Goal: Task Accomplishment & Management: Manage account settings

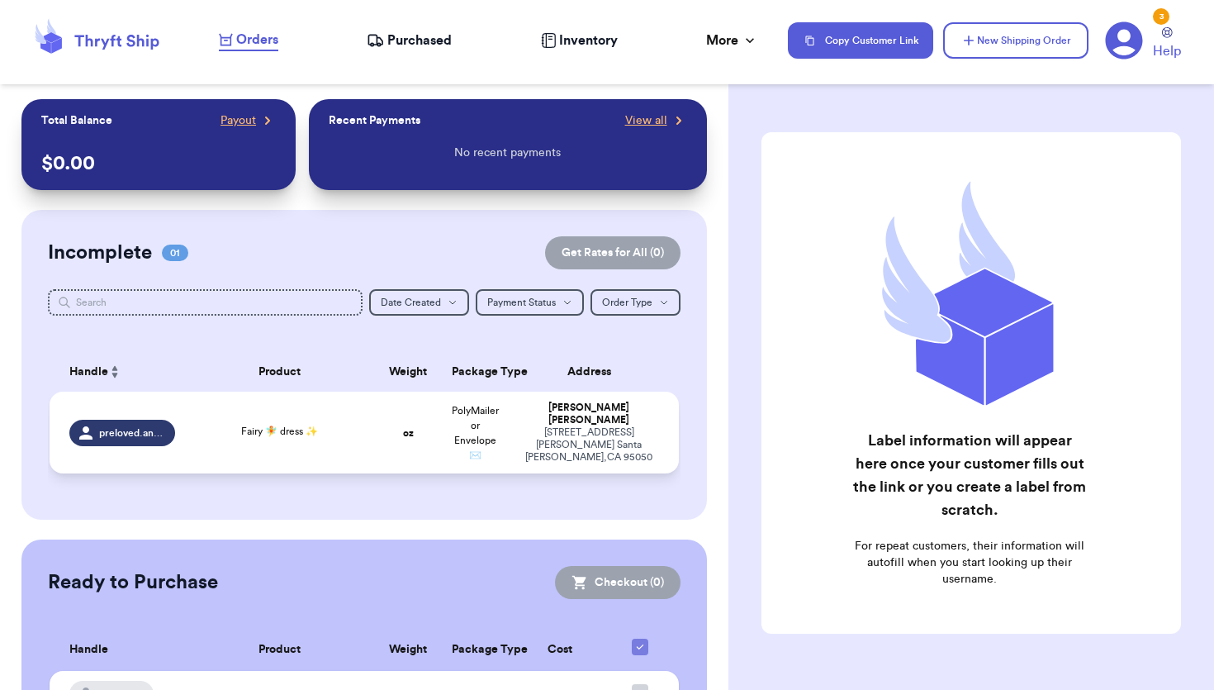
click at [237, 434] on div "Fairy 🧚 dress ✨" at bounding box center [279, 433] width 169 height 18
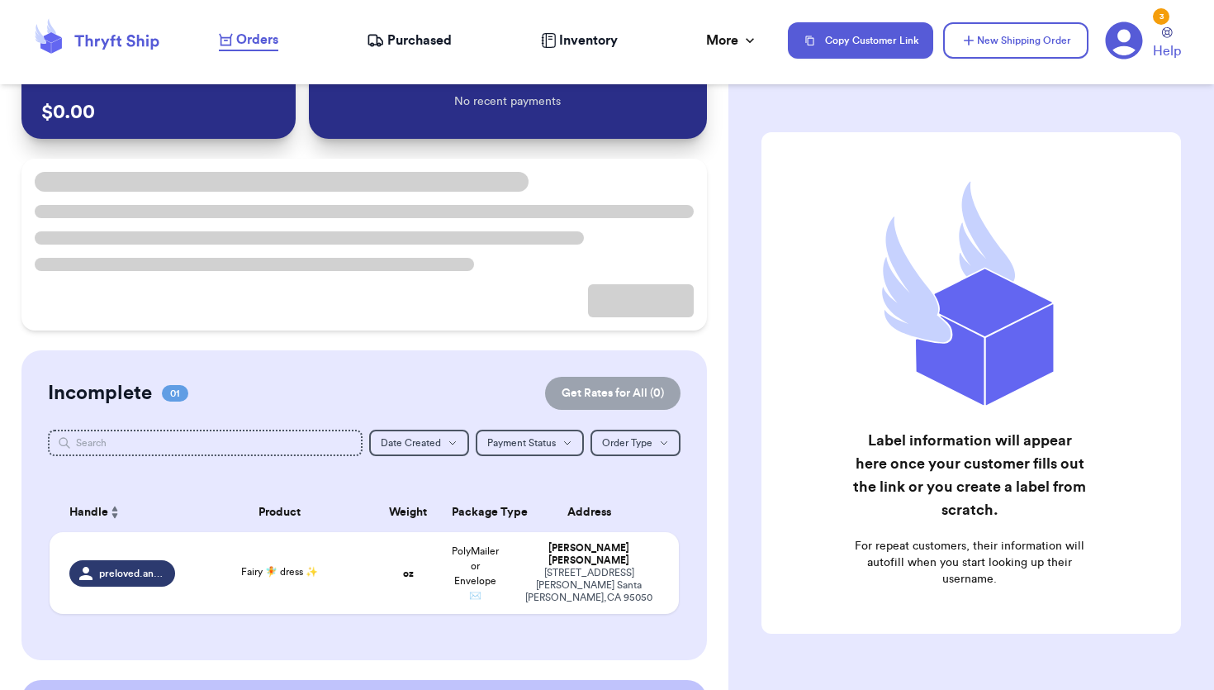
scroll to position [78, 0]
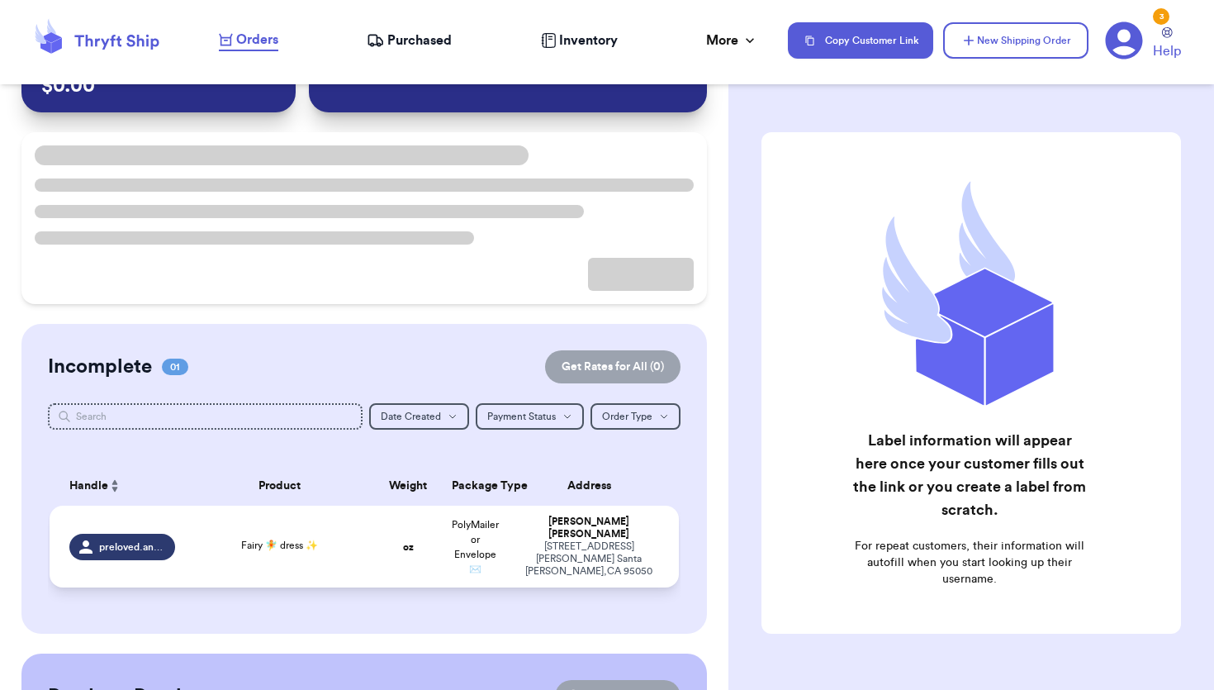
click at [222, 542] on div "Fairy 🧚 dress ✨" at bounding box center [279, 547] width 169 height 18
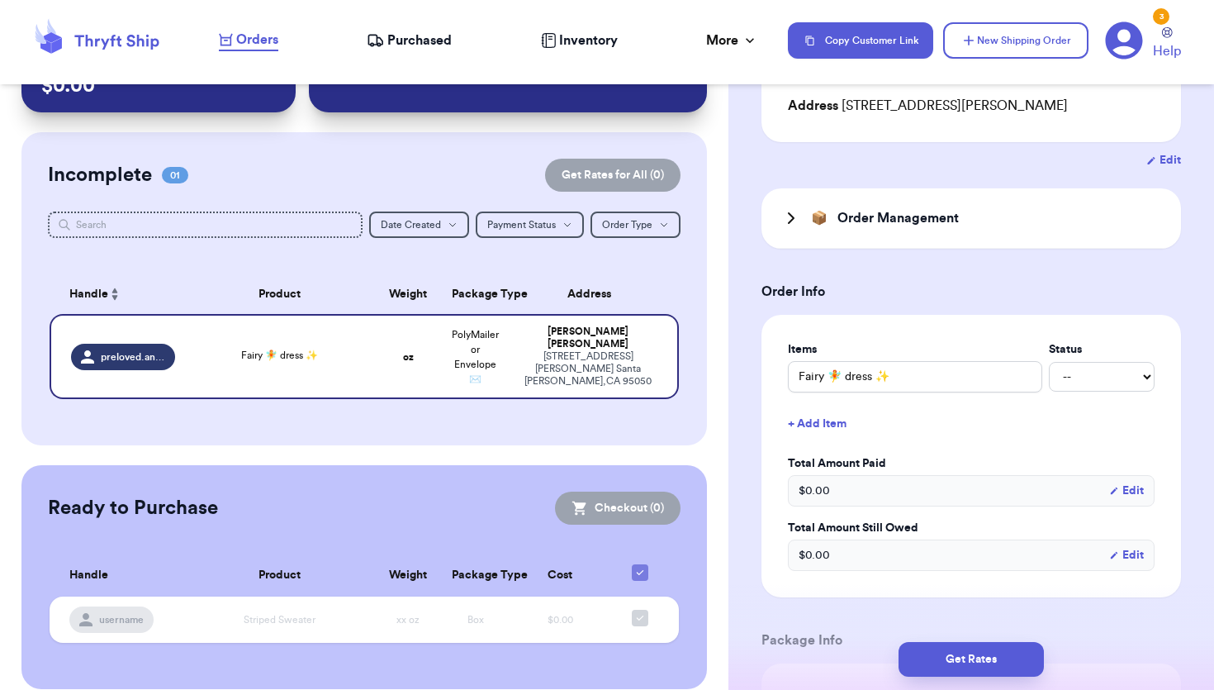
scroll to position [262, 0]
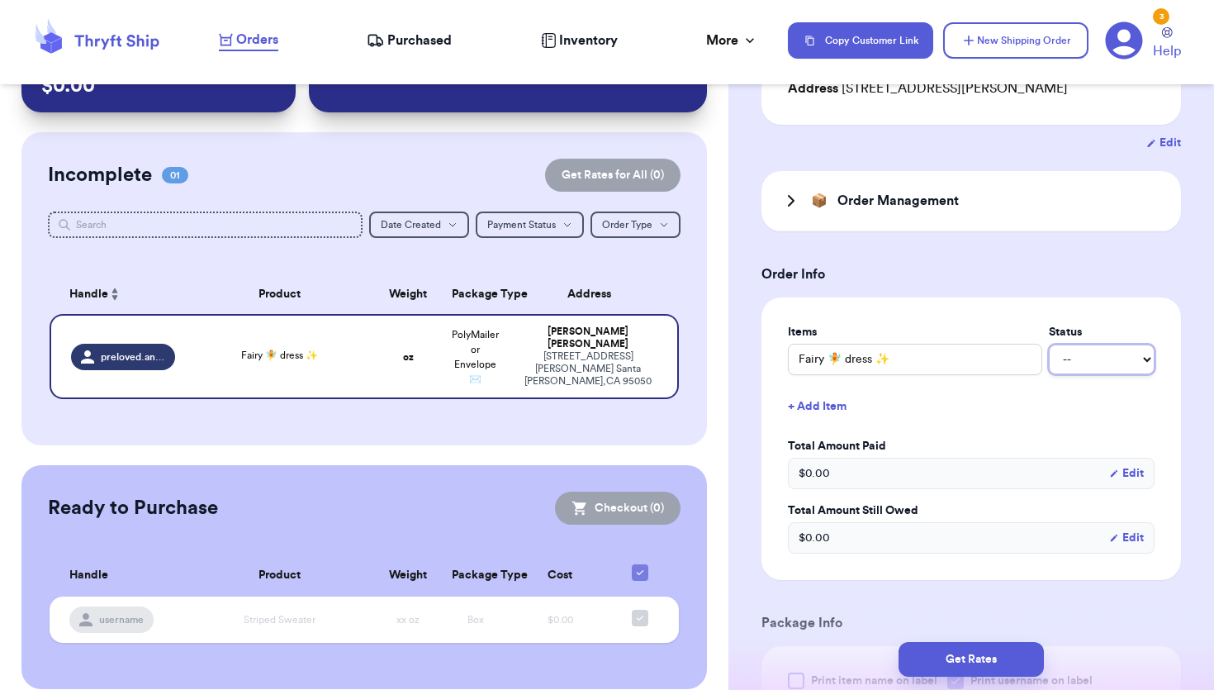
click at [1089, 363] on select "-- Paid Owes" at bounding box center [1102, 359] width 106 height 30
select select "unpaid"
click at [1049, 344] on select "-- Paid Owes" at bounding box center [1102, 359] width 106 height 30
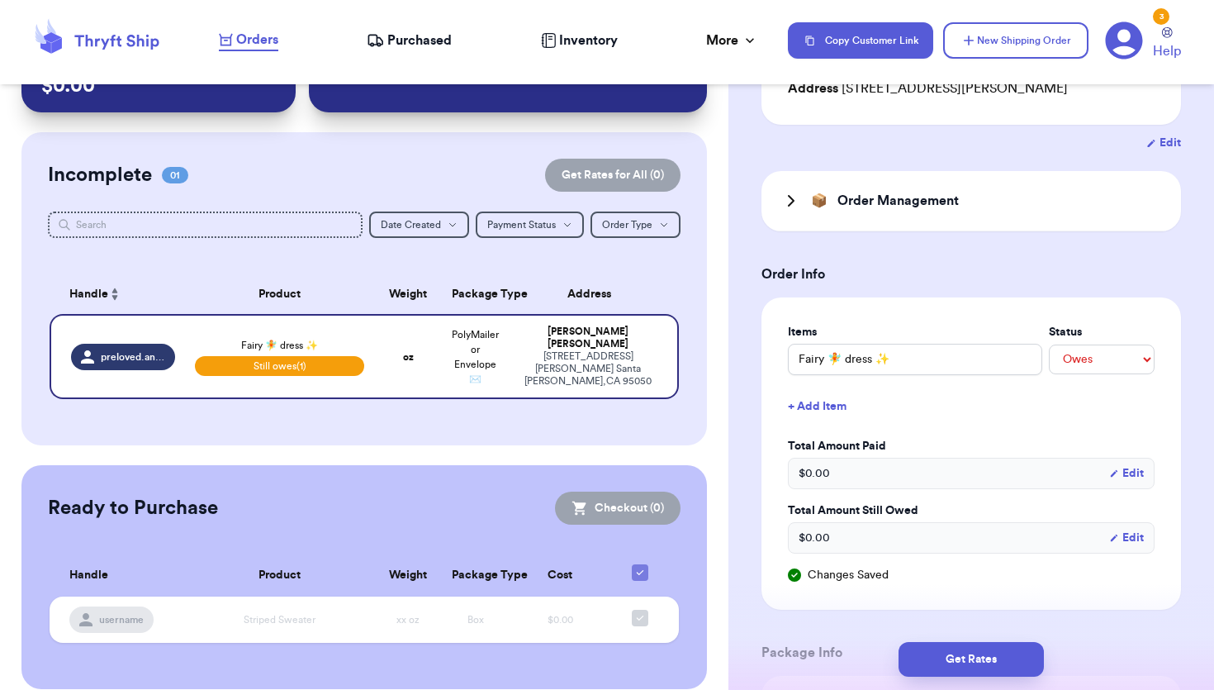
click at [918, 476] on div "$ 0.00 Edit" at bounding box center [971, 472] width 367 height 31
click at [814, 465] on span "$ 0.00" at bounding box center [814, 473] width 31 height 17
click at [1130, 475] on button "Edit" at bounding box center [1126, 473] width 35 height 17
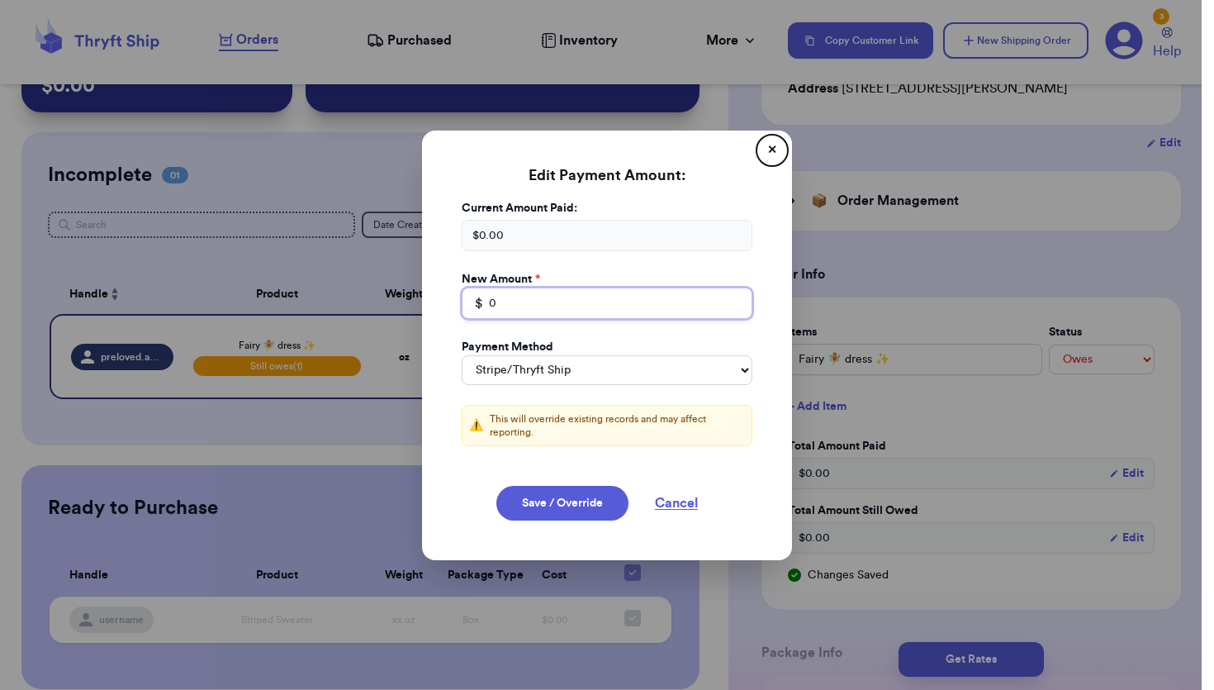
click at [602, 305] on input "0" at bounding box center [607, 302] width 291 height 31
click at [772, 147] on button "✕" at bounding box center [772, 150] width 26 height 26
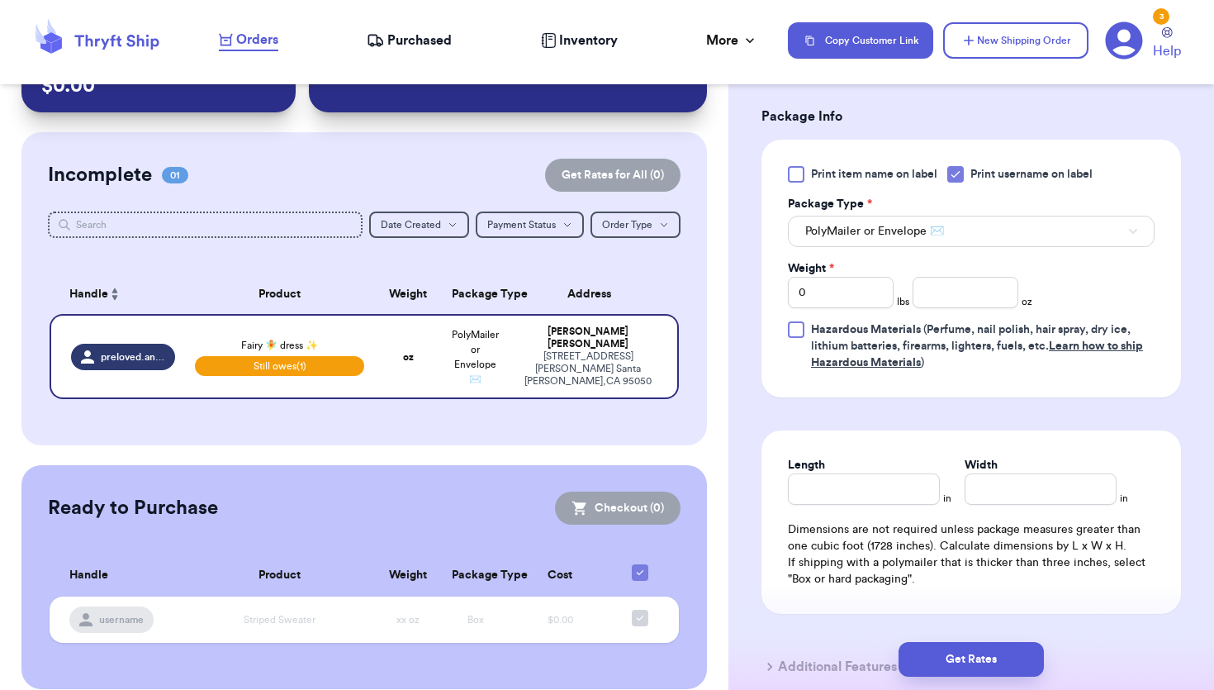
scroll to position [801, 0]
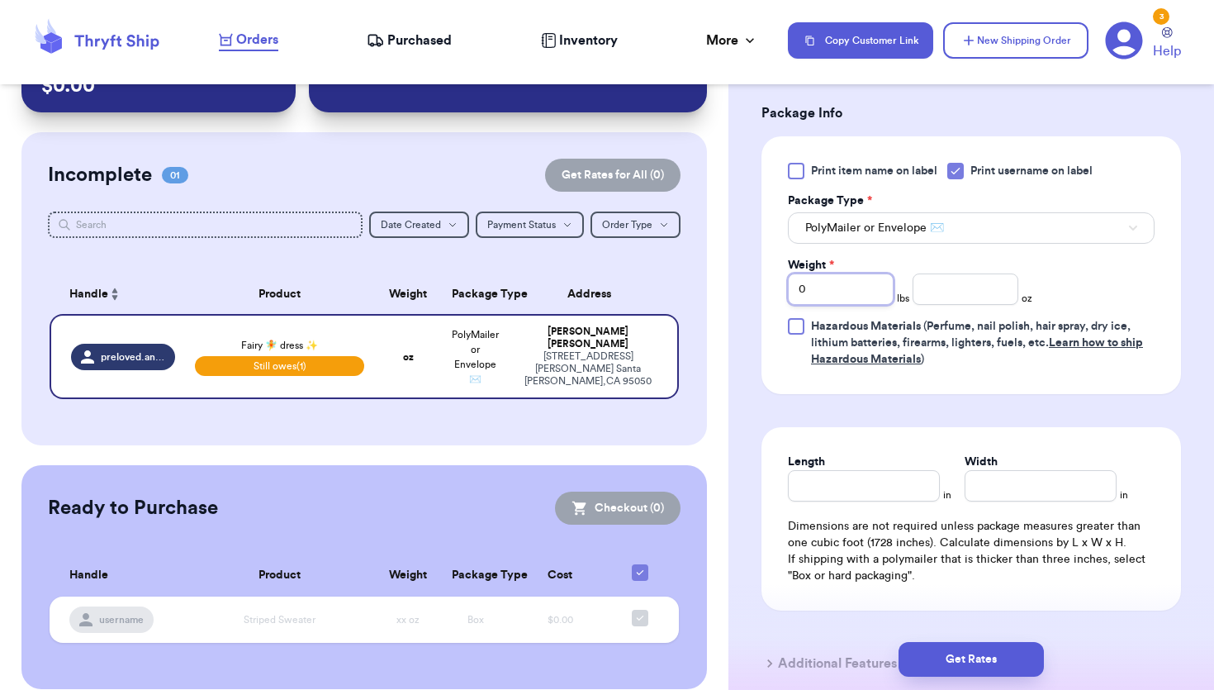
click at [830, 290] on input "0" at bounding box center [841, 288] width 106 height 31
click at [974, 291] on input "number" at bounding box center [965, 288] width 106 height 31
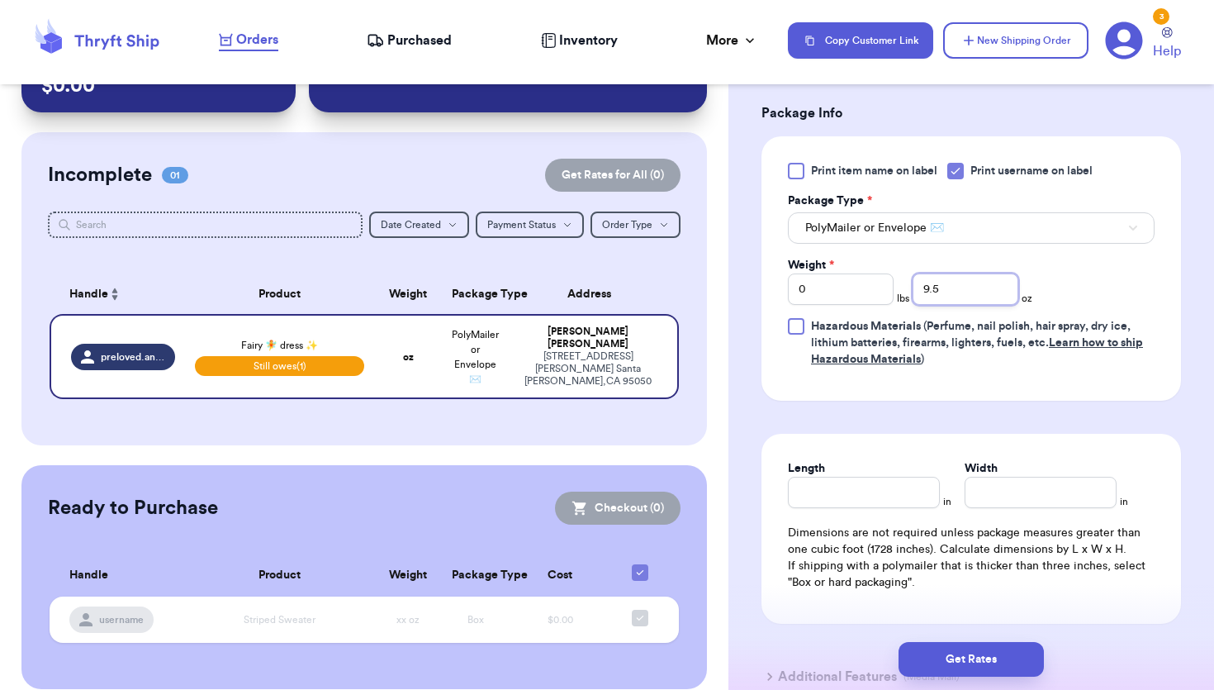
type input "9.5"
click at [889, 482] on div "Length" at bounding box center [864, 484] width 152 height 48
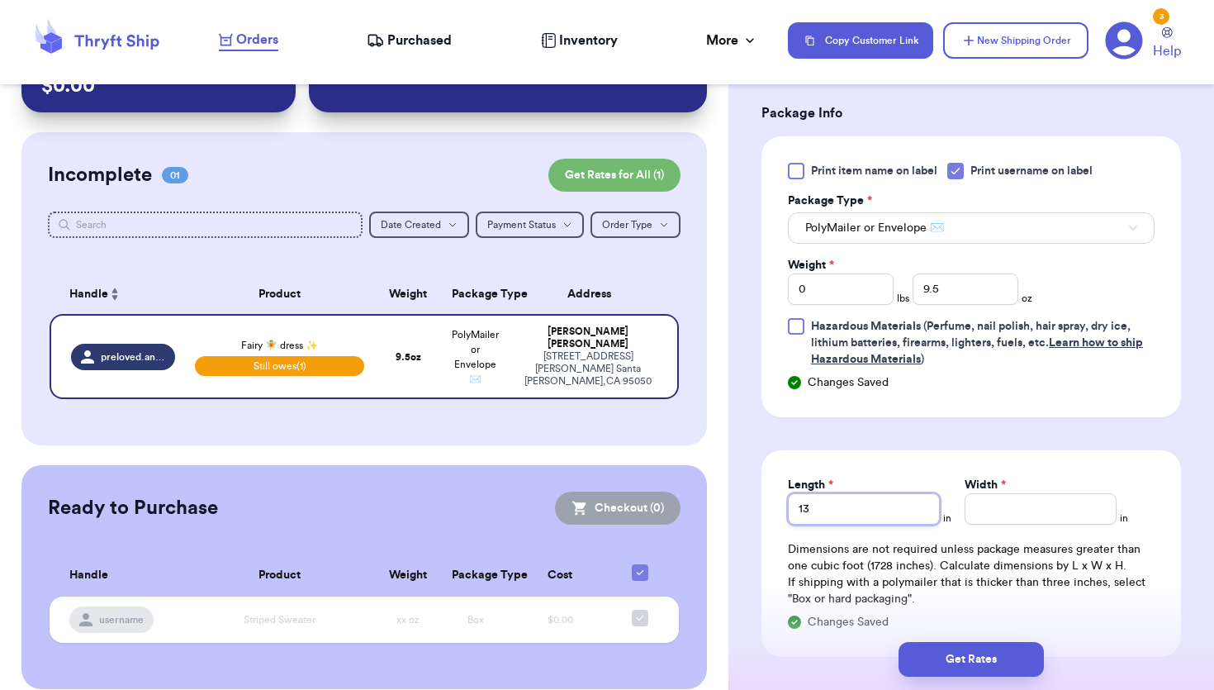
type input "13"
click at [1026, 512] on input "Width *" at bounding box center [1041, 508] width 152 height 31
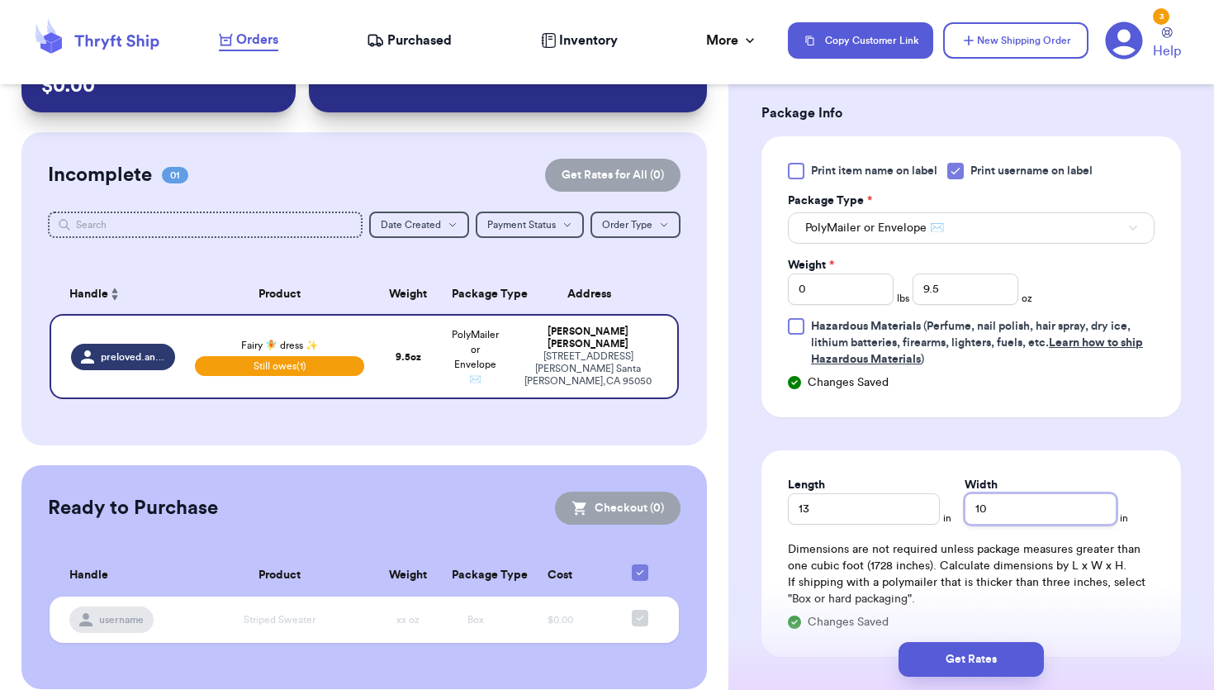
type input "10"
click at [1081, 415] on div "Print item name on label Print username on label Package Type * PolyMailer or E…" at bounding box center [970, 276] width 419 height 281
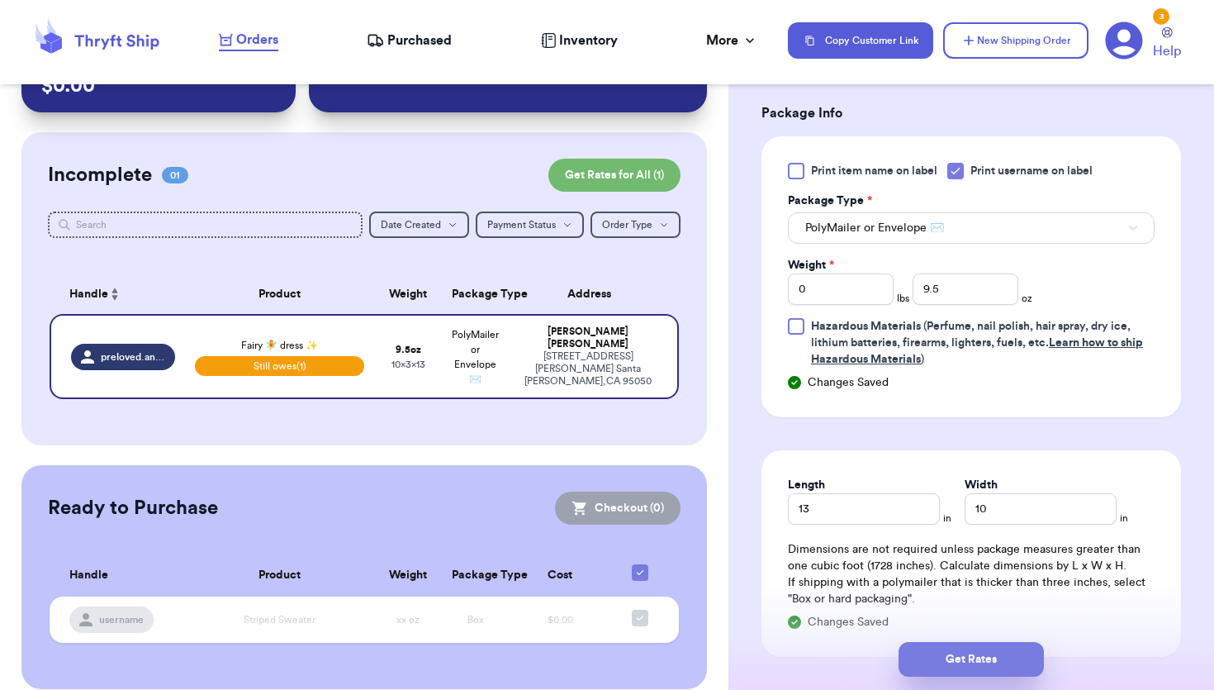
click at [936, 656] on button "Get Rates" at bounding box center [970, 659] width 145 height 35
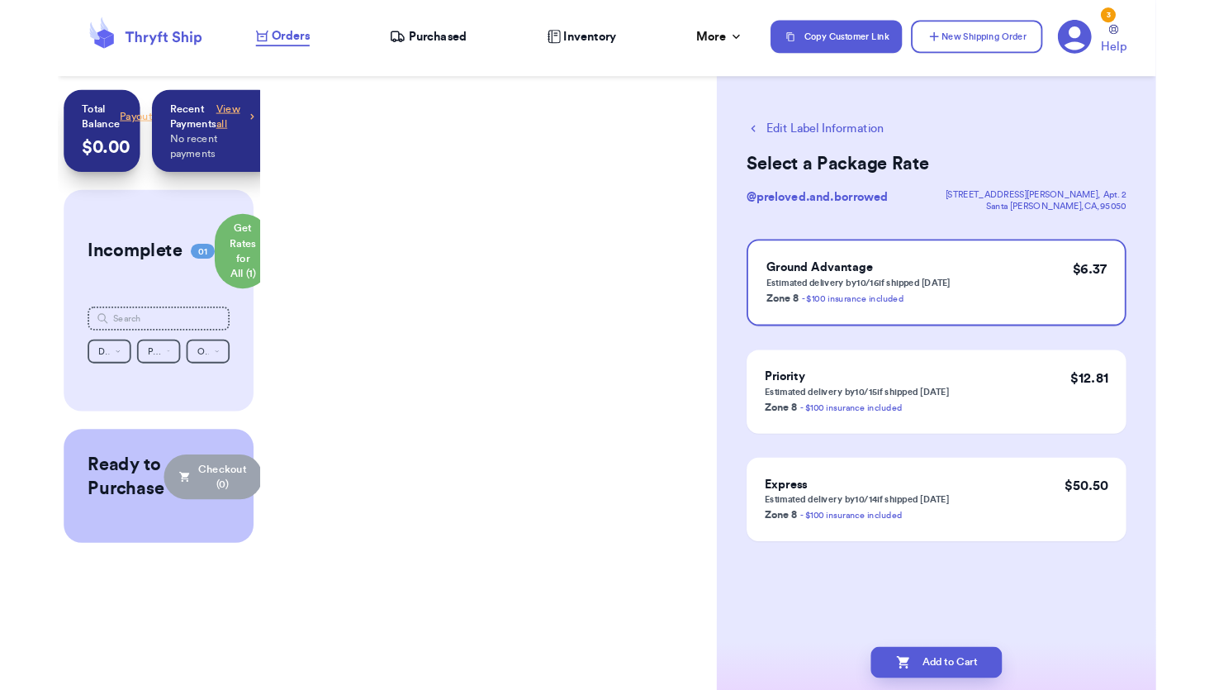
scroll to position [0, 0]
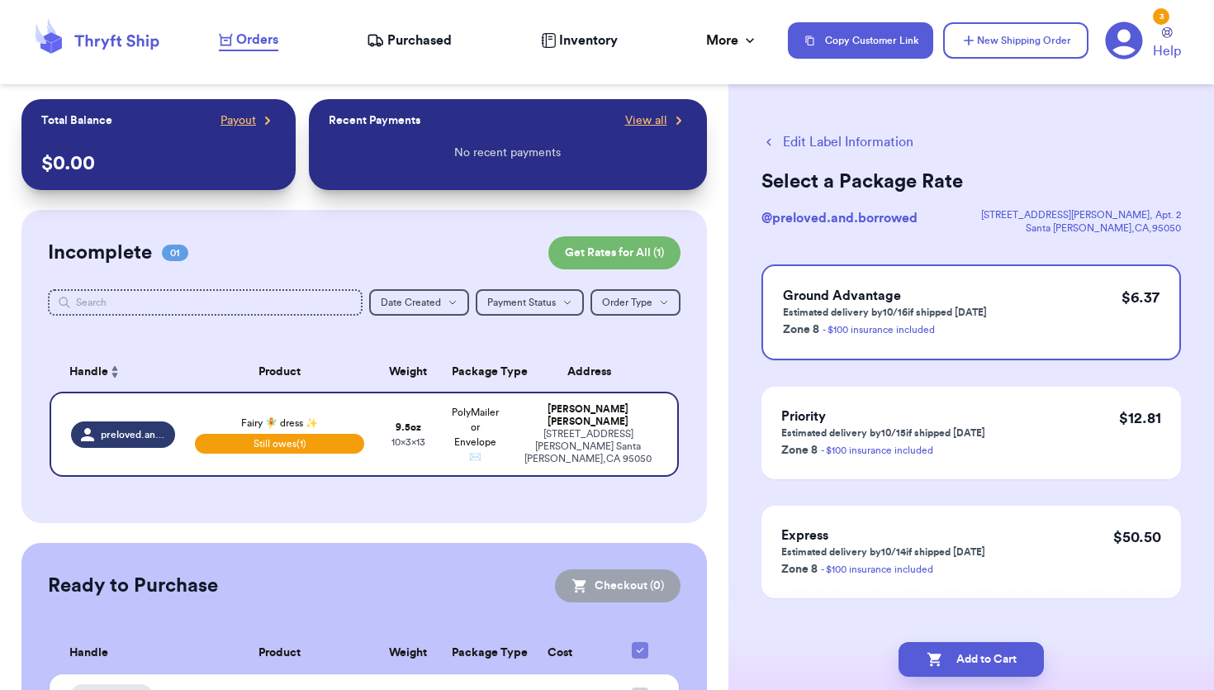
click at [804, 142] on button "Edit Label Information" at bounding box center [837, 142] width 152 height 20
select select "unpaid"
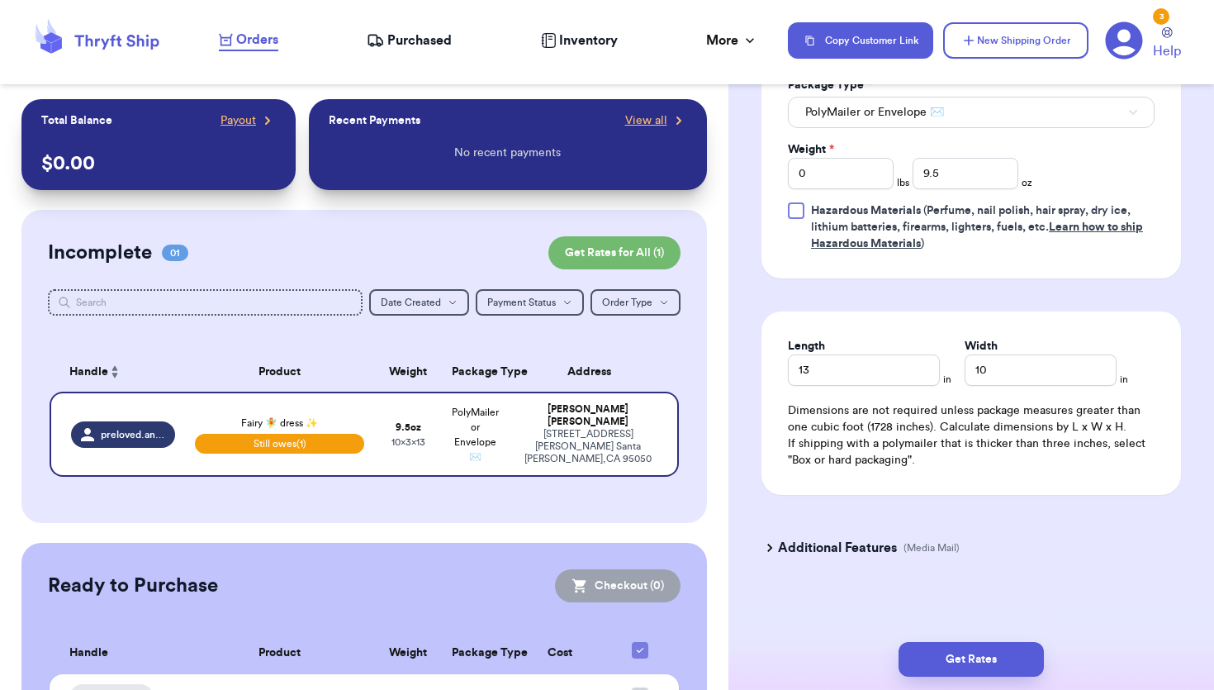
scroll to position [894, 0]
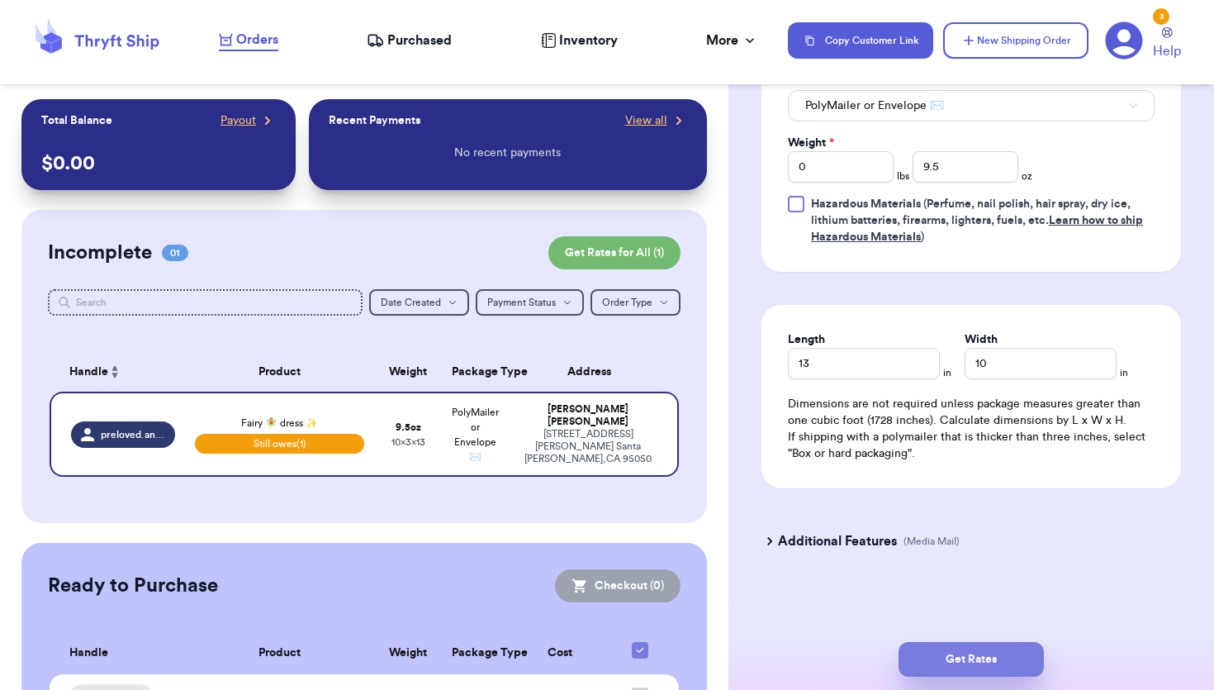
click at [937, 652] on button "Get Rates" at bounding box center [970, 659] width 145 height 35
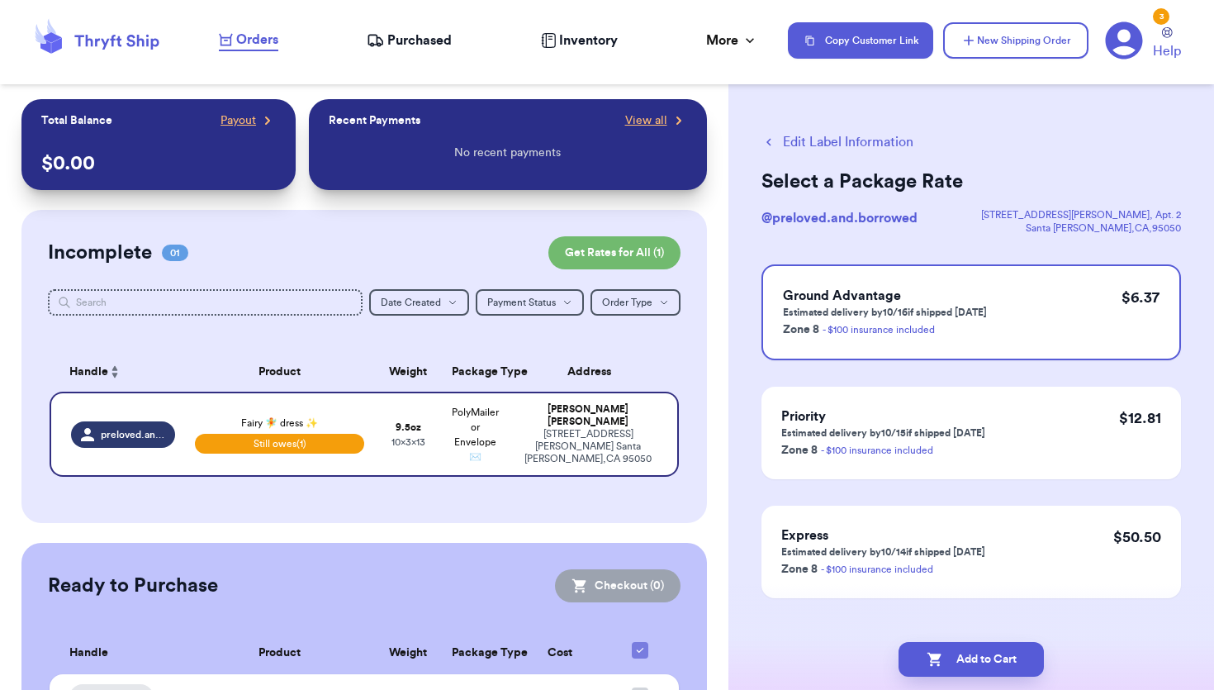
click at [779, 142] on button "Edit Label Information" at bounding box center [837, 142] width 152 height 20
select select "unpaid"
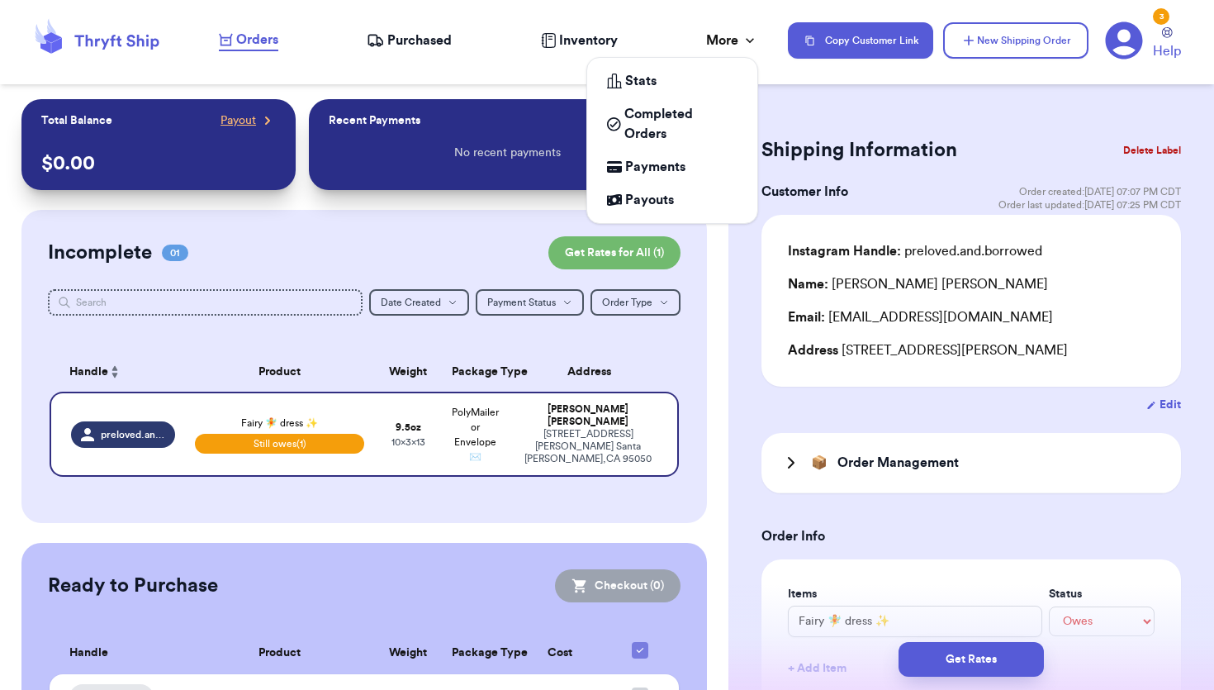
click at [737, 42] on div "More" at bounding box center [732, 41] width 52 height 20
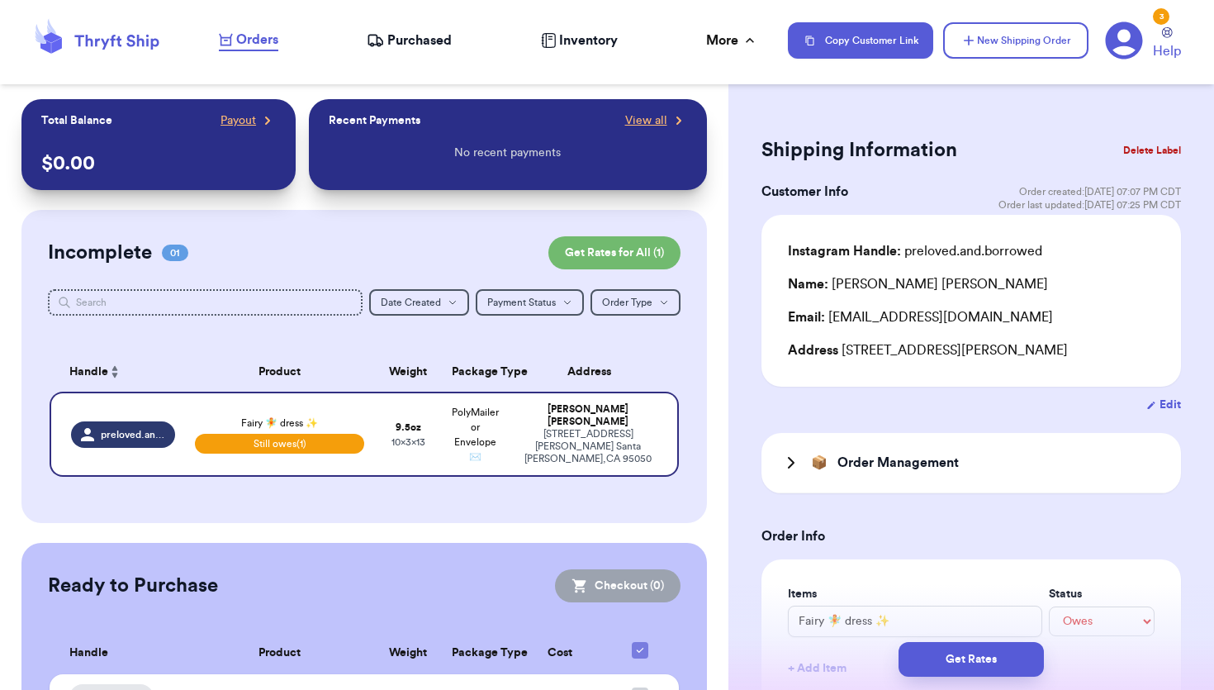
click at [761, 38] on div "Orders Purchased Inventory More Stats Completed Orders Payments Payouts" at bounding box center [495, 40] width 552 height 21
click at [1123, 41] on icon at bounding box center [1124, 40] width 38 height 38
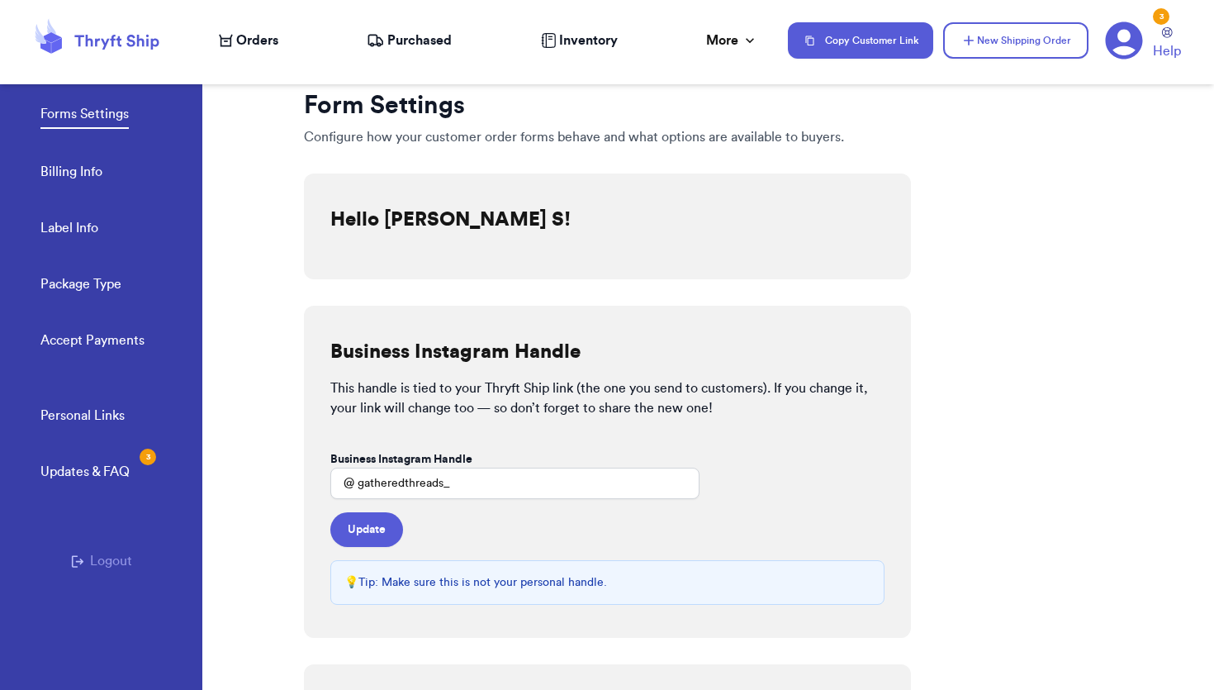
click at [63, 169] on link "Billing Info" at bounding box center [71, 173] width 62 height 23
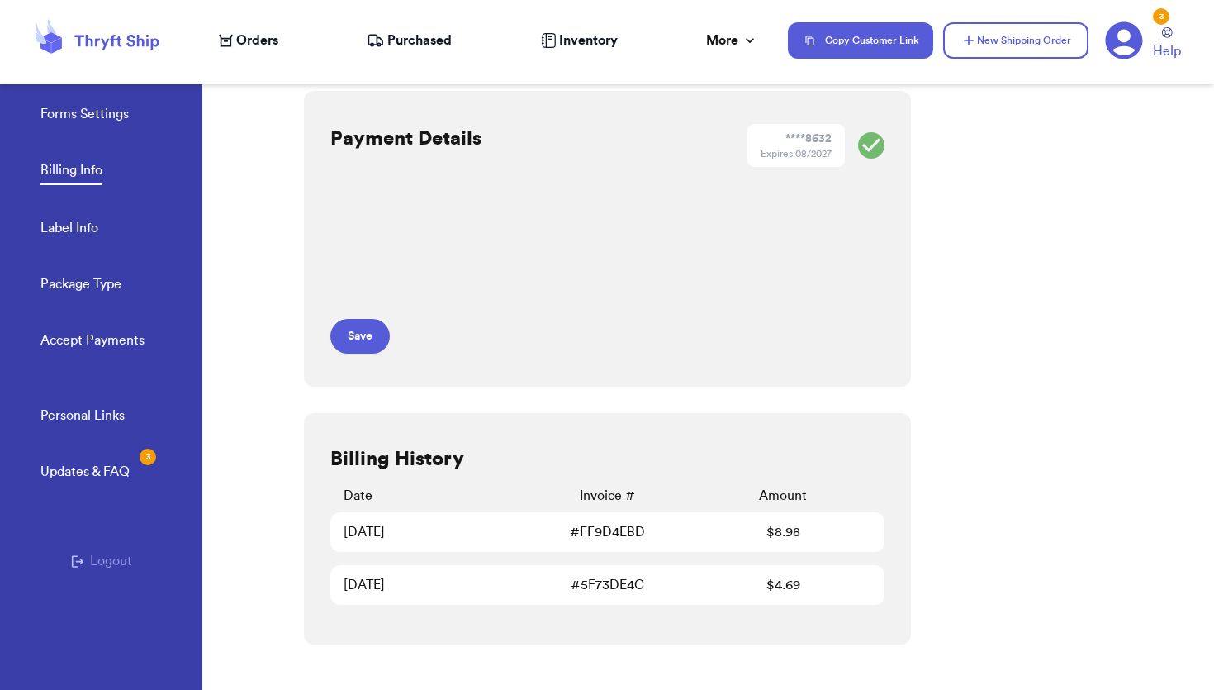
click at [71, 225] on link "Label Info" at bounding box center [69, 229] width 58 height 23
select select "IL"
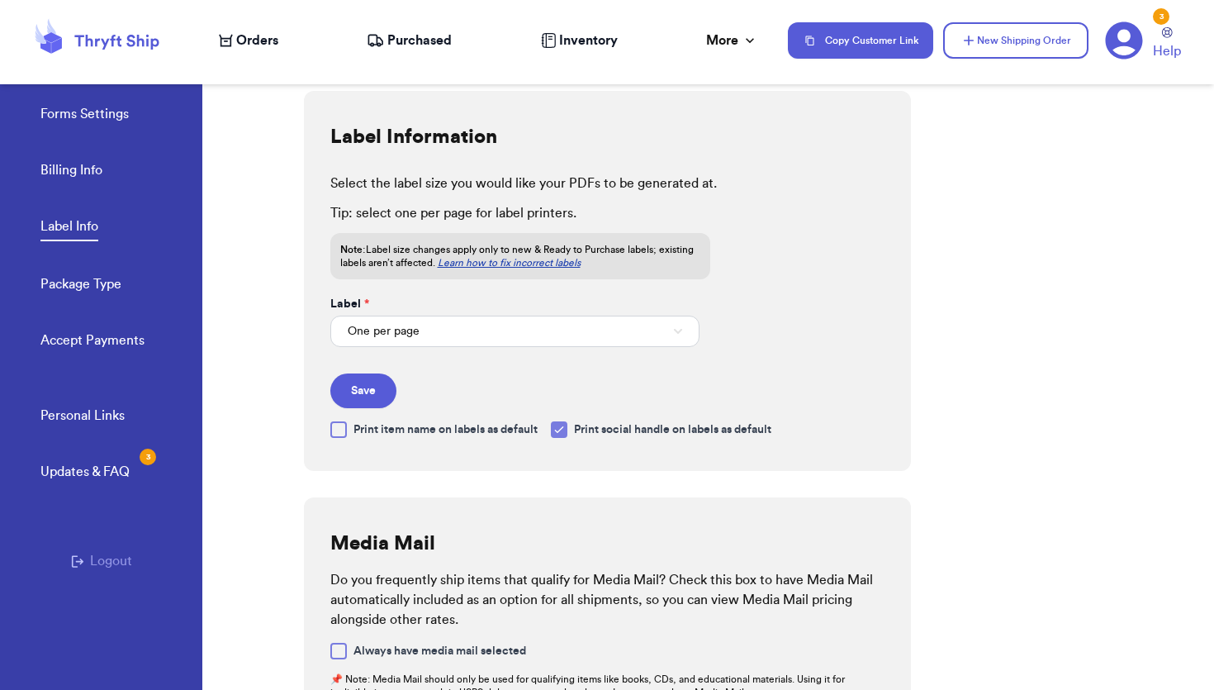
click at [69, 182] on link "Billing Info" at bounding box center [71, 171] width 62 height 23
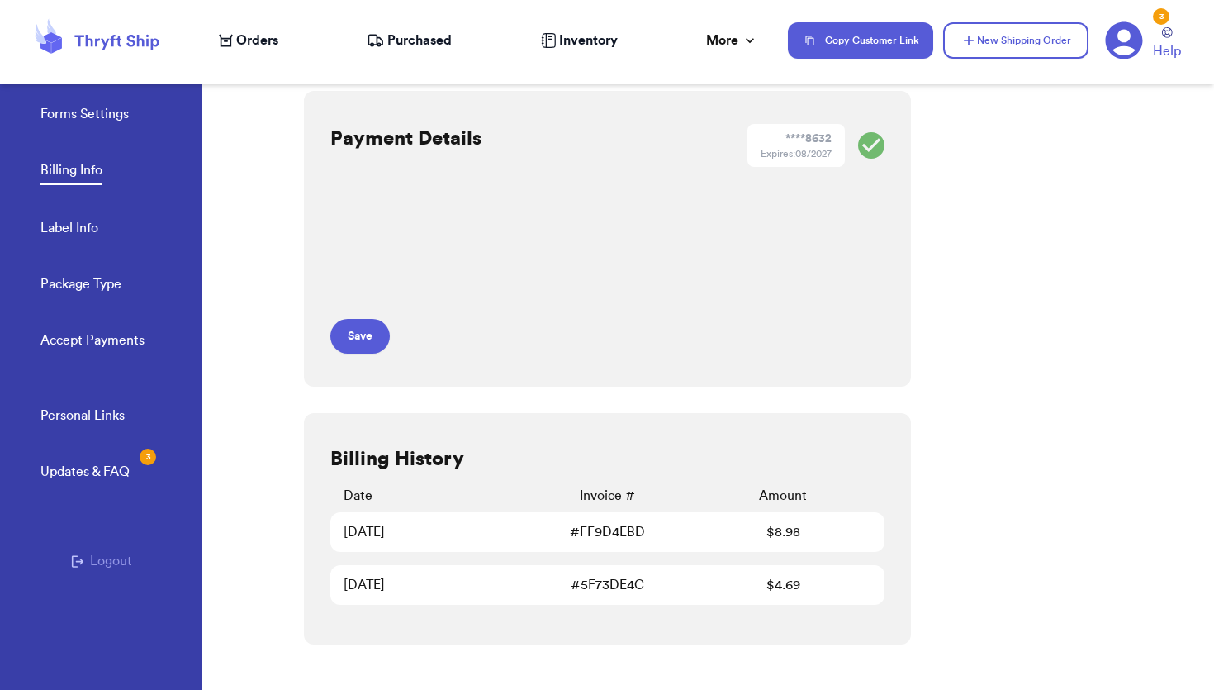
click at [66, 227] on link "Label Info" at bounding box center [69, 229] width 58 height 23
select select "IL"
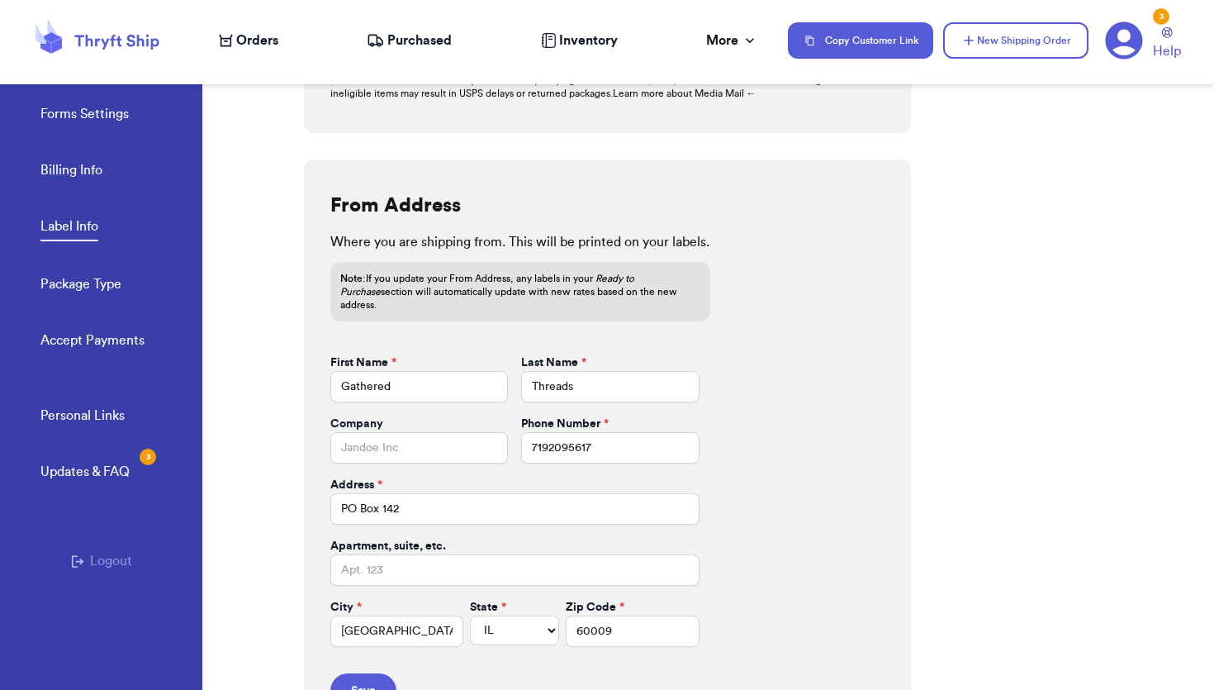
scroll to position [637, 0]
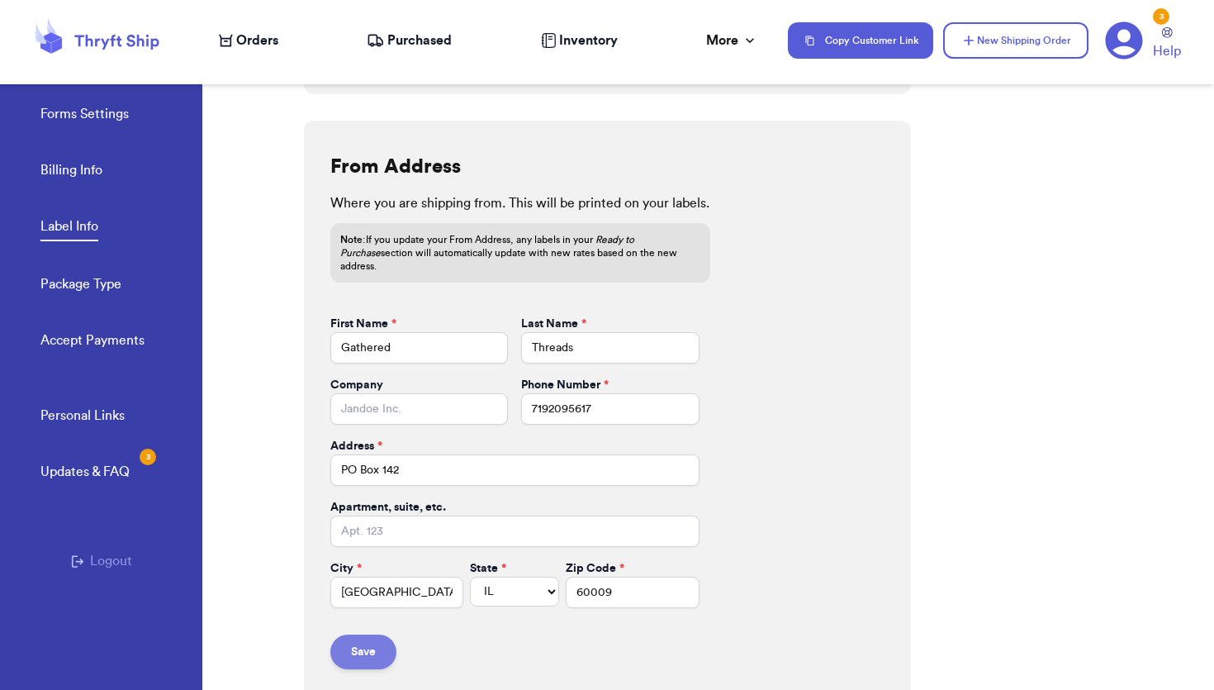
click at [353, 634] on button "Save" at bounding box center [363, 651] width 66 height 35
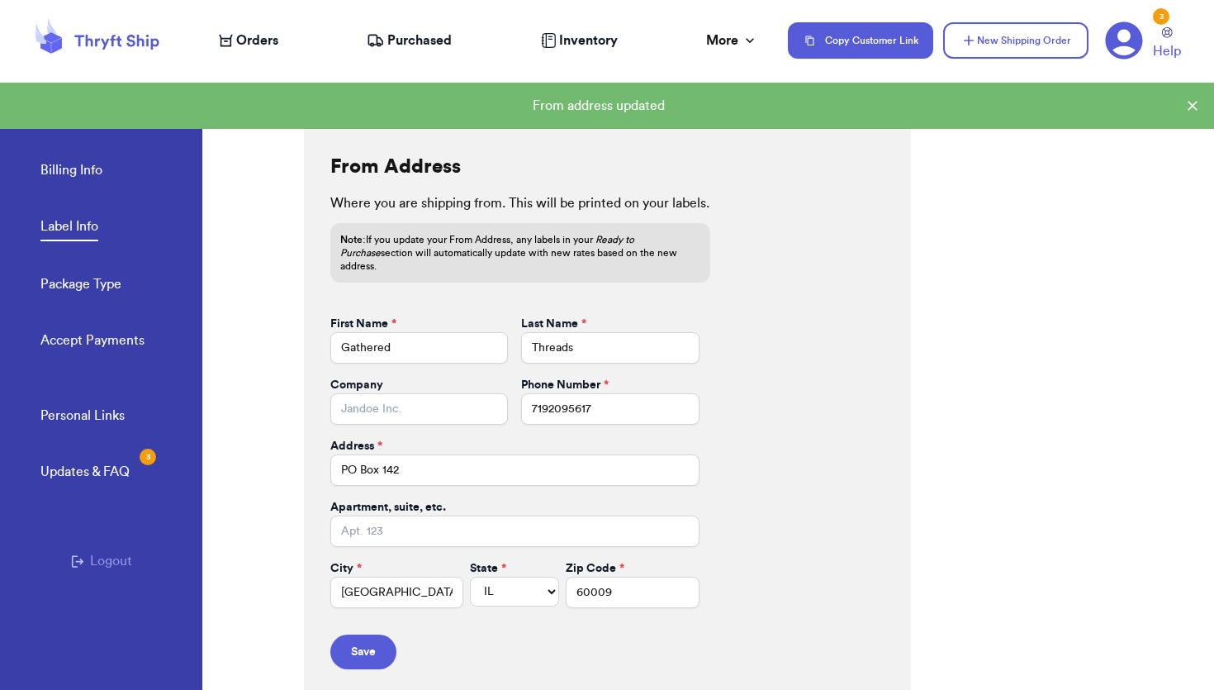
click at [260, 40] on span "Orders" at bounding box center [257, 41] width 42 height 20
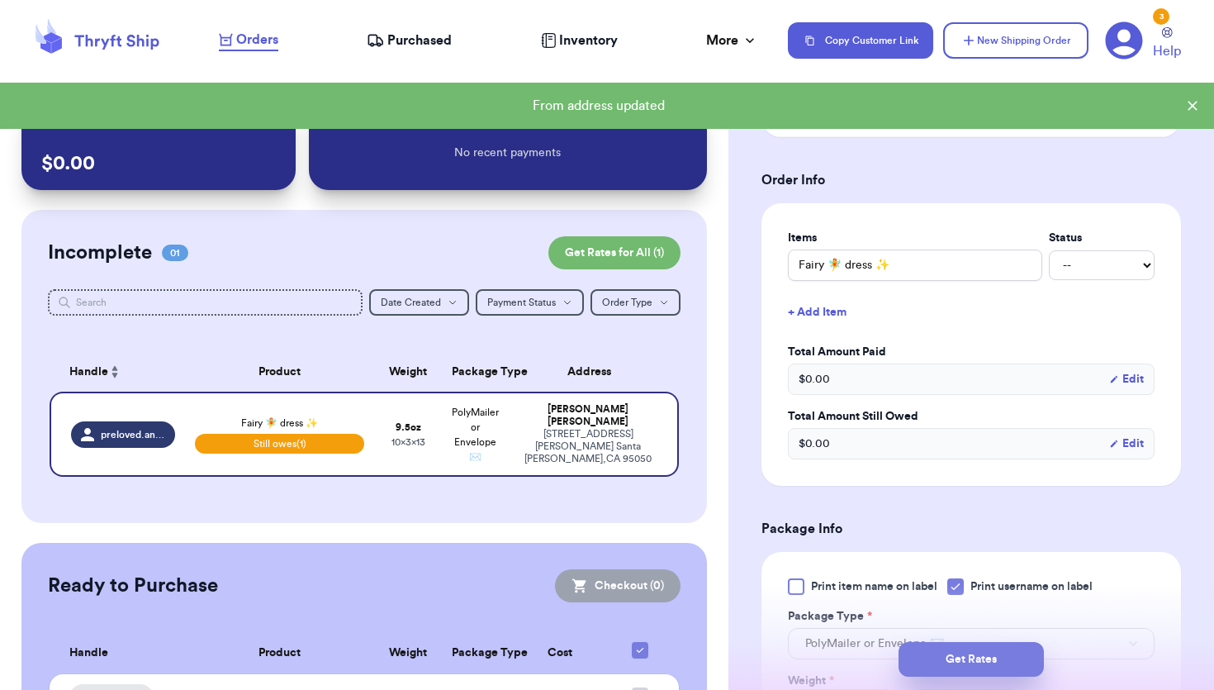
click at [952, 665] on button "Get Rates" at bounding box center [970, 659] width 145 height 35
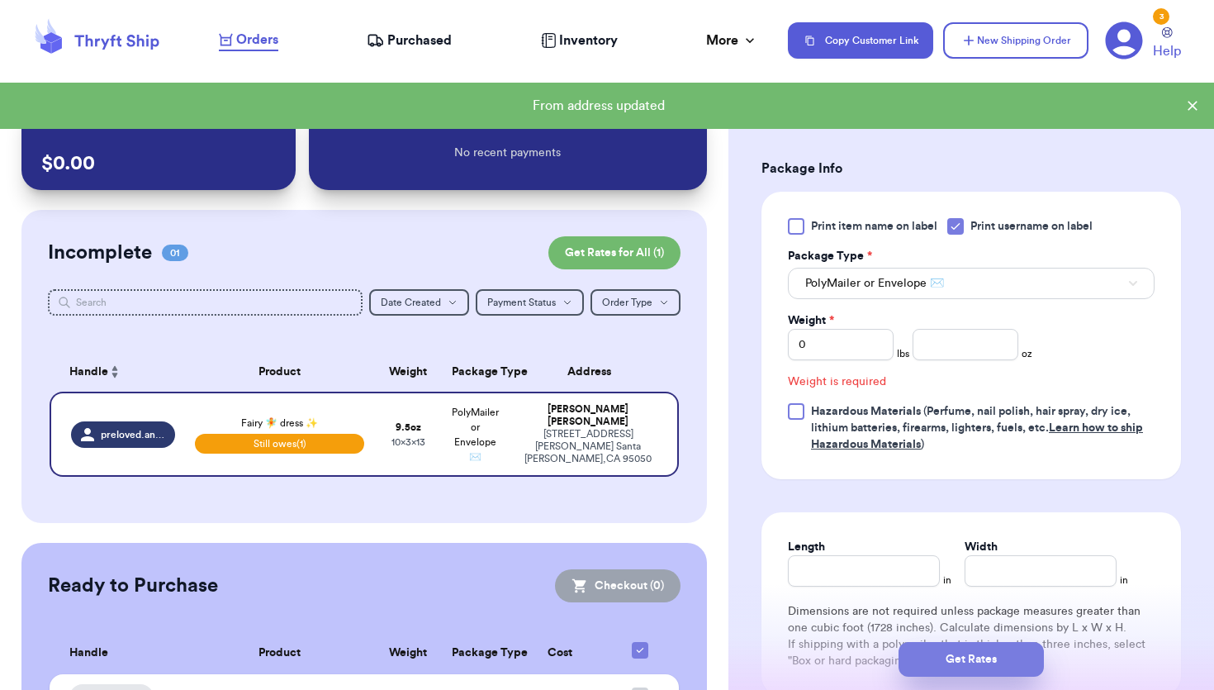
scroll to position [716, 0]
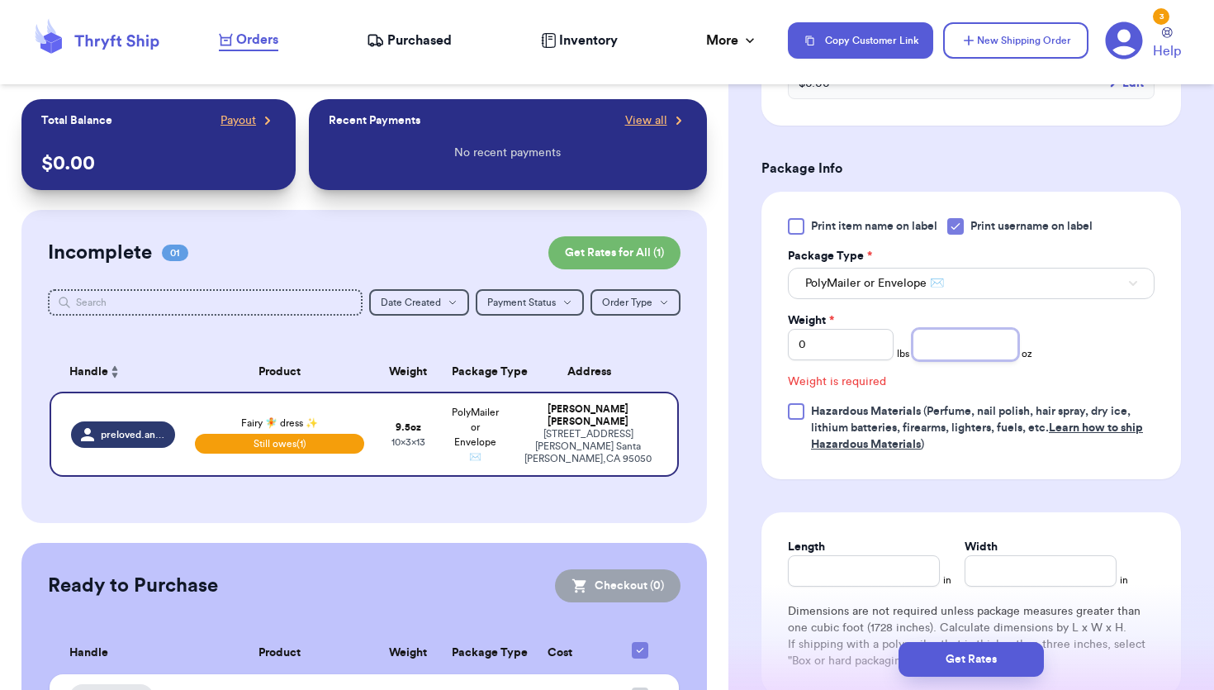
click at [936, 340] on input "number" at bounding box center [965, 344] width 106 height 31
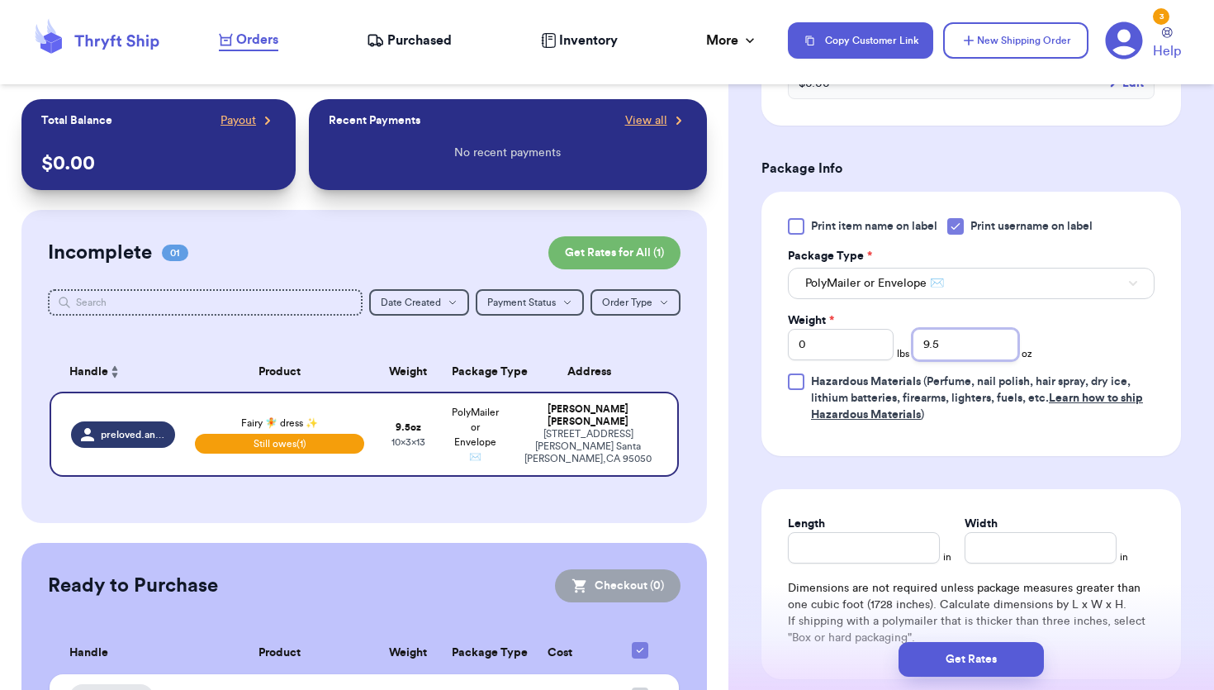
type input "9.5"
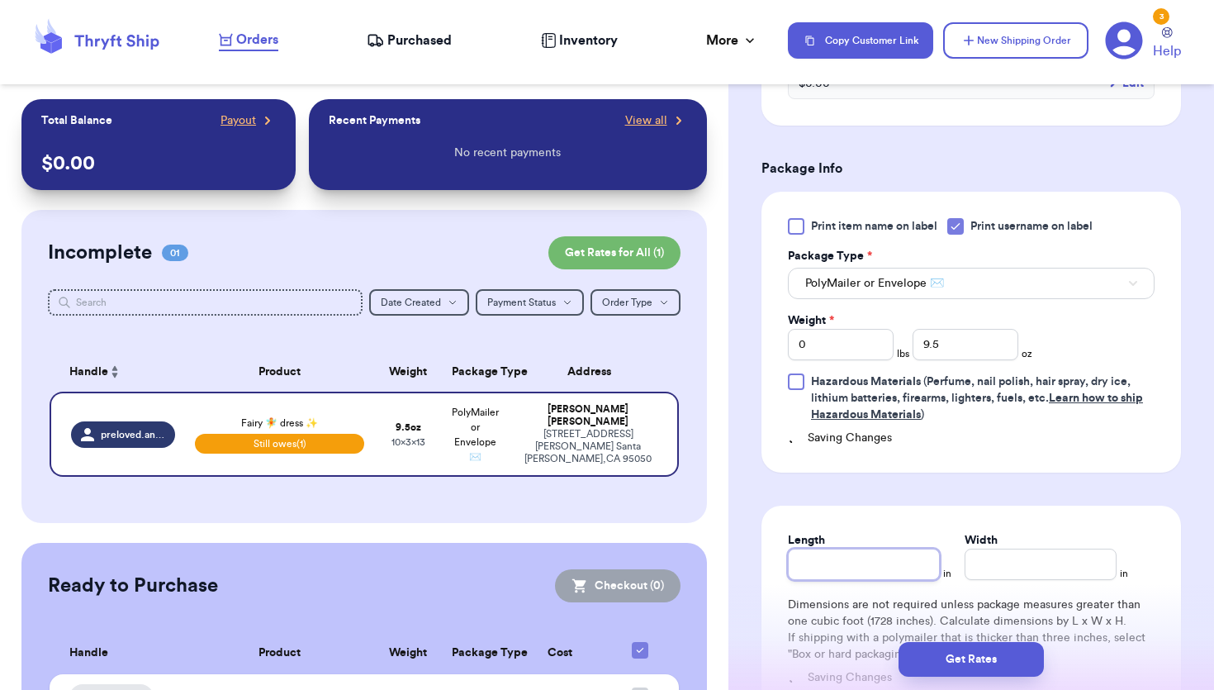
click at [878, 542] on div "Length" at bounding box center [864, 556] width 152 height 48
type input "13"
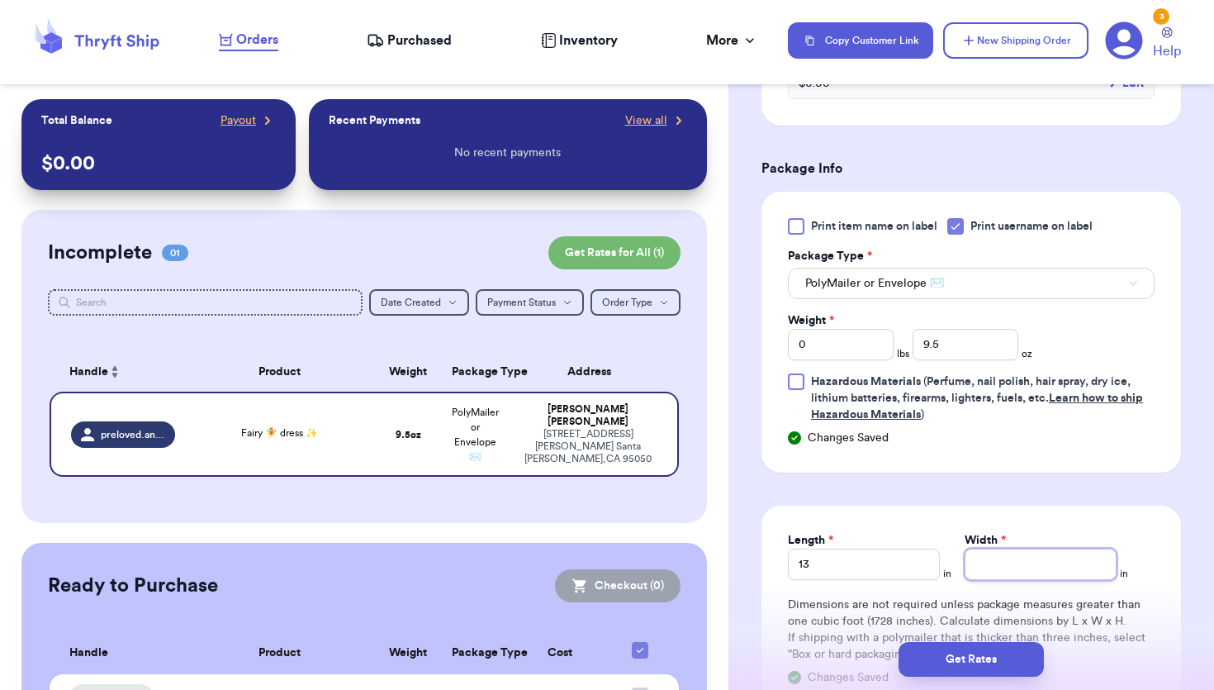
click at [1012, 561] on input "Width *" at bounding box center [1041, 563] width 152 height 31
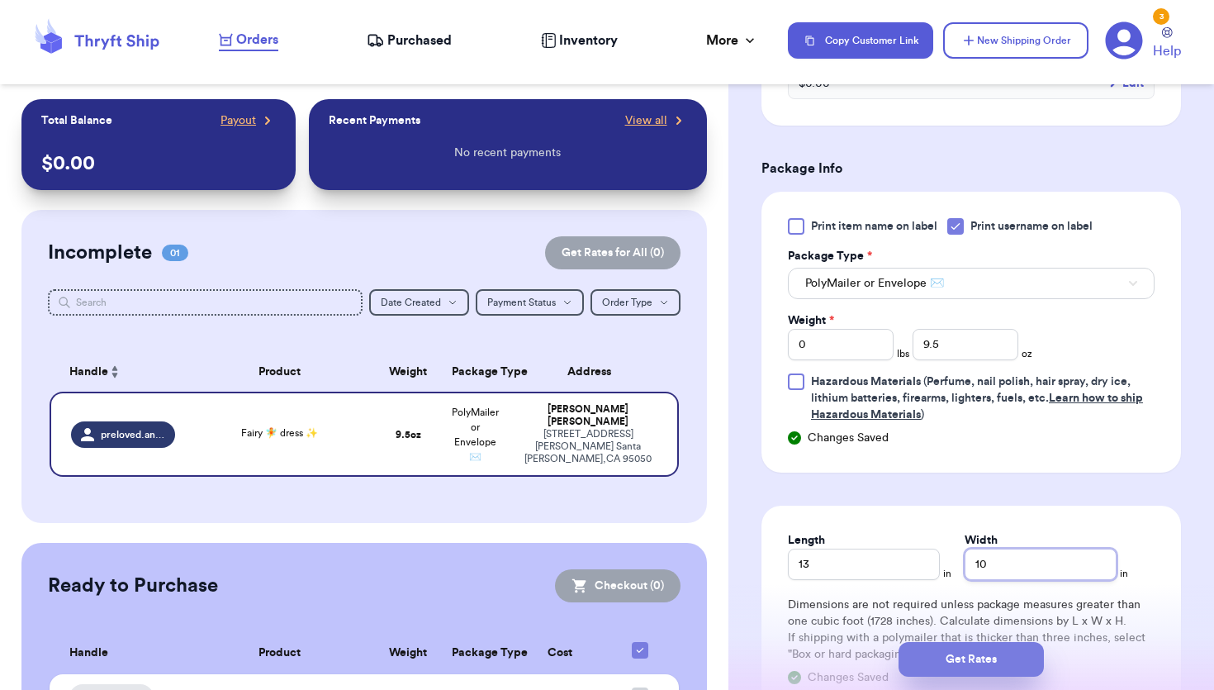
type input "10"
click at [979, 658] on button "Get Rates" at bounding box center [970, 659] width 145 height 35
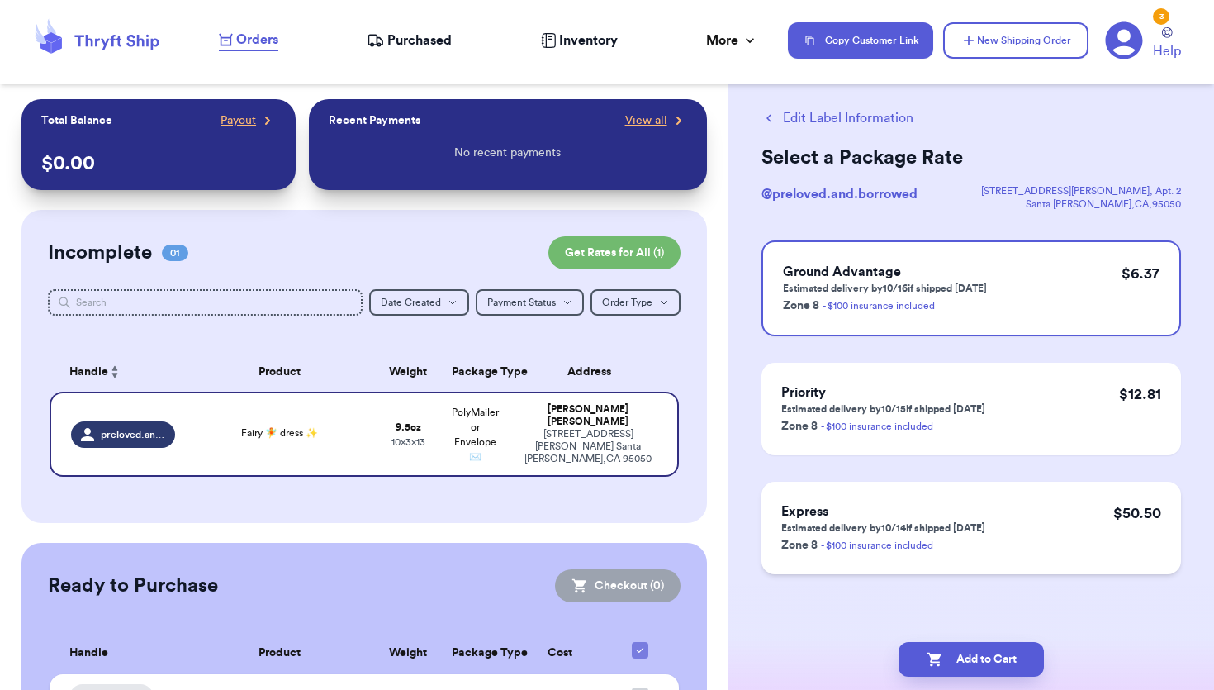
scroll to position [0, 0]
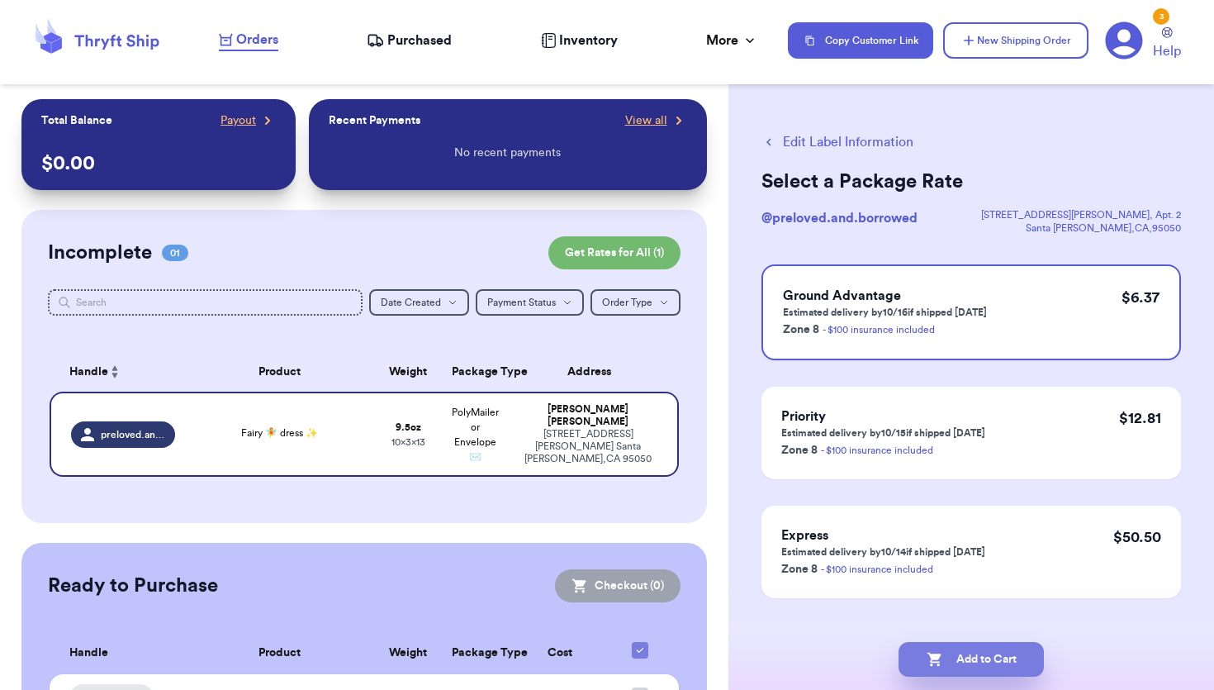
click at [981, 665] on button "Add to Cart" at bounding box center [970, 659] width 145 height 35
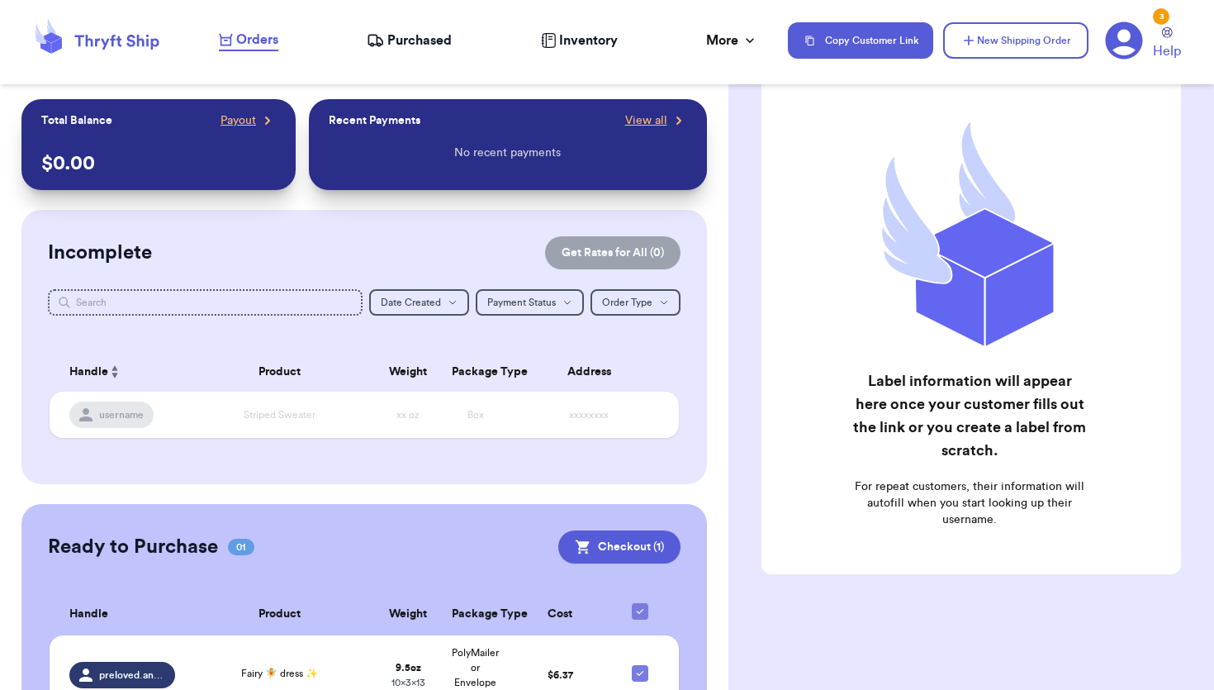
scroll to position [89, 0]
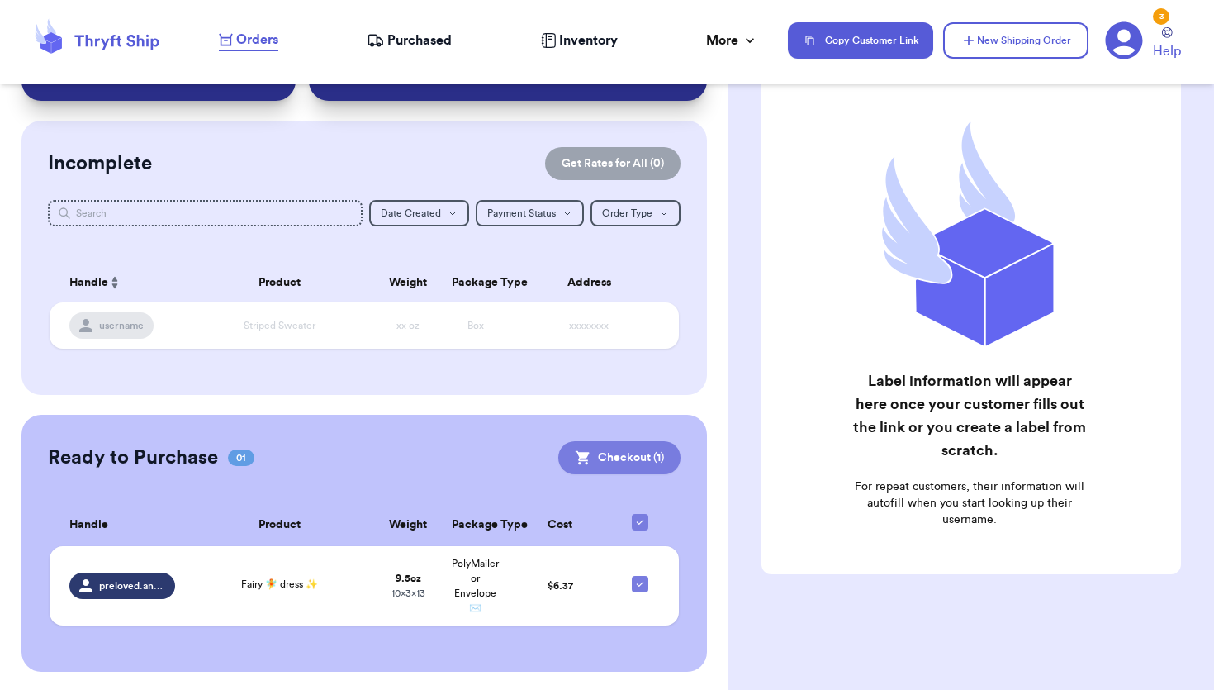
click at [637, 455] on button "Checkout ( 1 )" at bounding box center [619, 457] width 122 height 33
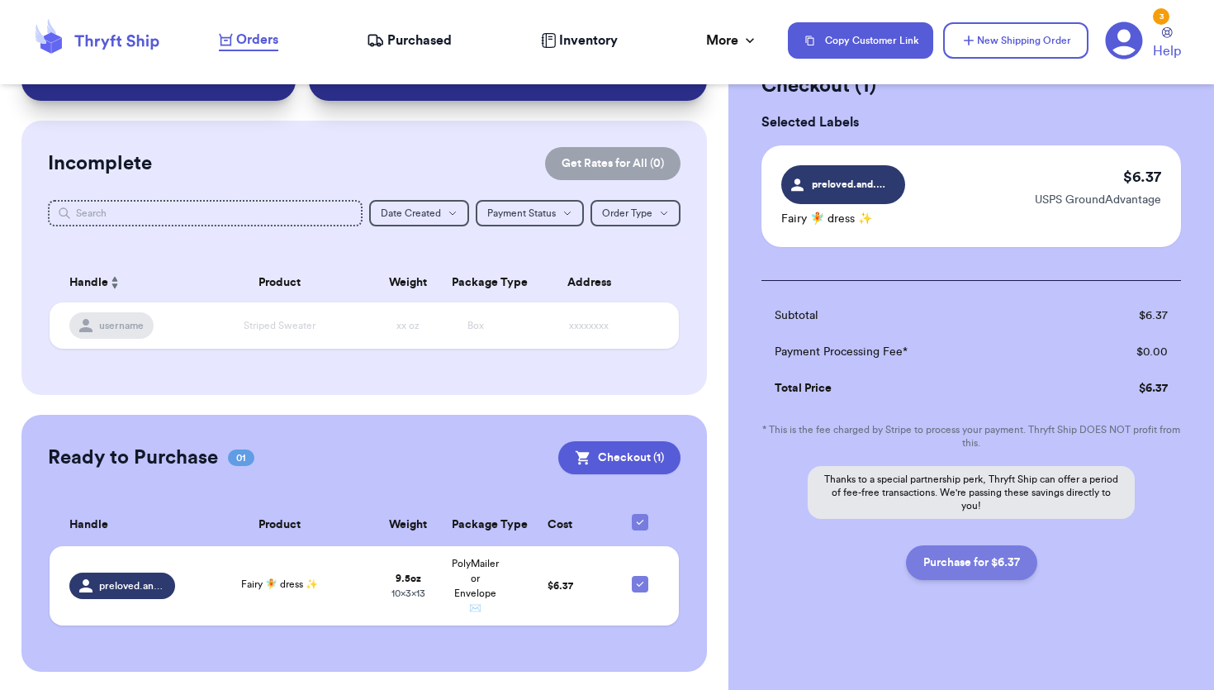
scroll to position [0, 0]
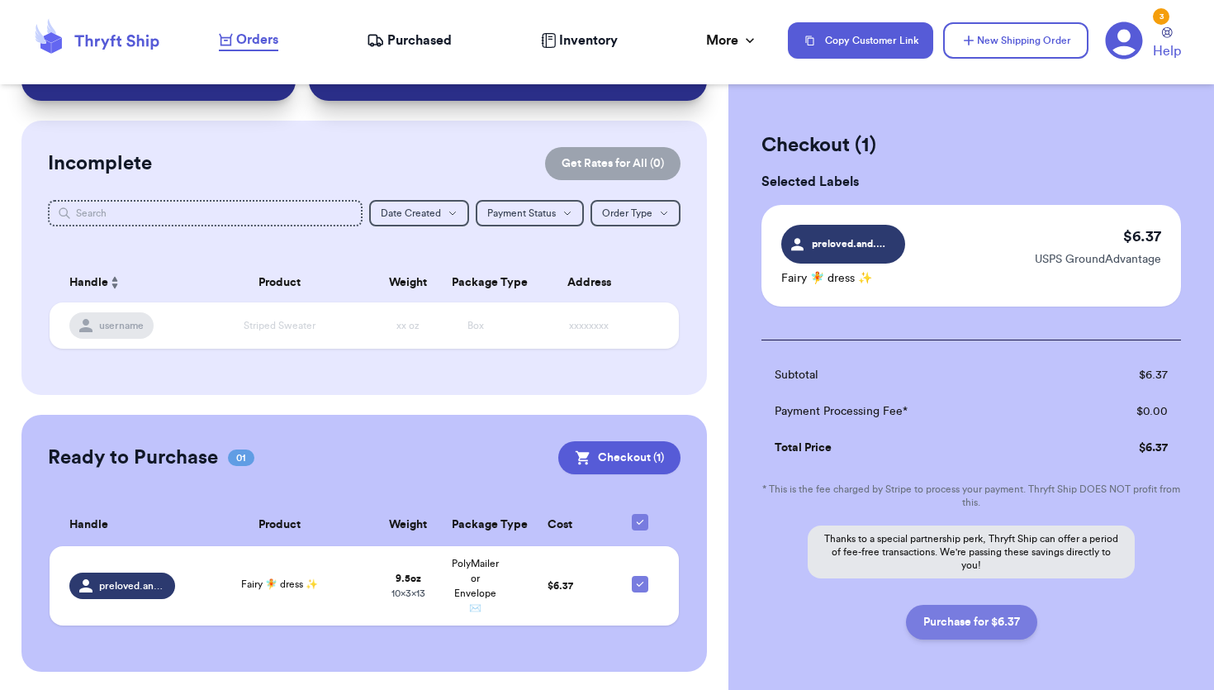
click at [953, 623] on button "Purchase for $6.37" at bounding box center [971, 621] width 131 height 35
checkbox input "false"
checkbox input "true"
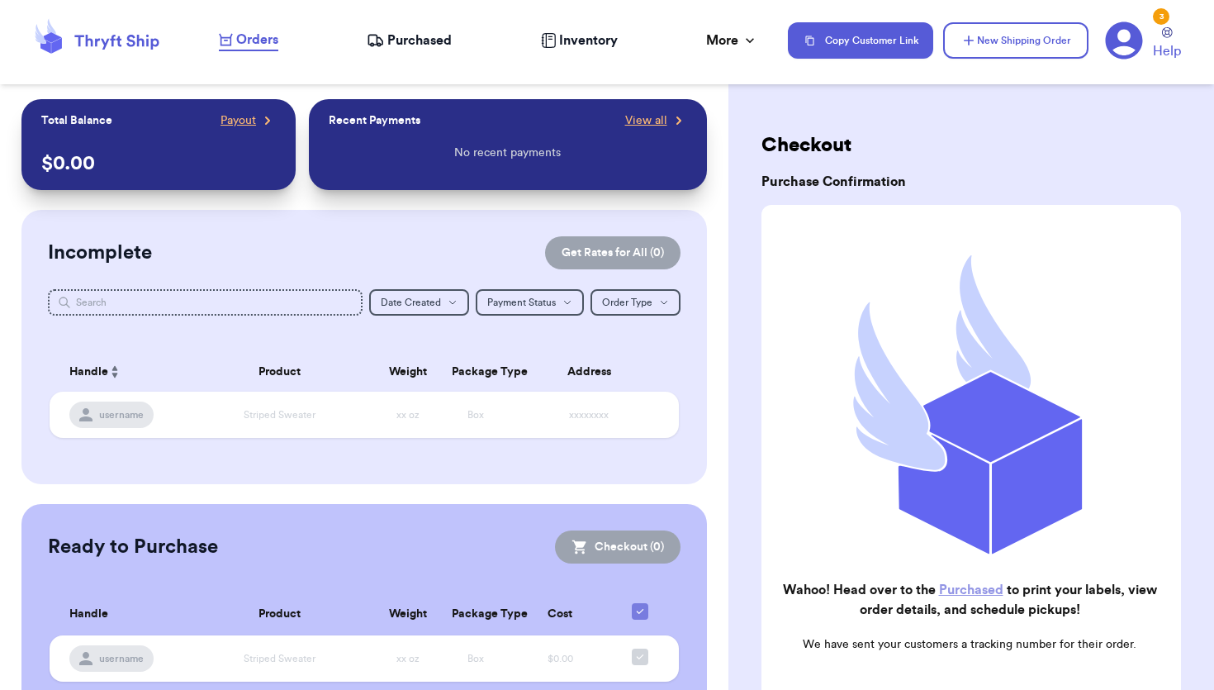
click at [974, 588] on link "Purchased" at bounding box center [971, 589] width 64 height 13
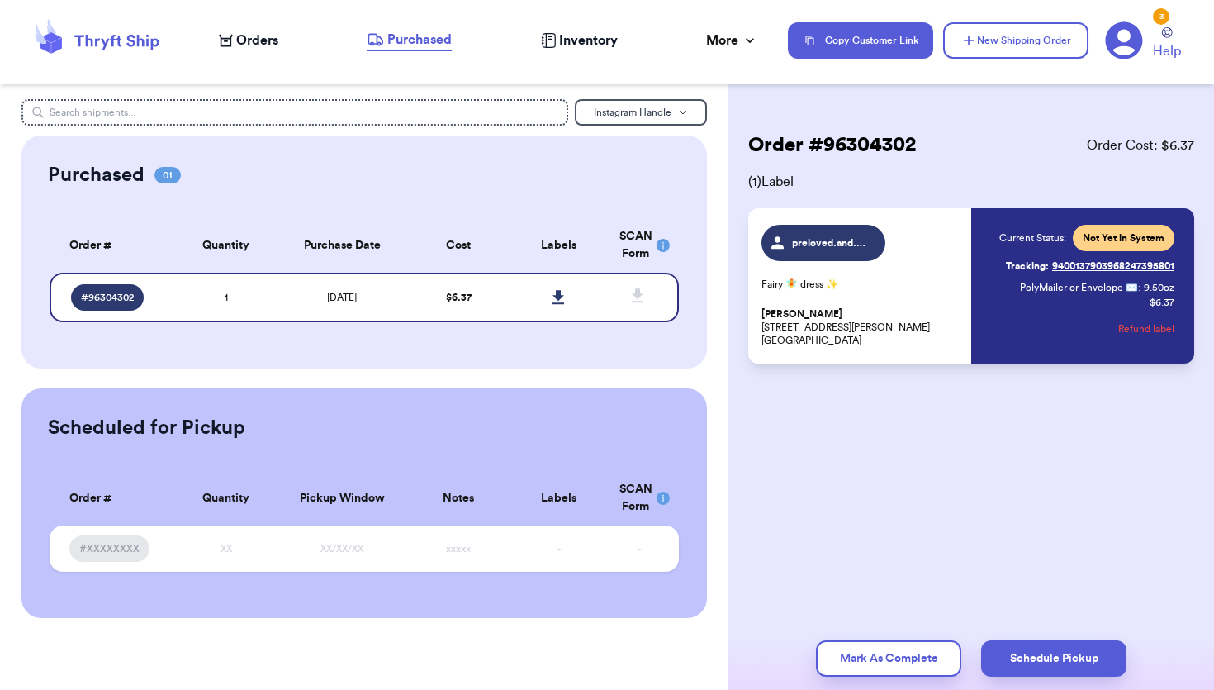
click at [953, 309] on p "Lorena Goodrich 1321 Jonathan St. Apt. 2 Santa Clara, CA 95050" at bounding box center [861, 327] width 200 height 40
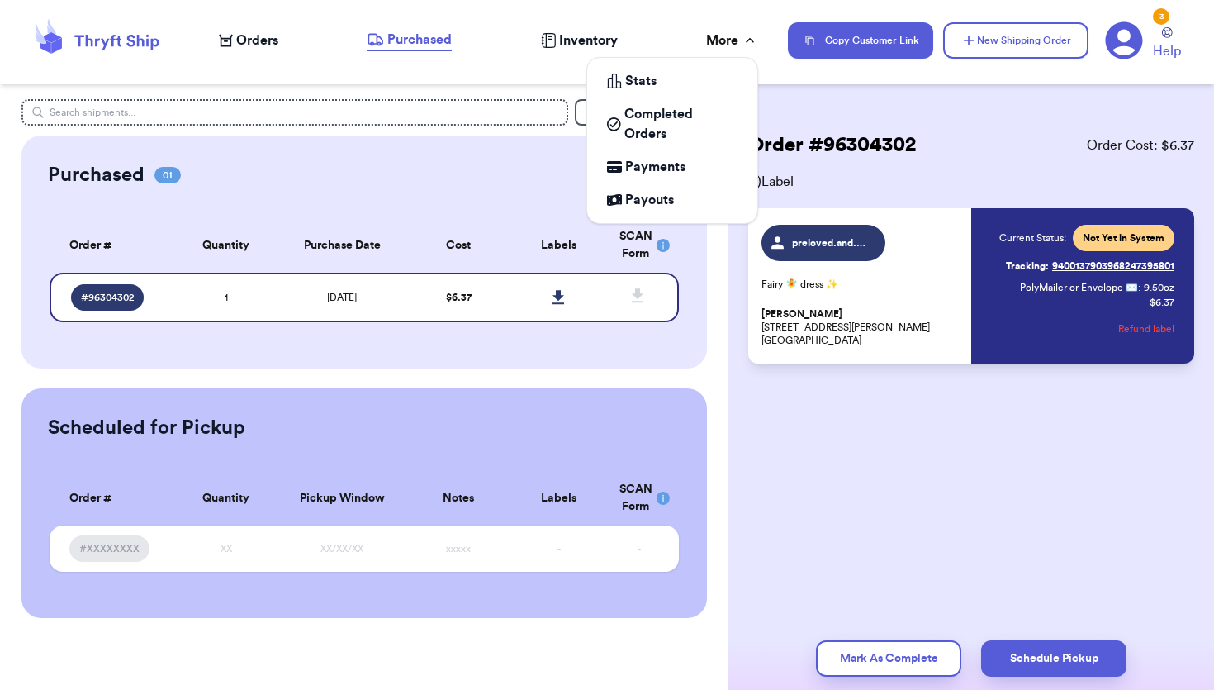
click at [737, 45] on div "More" at bounding box center [732, 41] width 52 height 20
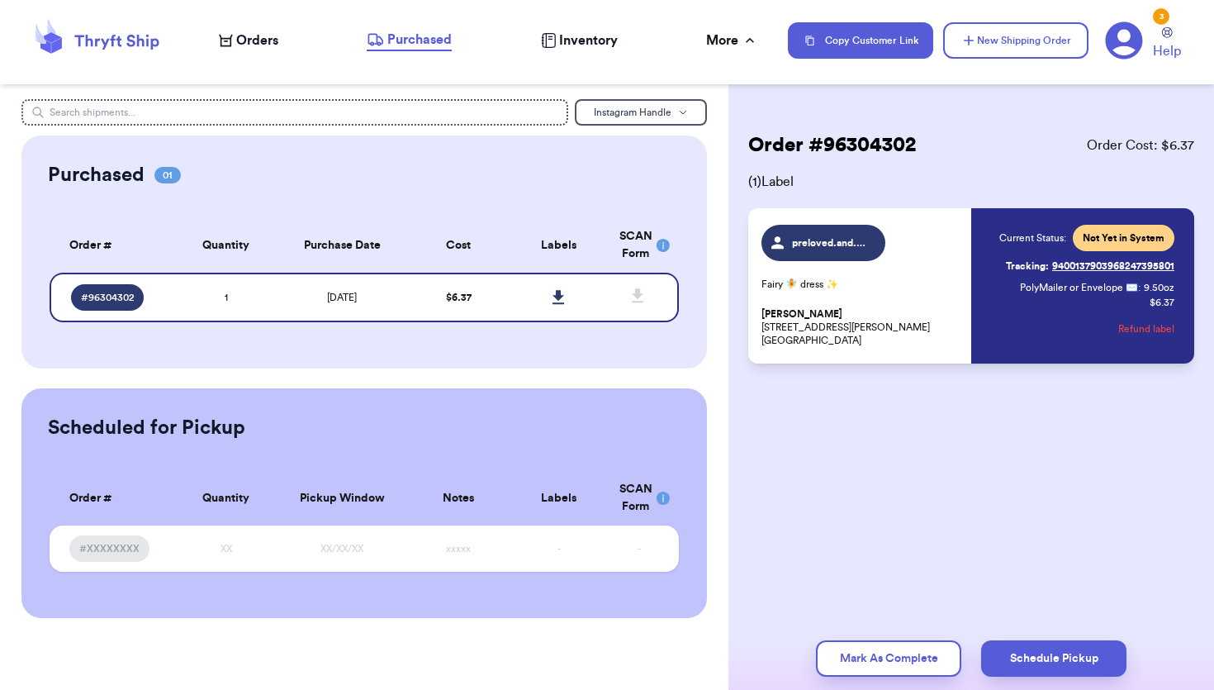
click at [919, 347] on div "preloved.and.borrowed Fairy 🧚 dress ✨ Lorena Goodrich 1321 Jonathan St. Apt. 2 …" at bounding box center [971, 285] width 446 height 155
click at [949, 266] on div "preloved.and.borrowed Fairy 🧚 dress ✨ Lorena Goodrich 1321 Jonathan St. Apt. 2 …" at bounding box center [861, 286] width 200 height 122
click at [244, 48] on span "Orders" at bounding box center [257, 41] width 42 height 20
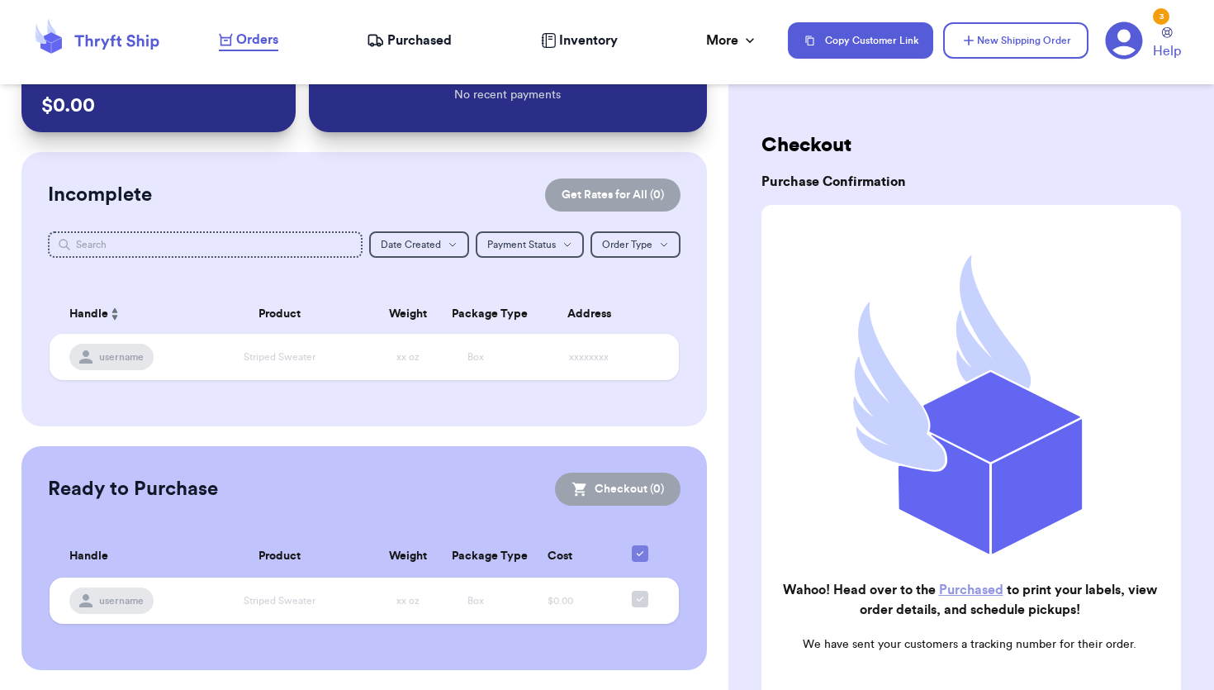
scroll to position [56, 0]
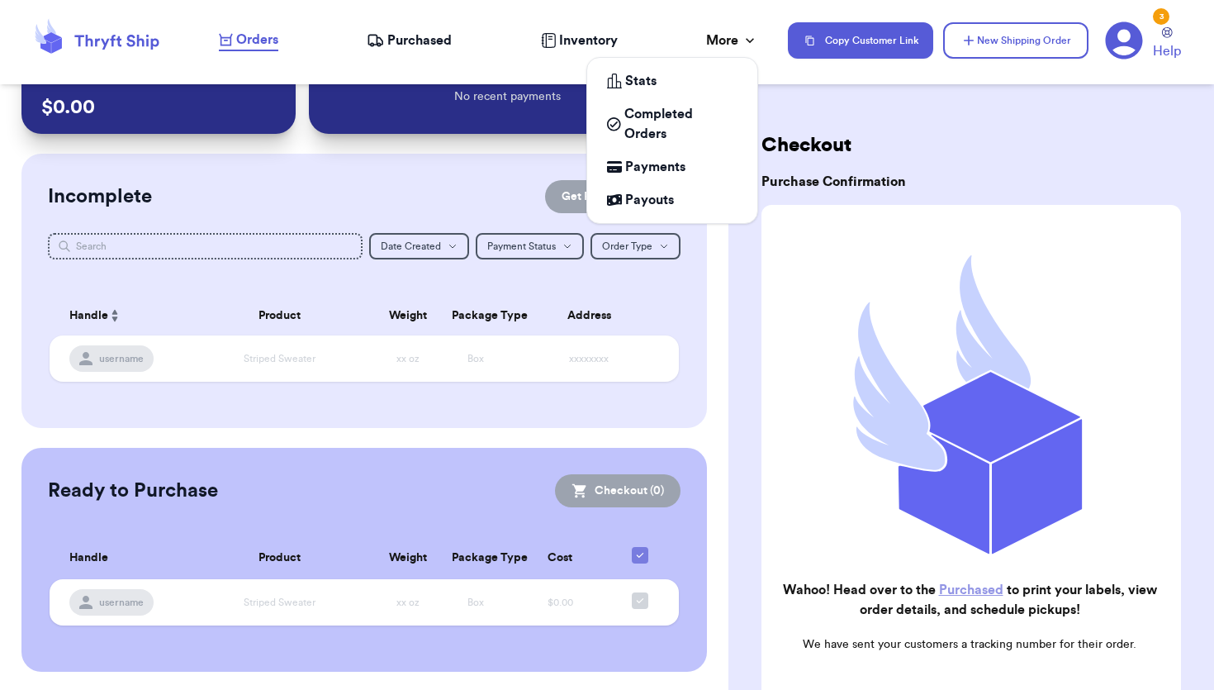
click at [714, 49] on div "More" at bounding box center [732, 41] width 52 height 20
click at [656, 117] on span "Completed Orders" at bounding box center [680, 124] width 113 height 40
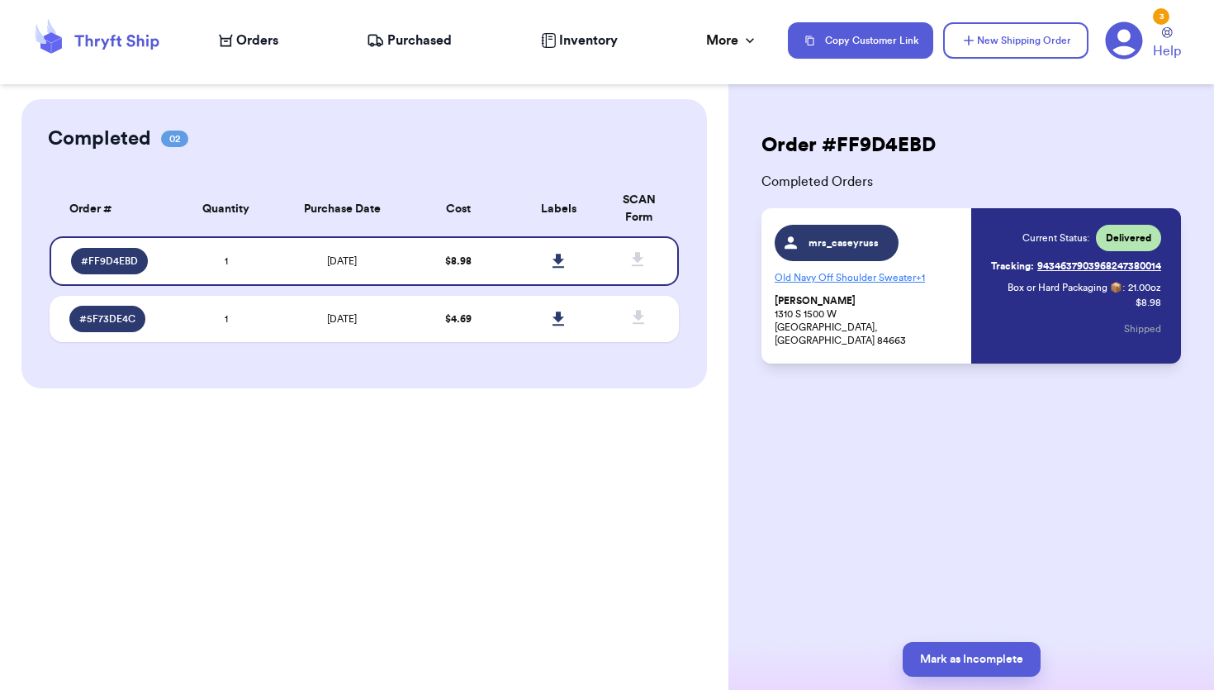
click at [493, 510] on div "Completed 02 Order # Qty Labels SCAN # FF9D4EBD 1 # 5F73DE4C 1 Order # Quantity…" at bounding box center [364, 345] width 728 height 690
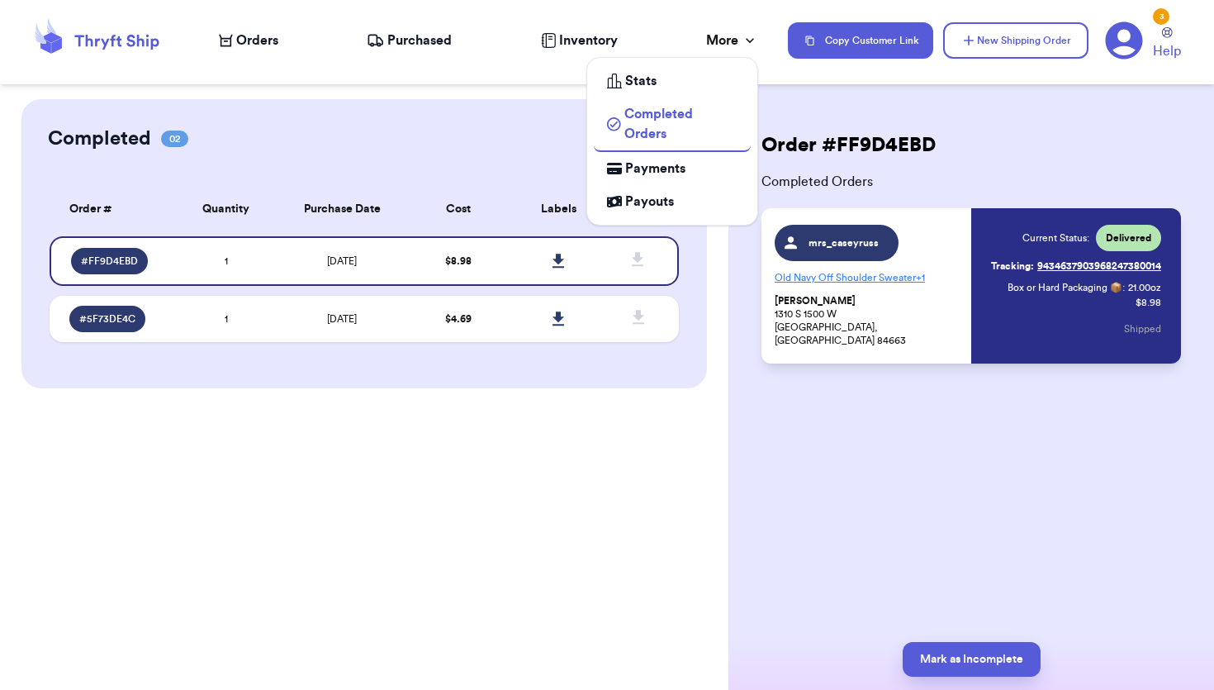
click at [719, 40] on div "More" at bounding box center [732, 41] width 52 height 20
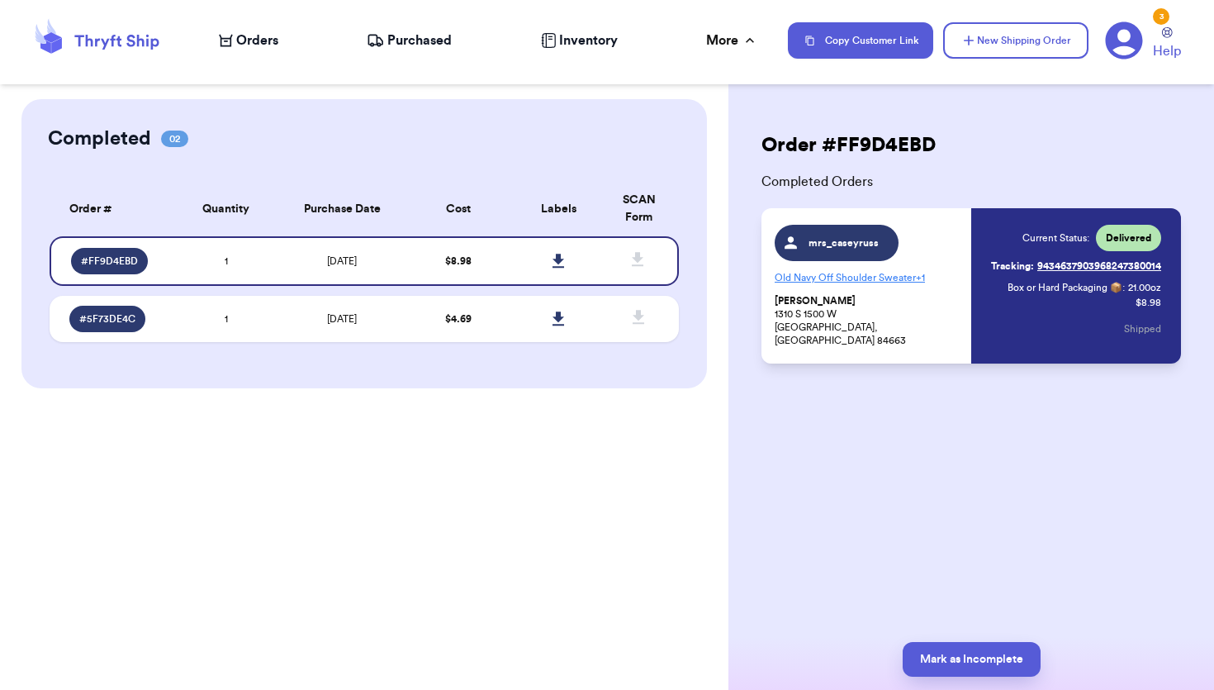
click at [255, 39] on span "Orders" at bounding box center [257, 41] width 42 height 20
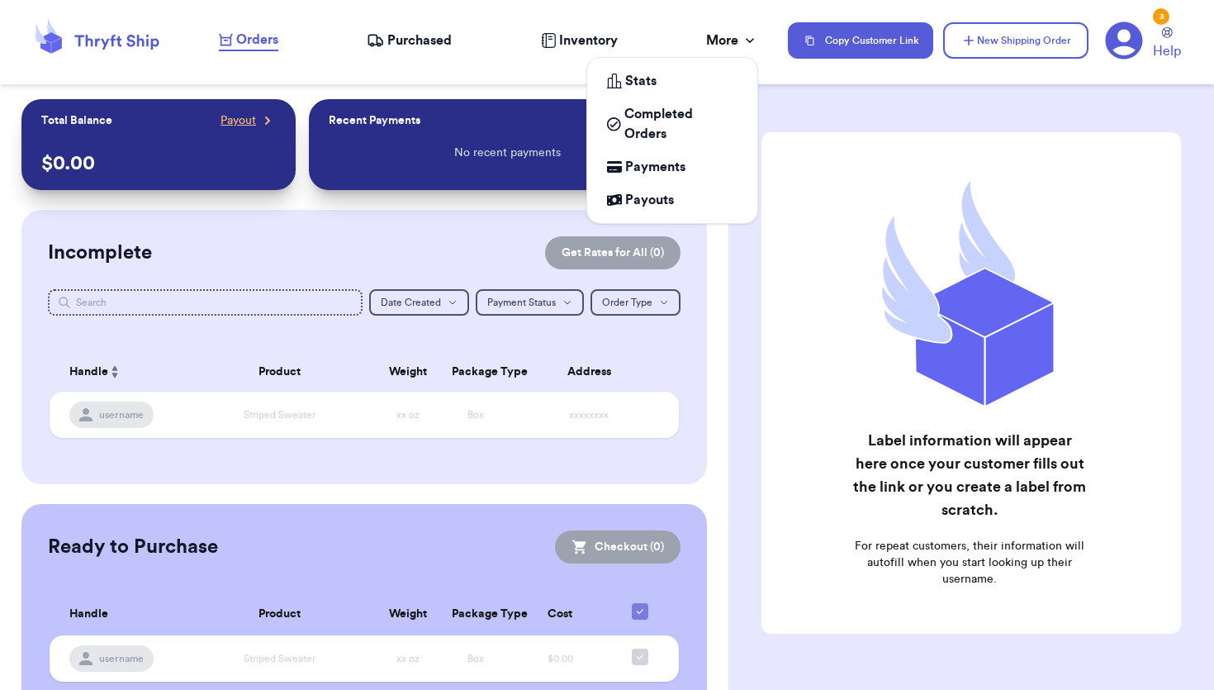
click at [748, 38] on icon at bounding box center [750, 40] width 17 height 17
click at [688, 162] on div "Payments" at bounding box center [672, 167] width 130 height 20
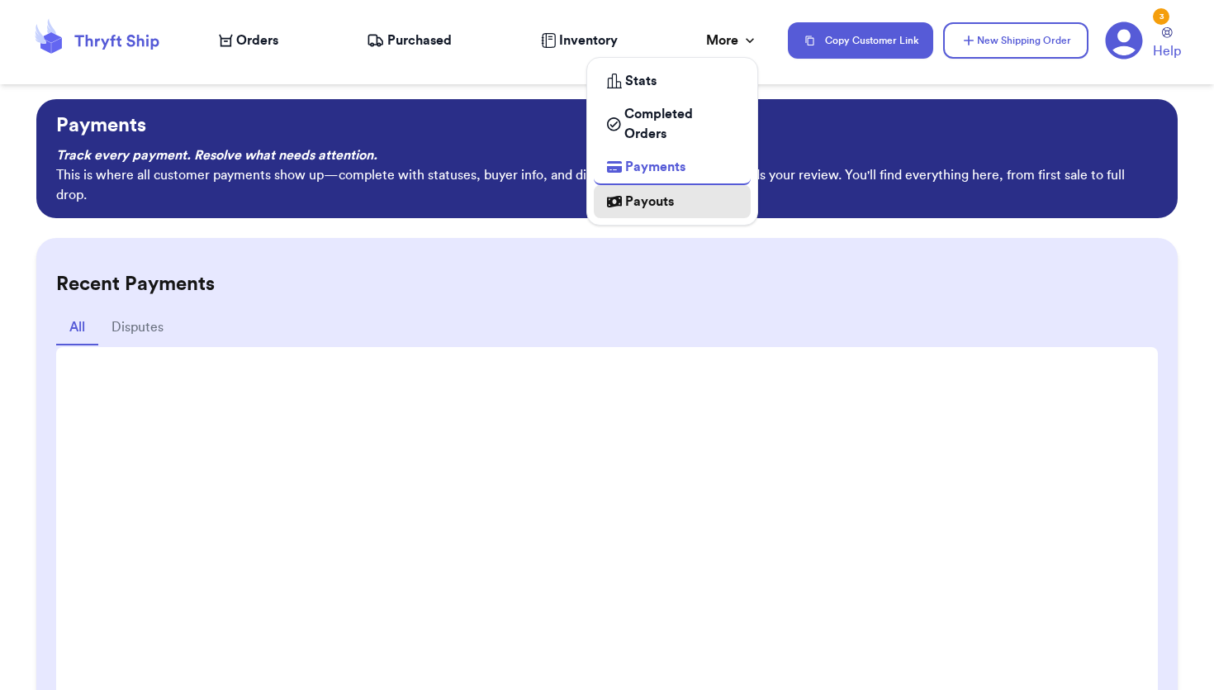
click at [670, 197] on span "Payouts" at bounding box center [649, 202] width 49 height 20
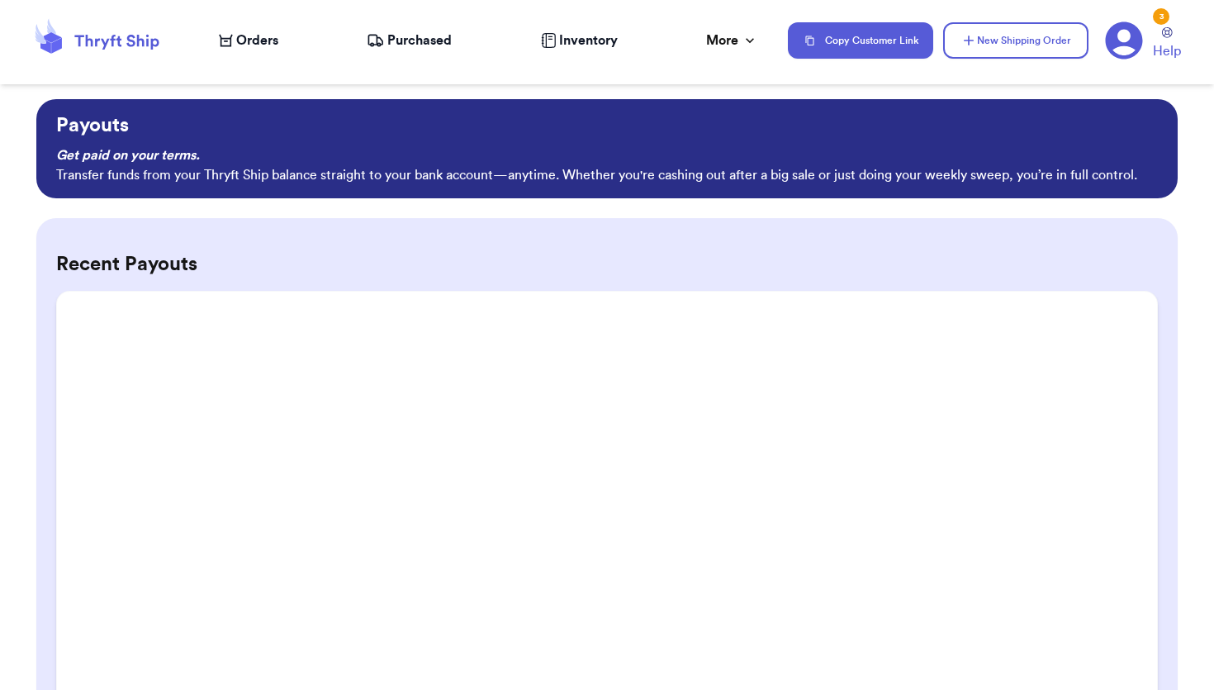
click at [583, 234] on div "Recent Payouts" at bounding box center [606, 547] width 1141 height 658
click at [589, 40] on span "Inventory" at bounding box center [588, 41] width 59 height 20
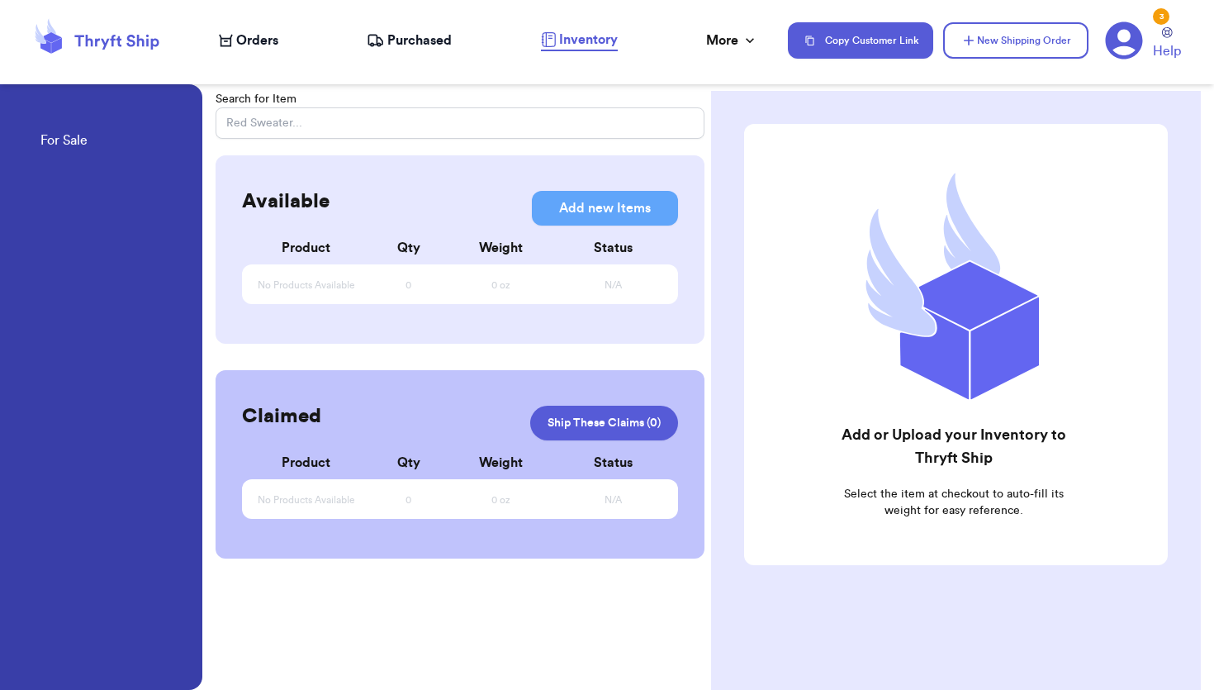
click at [431, 40] on span "Purchased" at bounding box center [419, 41] width 64 height 20
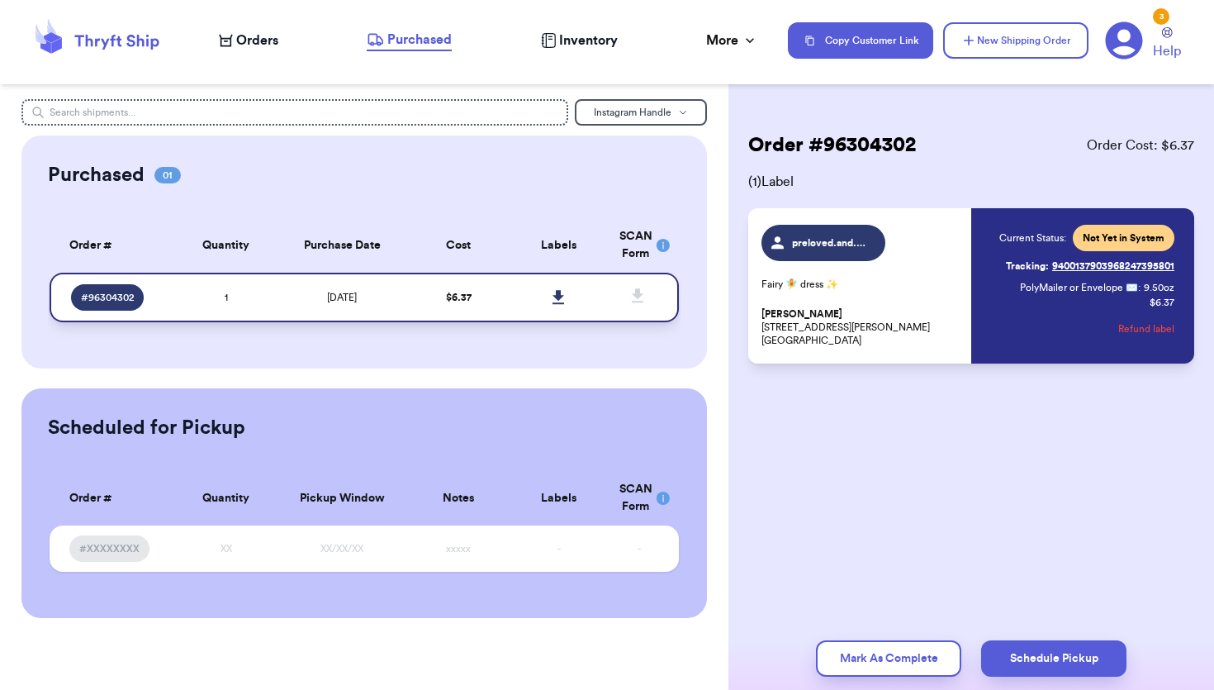
click at [282, 300] on td "10/12/2025" at bounding box center [342, 298] width 132 height 50
click at [557, 290] on icon at bounding box center [558, 297] width 12 height 15
click at [249, 39] on span "Orders" at bounding box center [257, 41] width 42 height 20
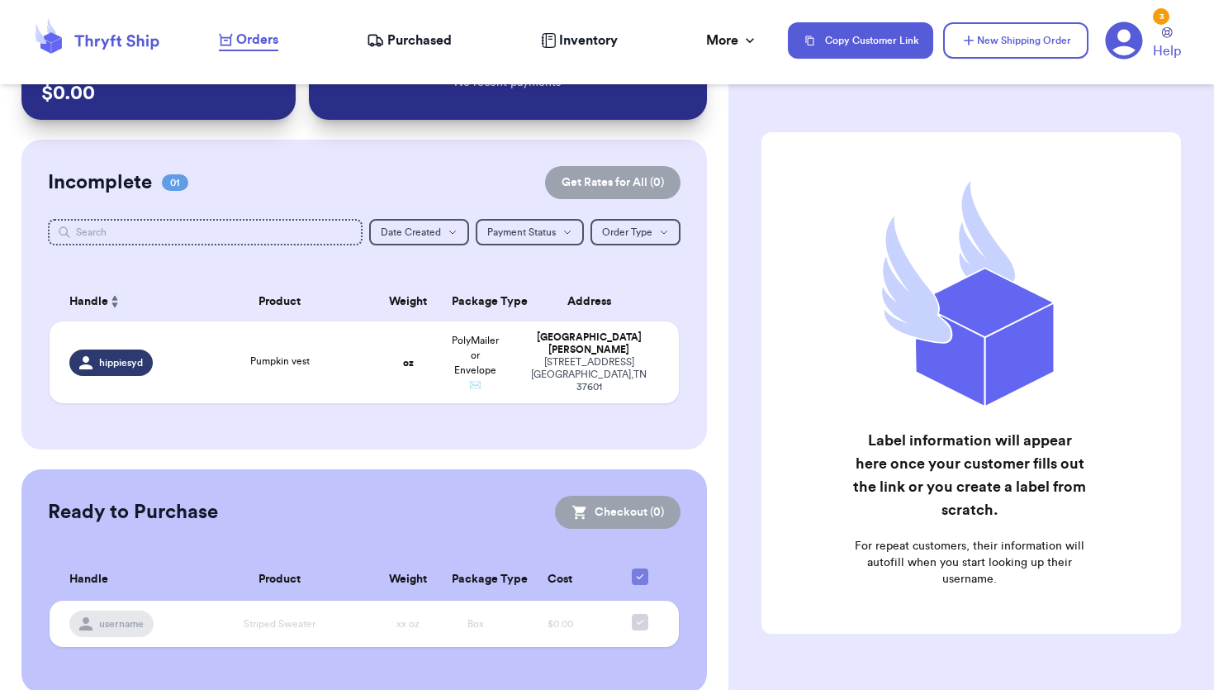
scroll to position [89, 0]
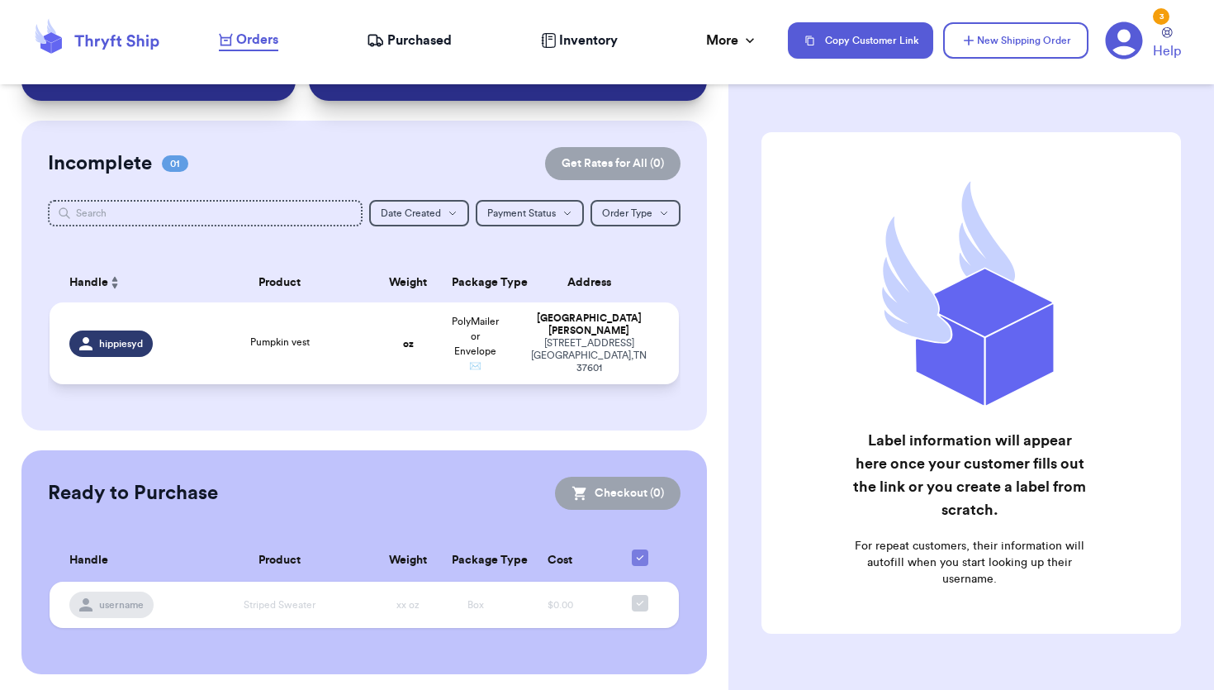
click at [232, 334] on div "Pumpkin vest" at bounding box center [279, 343] width 169 height 18
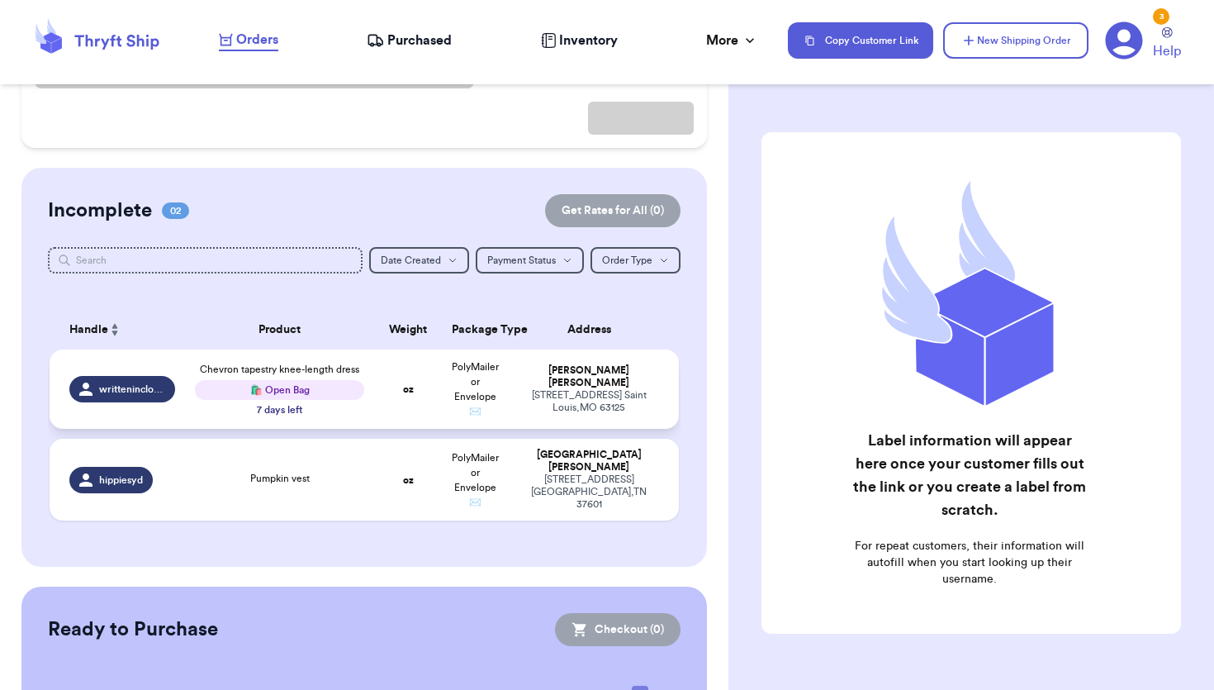
scroll to position [178, 0]
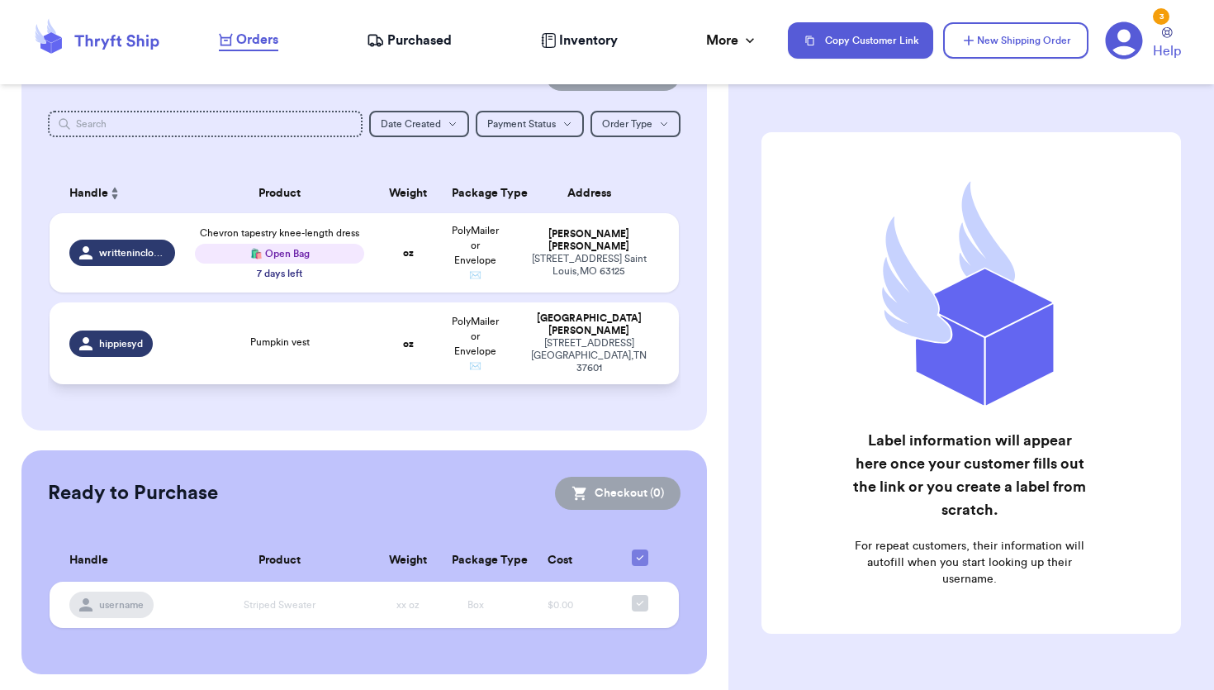
click at [319, 339] on div "Pumpkin vest" at bounding box center [279, 343] width 169 height 18
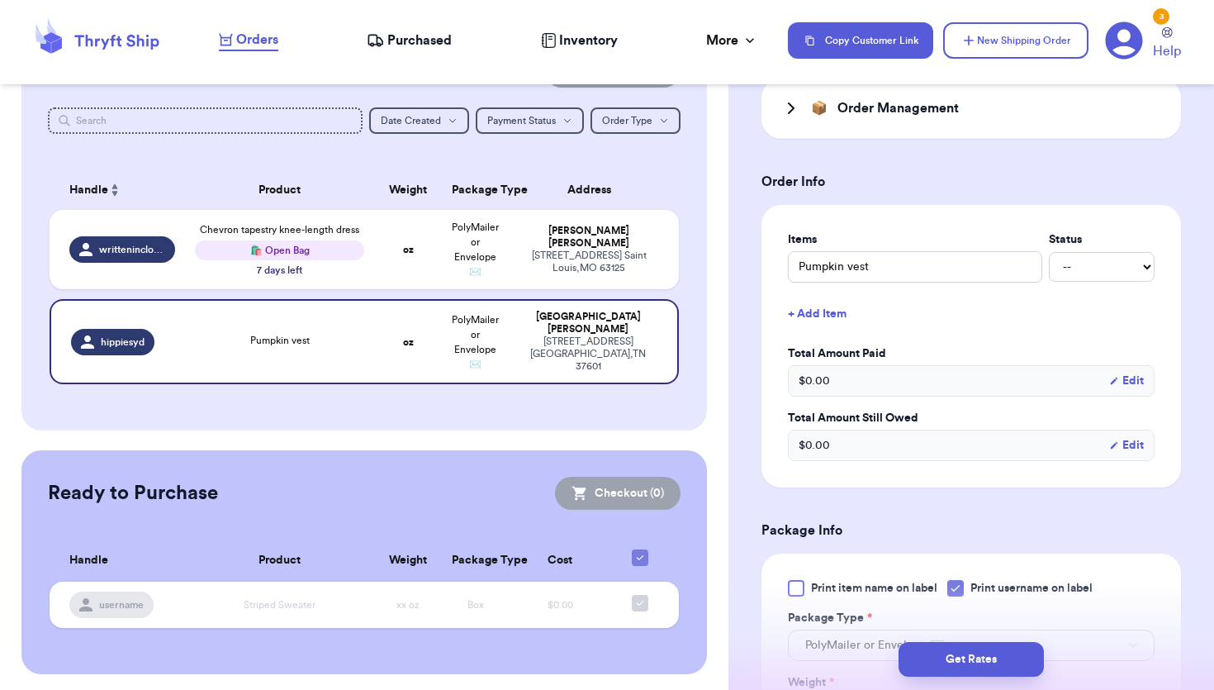
scroll to position [348, 0]
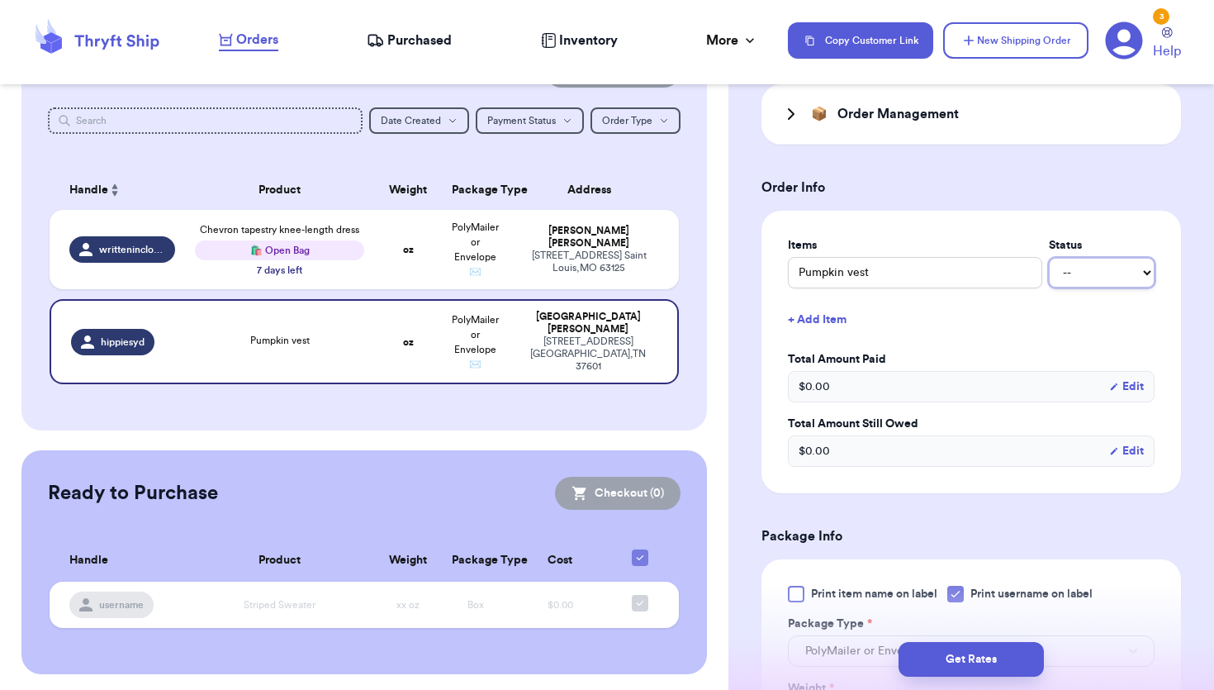
click at [1076, 271] on select "-- Paid Owes" at bounding box center [1102, 273] width 106 height 30
select select "unpaid"
click at [1049, 258] on select "-- Paid Owes" at bounding box center [1102, 273] width 106 height 30
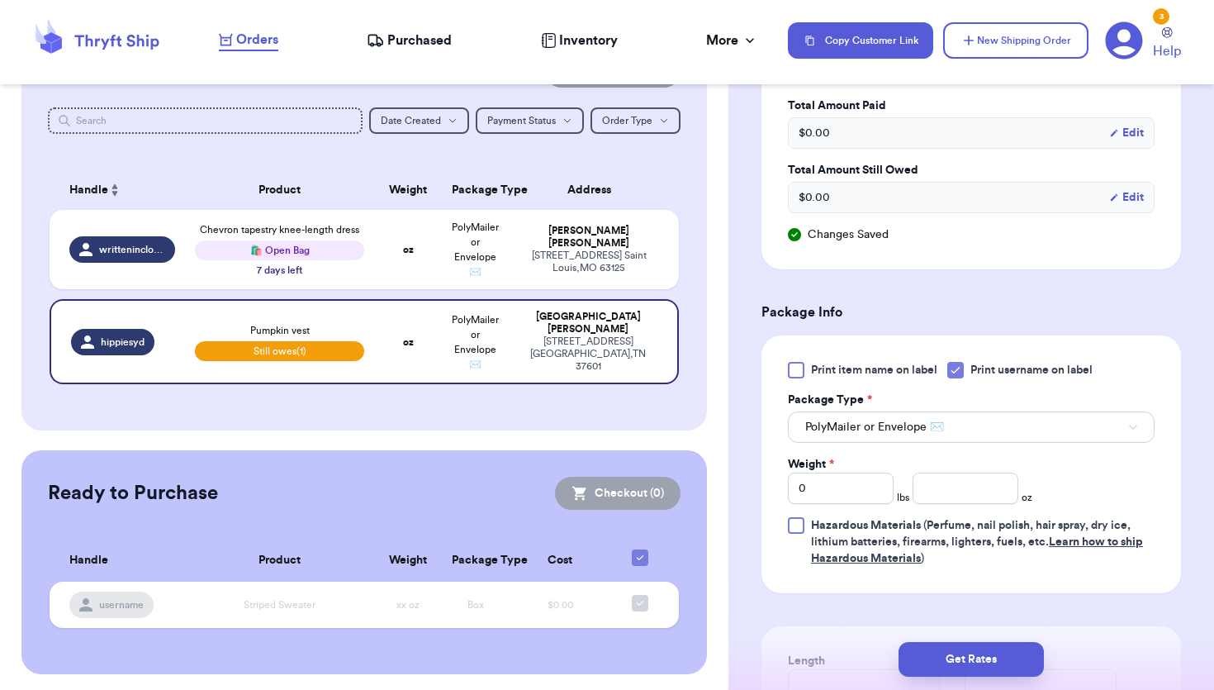
scroll to position [603, 0]
click at [866, 496] on input "0" at bounding box center [841, 487] width 106 height 31
type input "01"
type input "0"
type input "1"
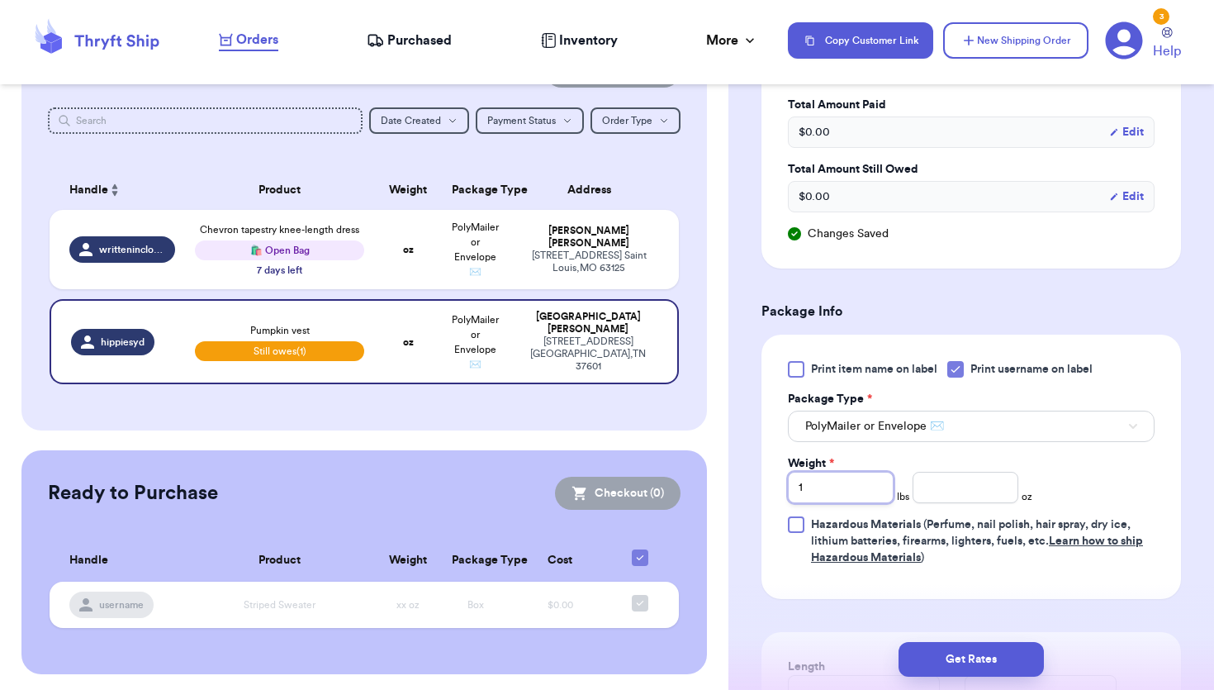
type input "1"
click at [961, 492] on input "number" at bounding box center [965, 487] width 106 height 31
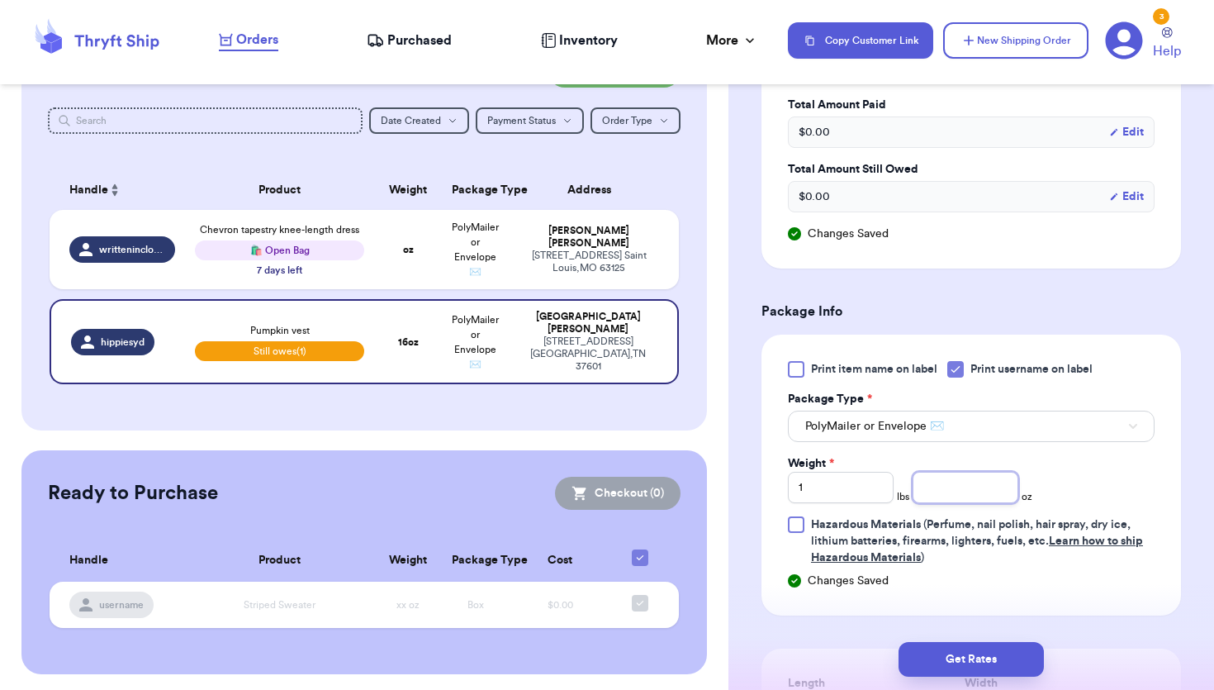
type input "3"
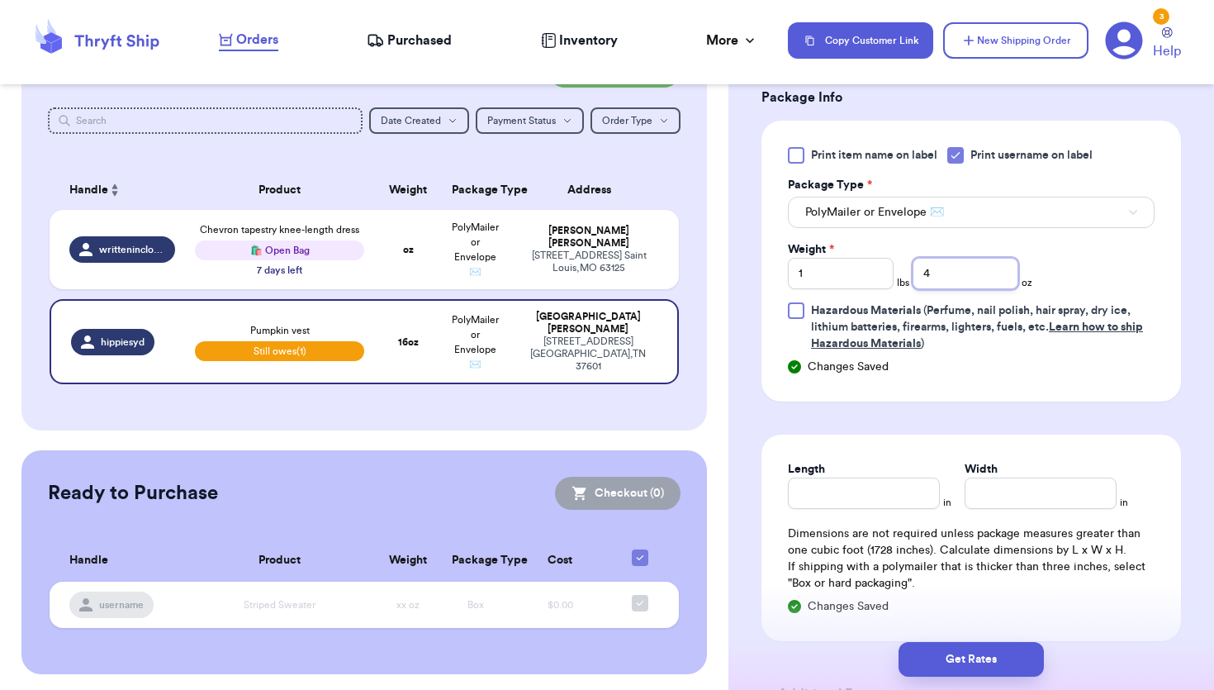
scroll to position [827, 0]
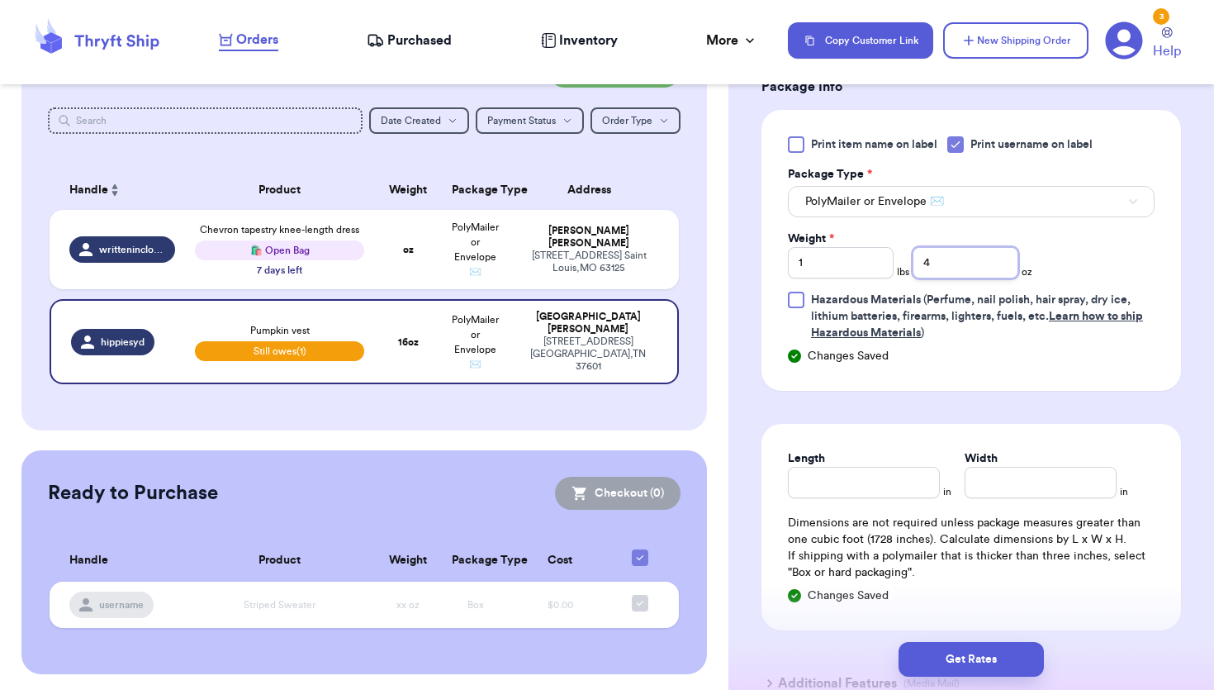
type input "4"
click at [889, 486] on input "Length" at bounding box center [864, 482] width 152 height 31
type input "13"
click at [1045, 481] on input "Width *" at bounding box center [1041, 482] width 152 height 31
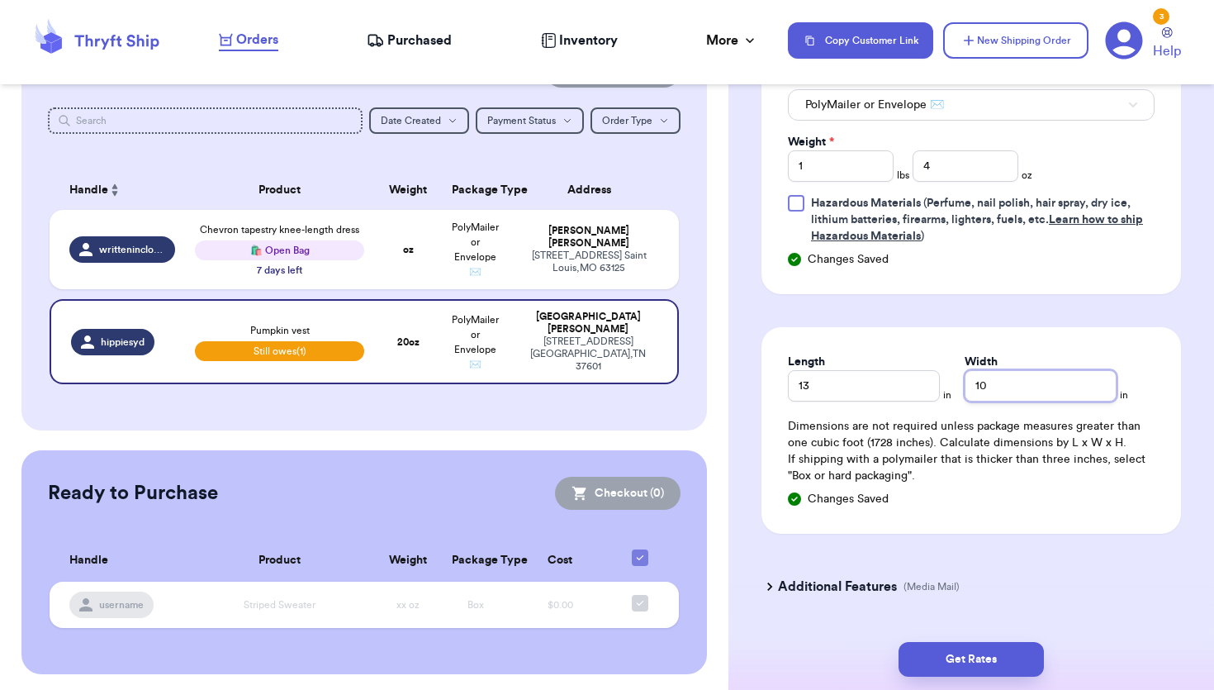
scroll to position [970, 0]
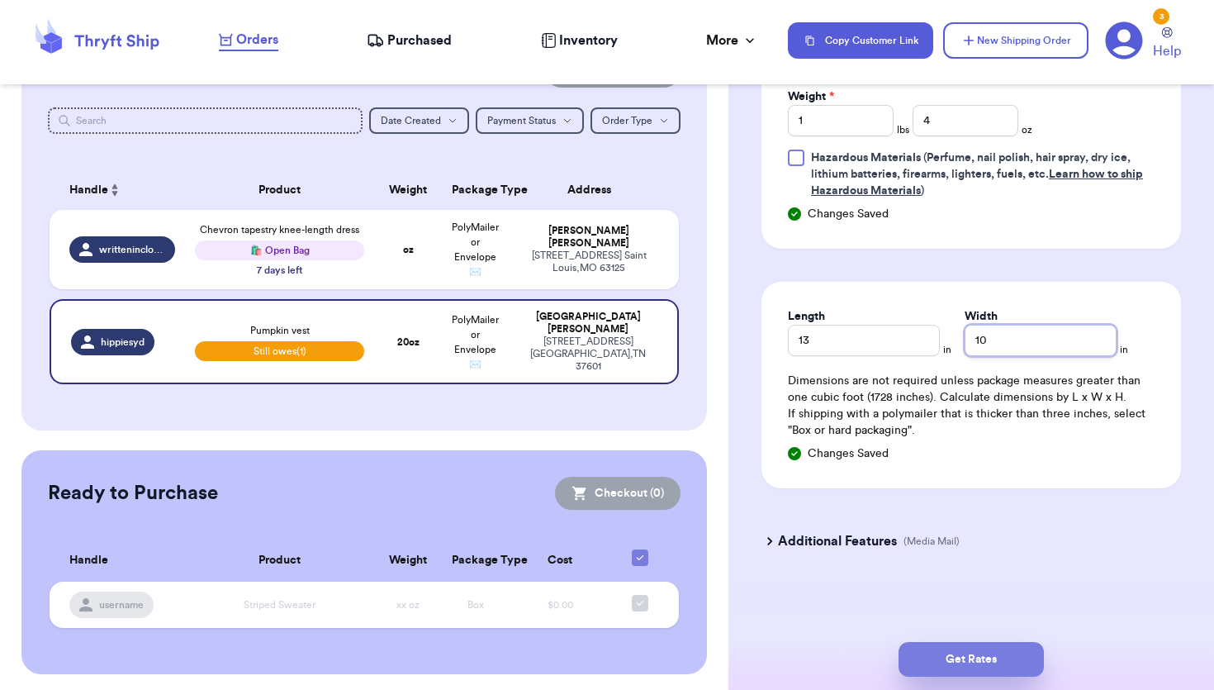
type input "10"
click at [971, 657] on button "Get Rates" at bounding box center [970, 659] width 145 height 35
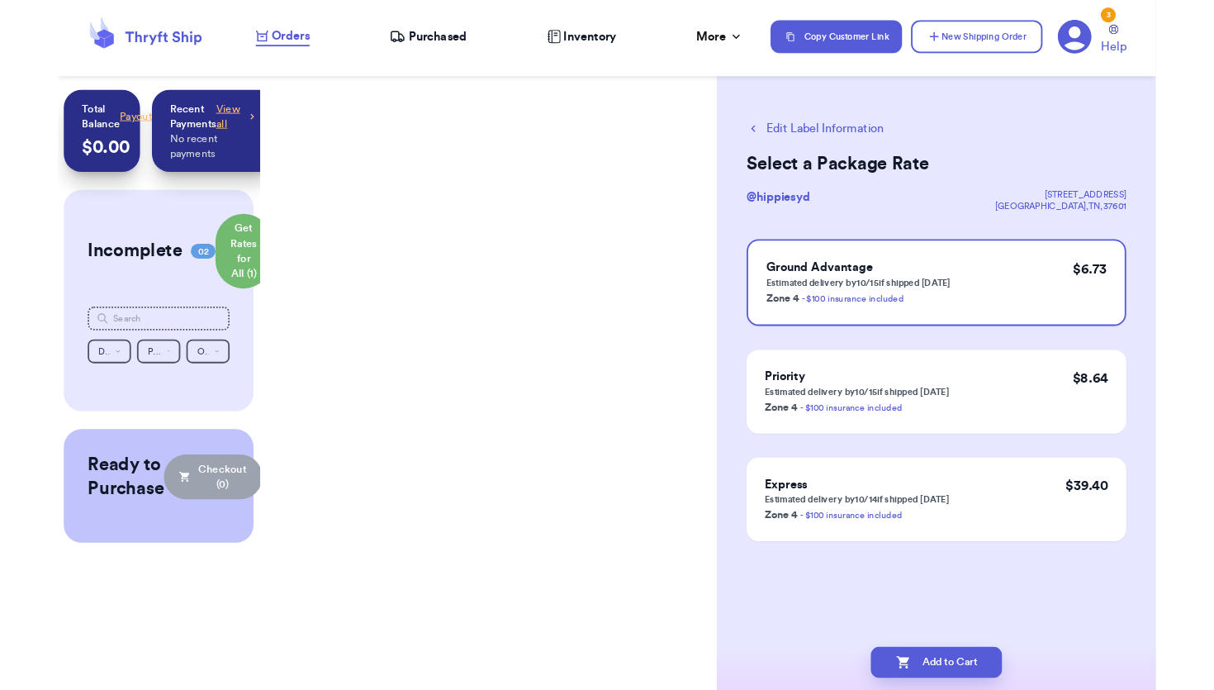
scroll to position [0, 0]
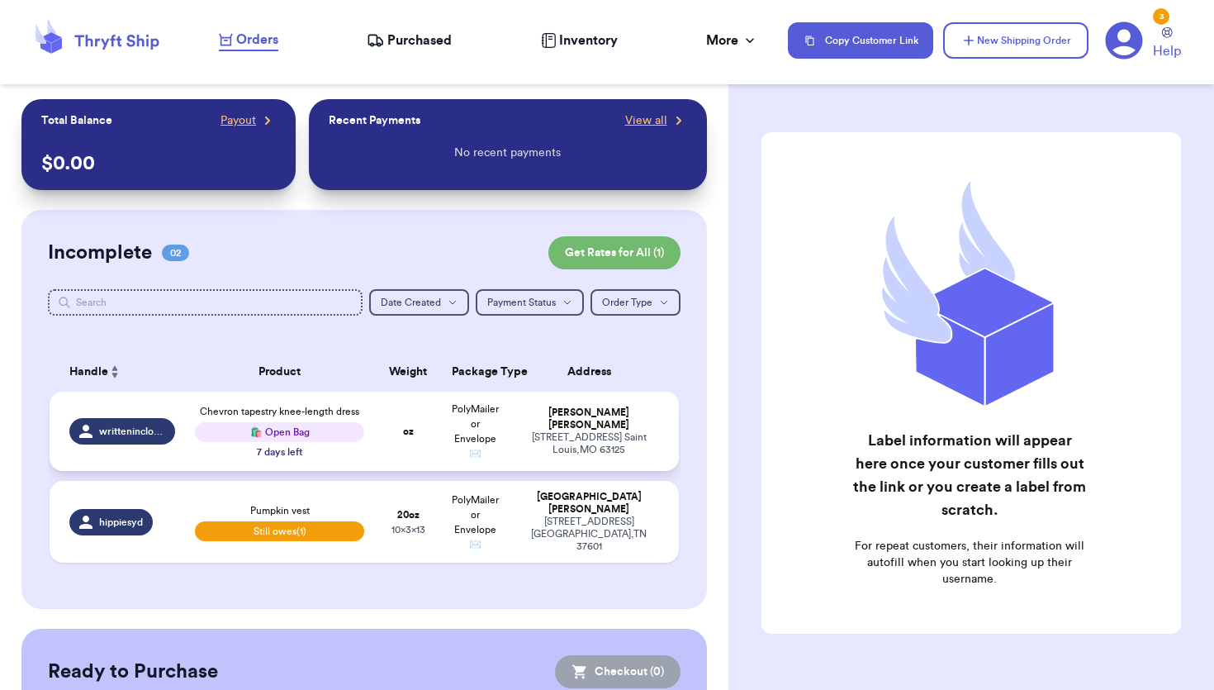
click at [369, 415] on td "Chevron tapestry knee-length dress 🛍️ Open Bag 7 days left" at bounding box center [279, 430] width 189 height 79
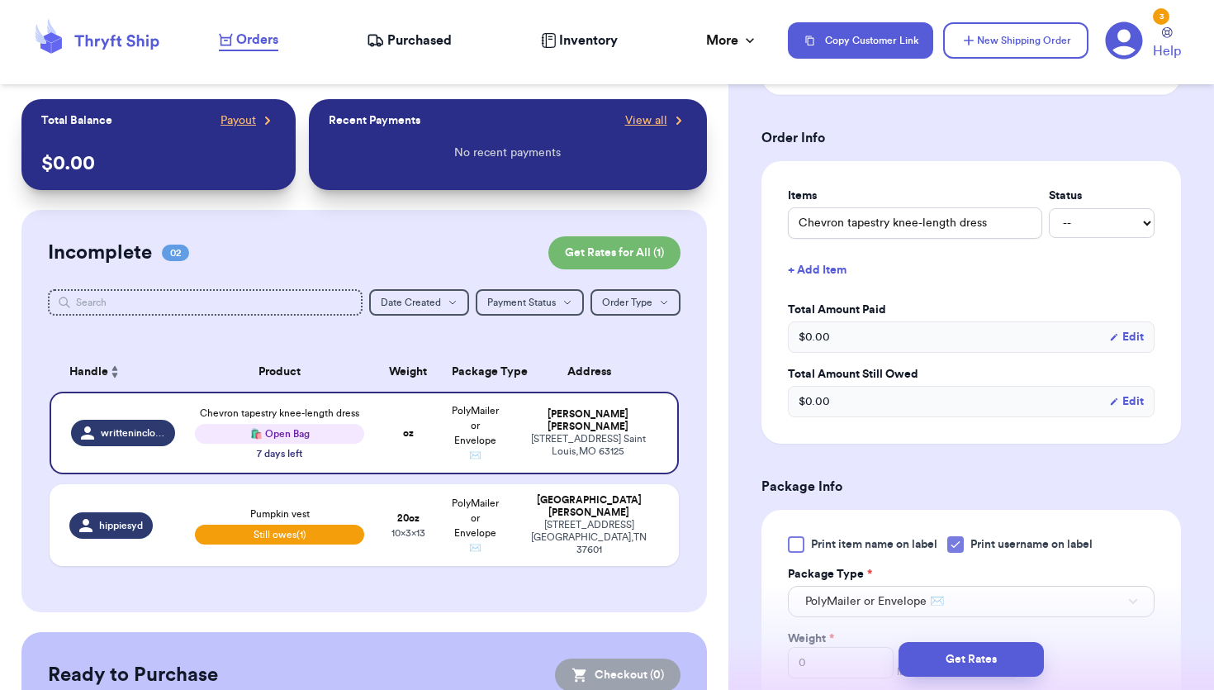
scroll to position [403, 0]
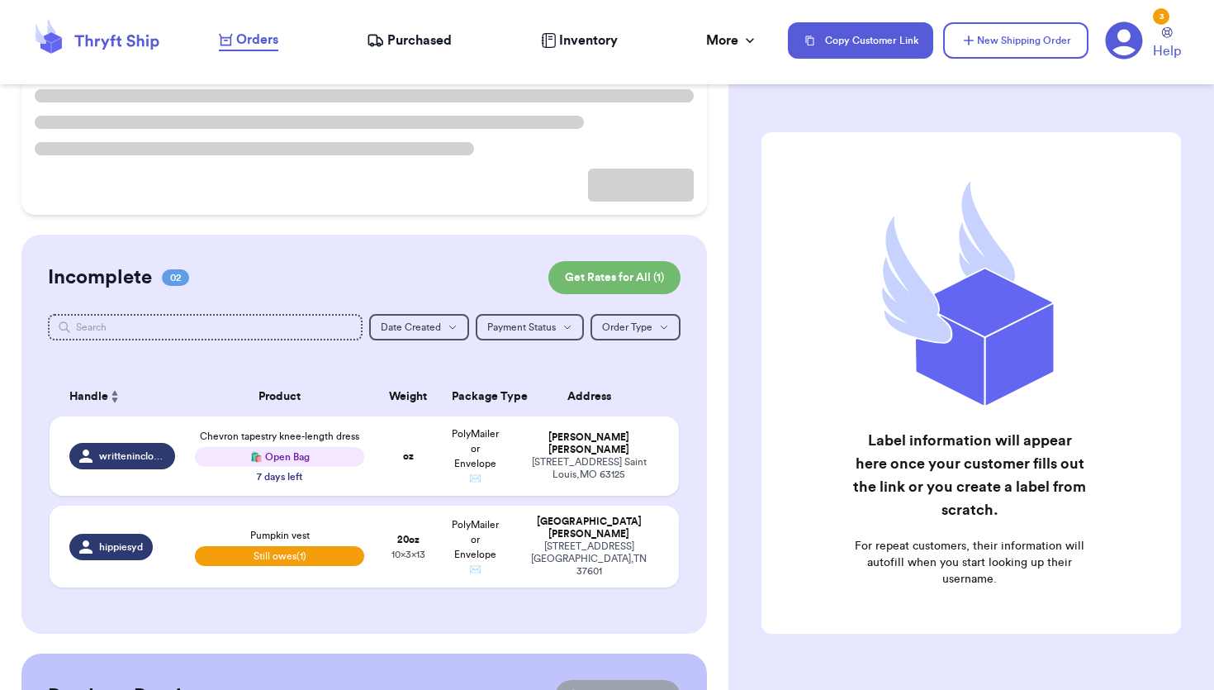
scroll to position [171, 0]
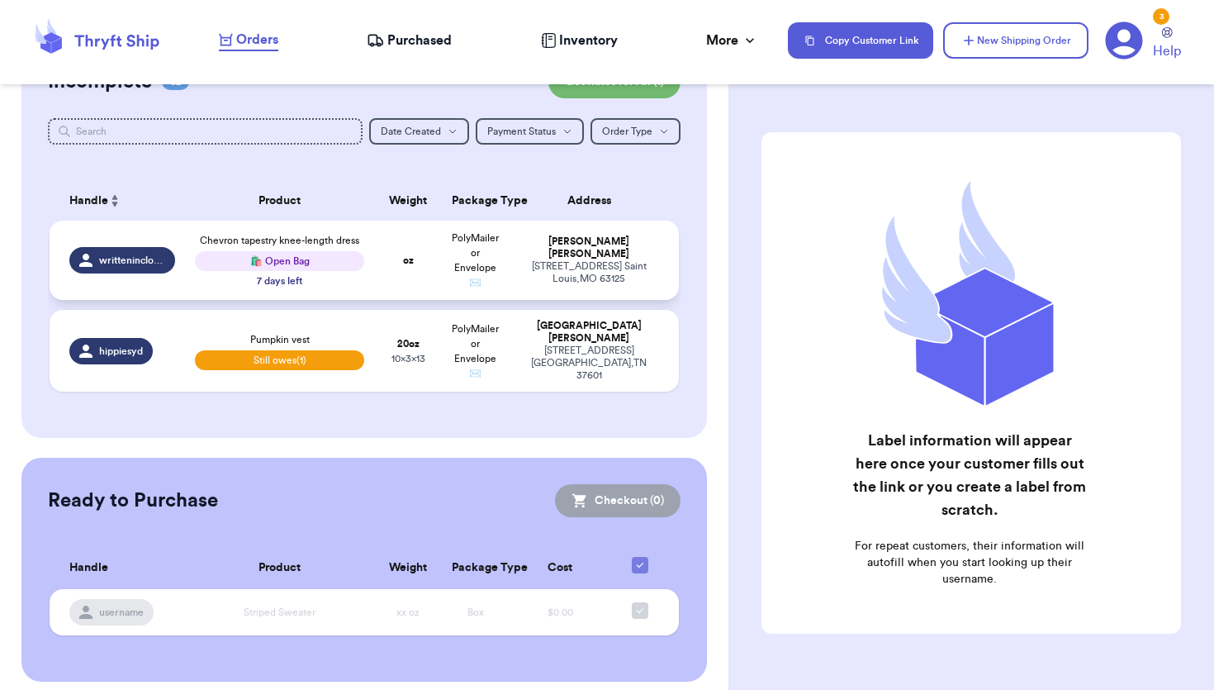
click at [377, 278] on td "oz" at bounding box center [408, 259] width 68 height 79
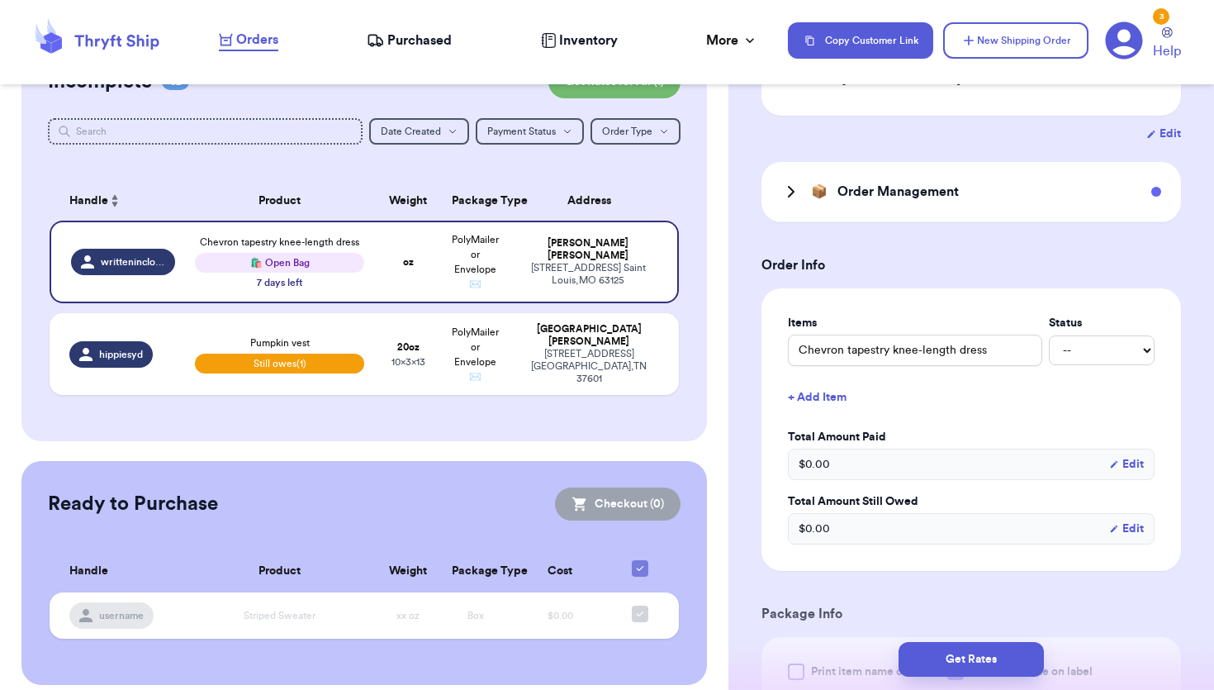
scroll to position [273, 0]
click at [1107, 349] on select "-- Paid Owes" at bounding box center [1102, 348] width 106 height 30
select select "unpaid"
click at [1049, 333] on select "-- Paid Owes" at bounding box center [1102, 348] width 106 height 30
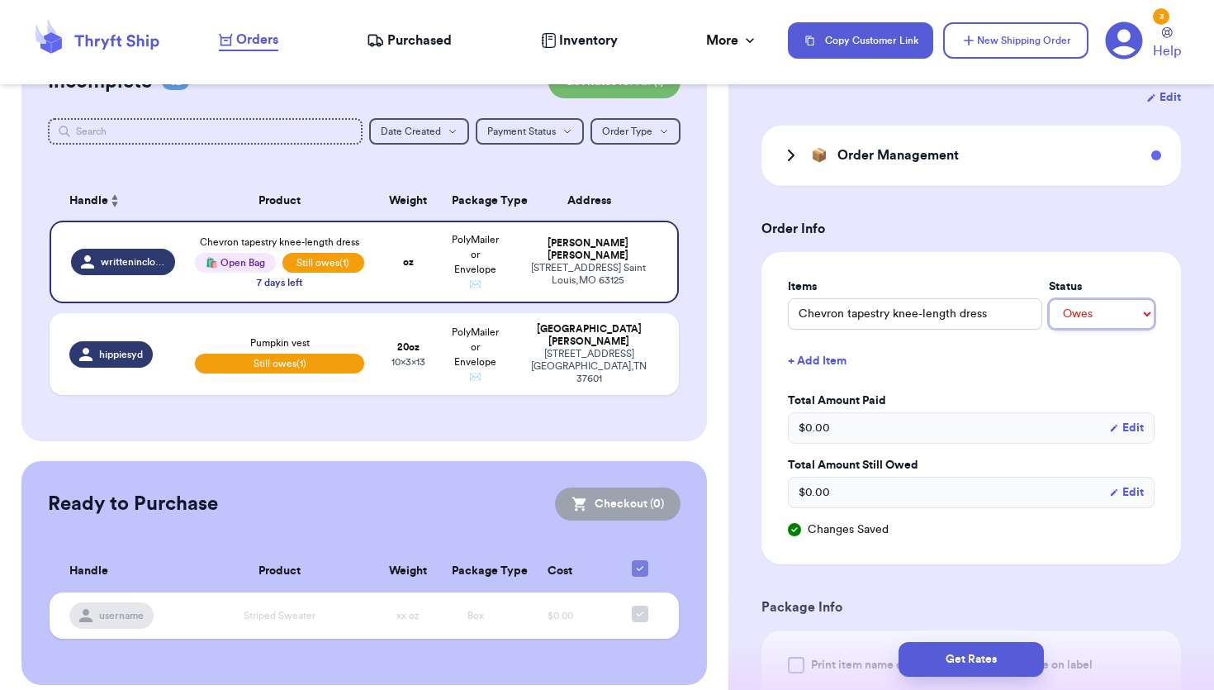
scroll to position [329, 0]
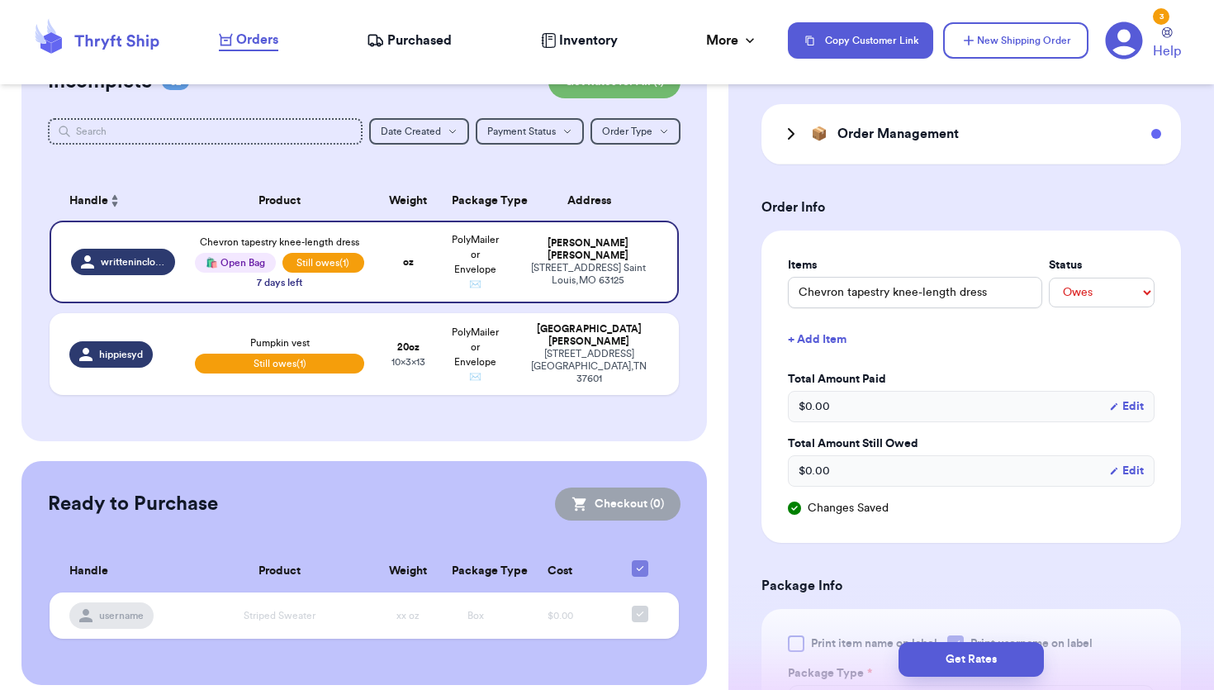
click at [875, 472] on div "$ 0.00 Edit" at bounding box center [971, 470] width 367 height 31
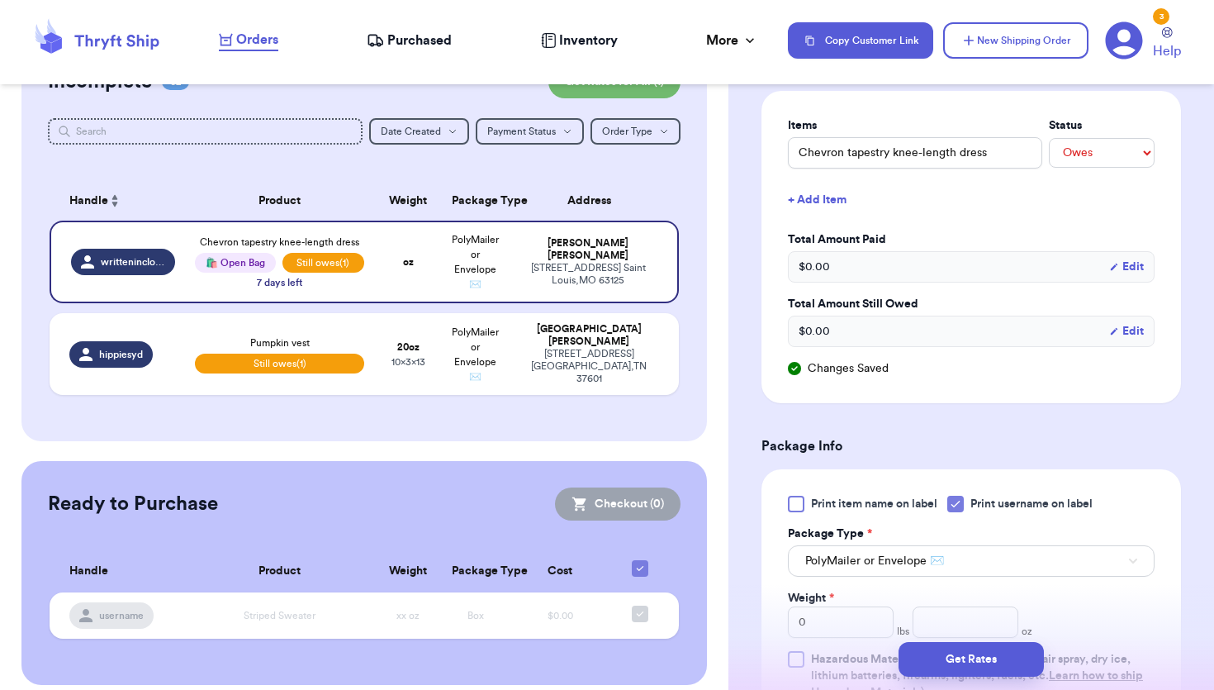
scroll to position [600, 0]
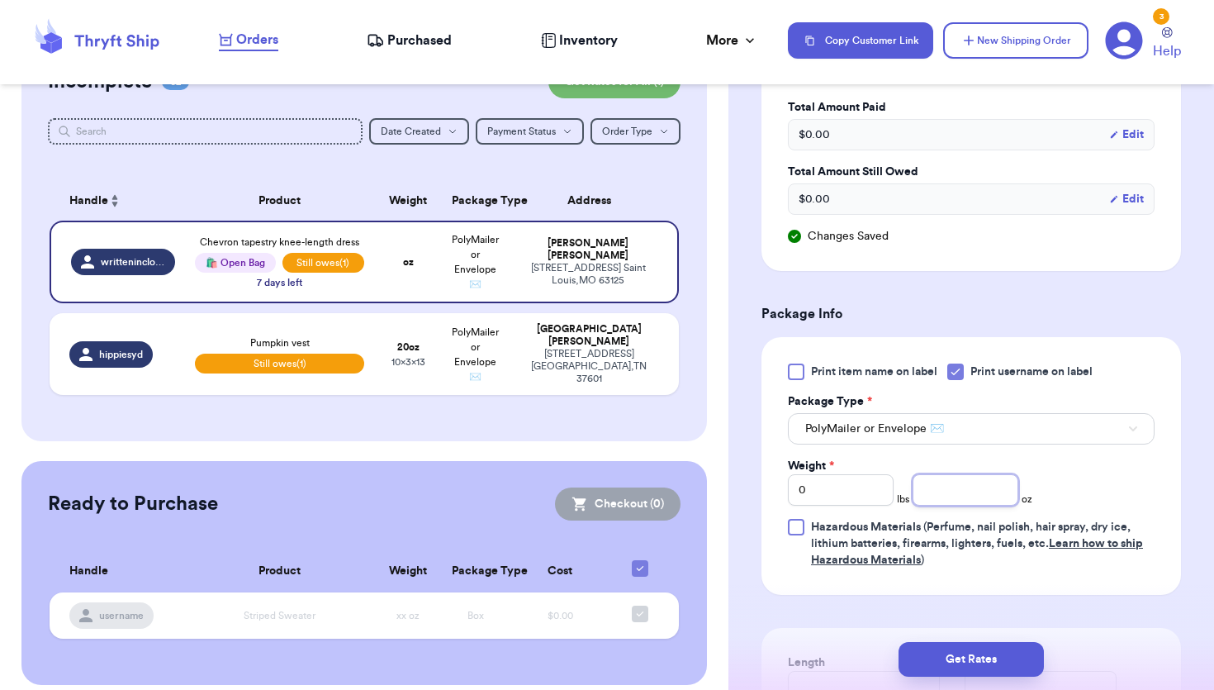
click at [971, 492] on input "number" at bounding box center [965, 489] width 106 height 31
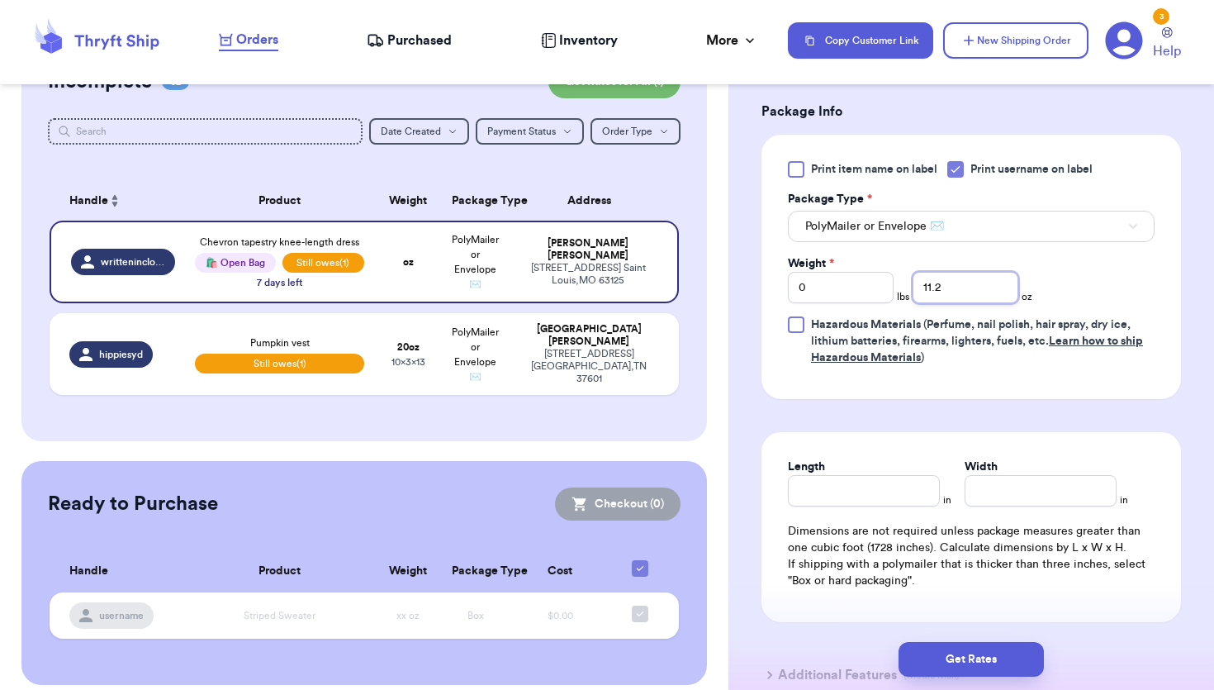
scroll to position [814, 0]
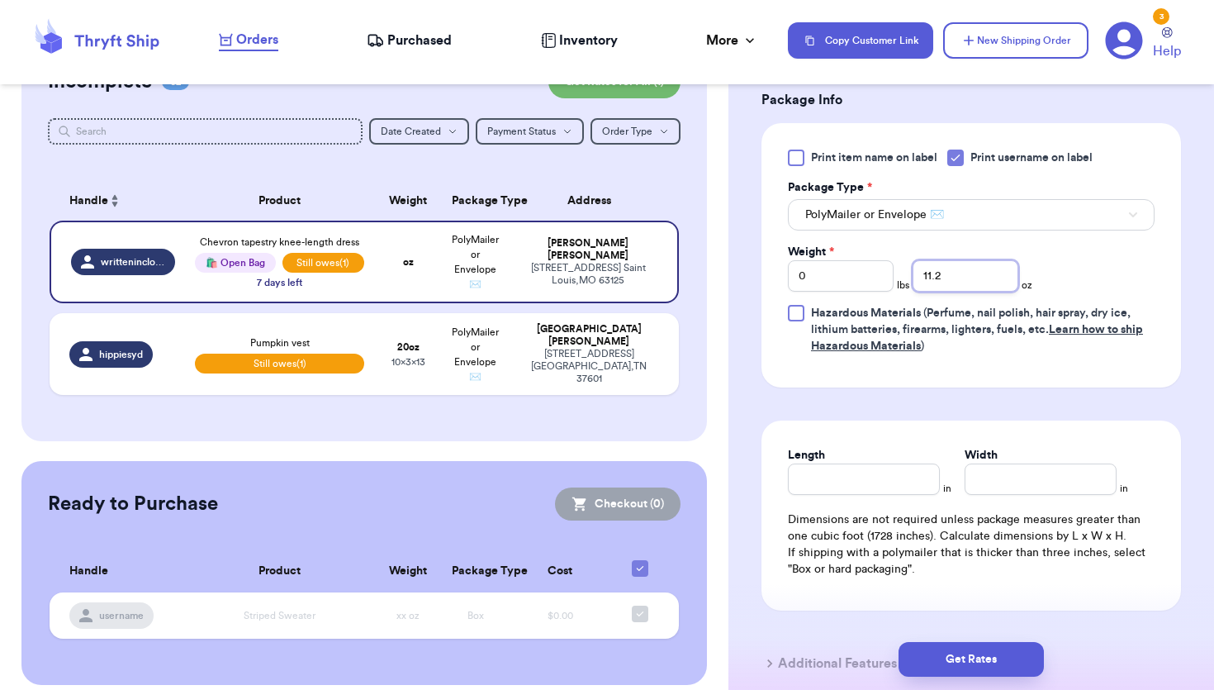
type input "11.2"
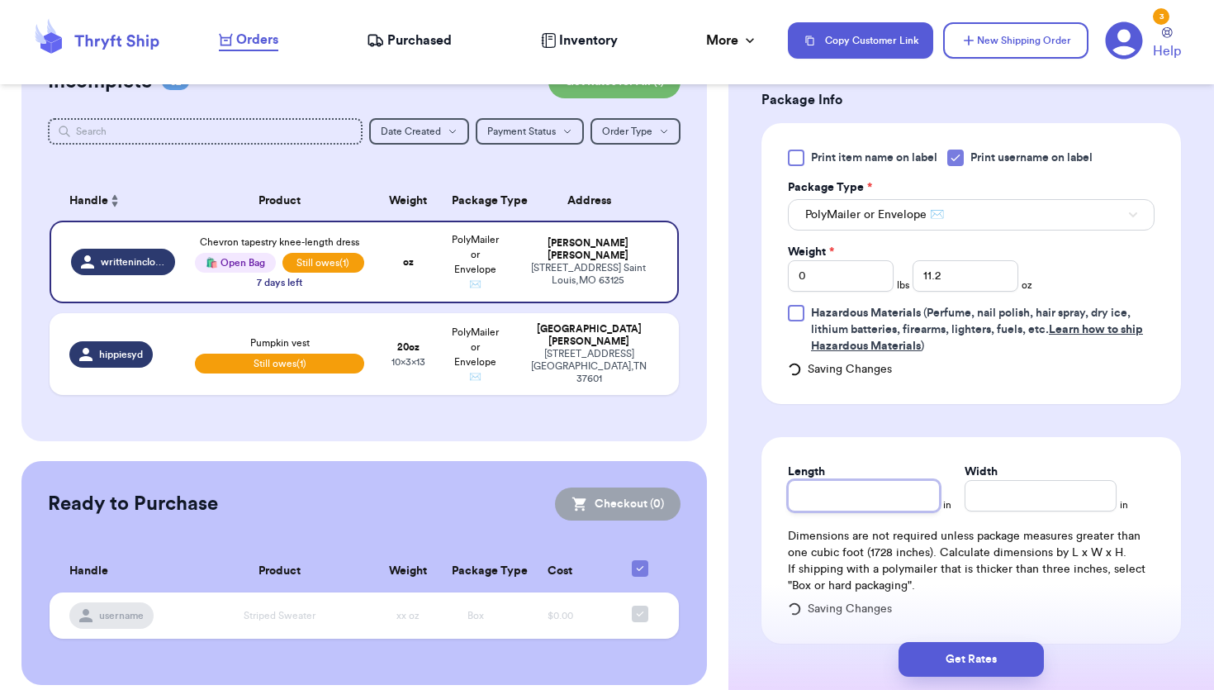
click at [851, 472] on div "Length" at bounding box center [864, 487] width 152 height 48
type input "13"
click at [1031, 495] on input "Width *" at bounding box center [1041, 495] width 152 height 31
type input "10"
click at [999, 662] on button "Get Rates" at bounding box center [970, 659] width 145 height 35
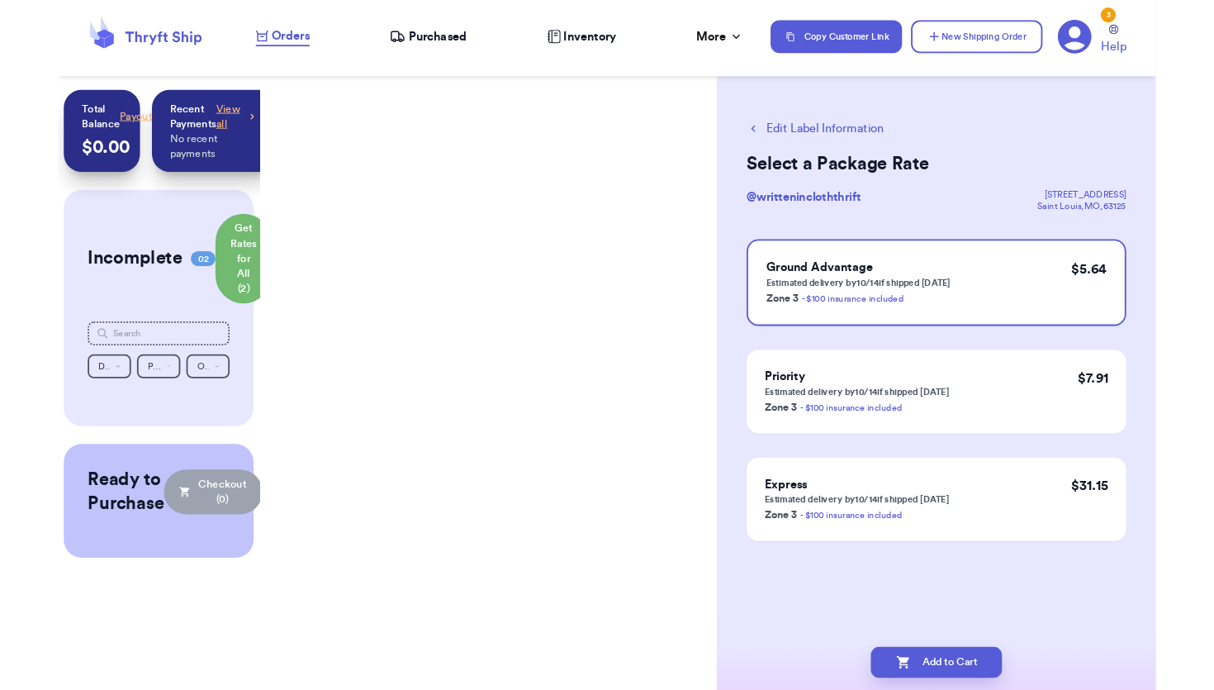
scroll to position [0, 0]
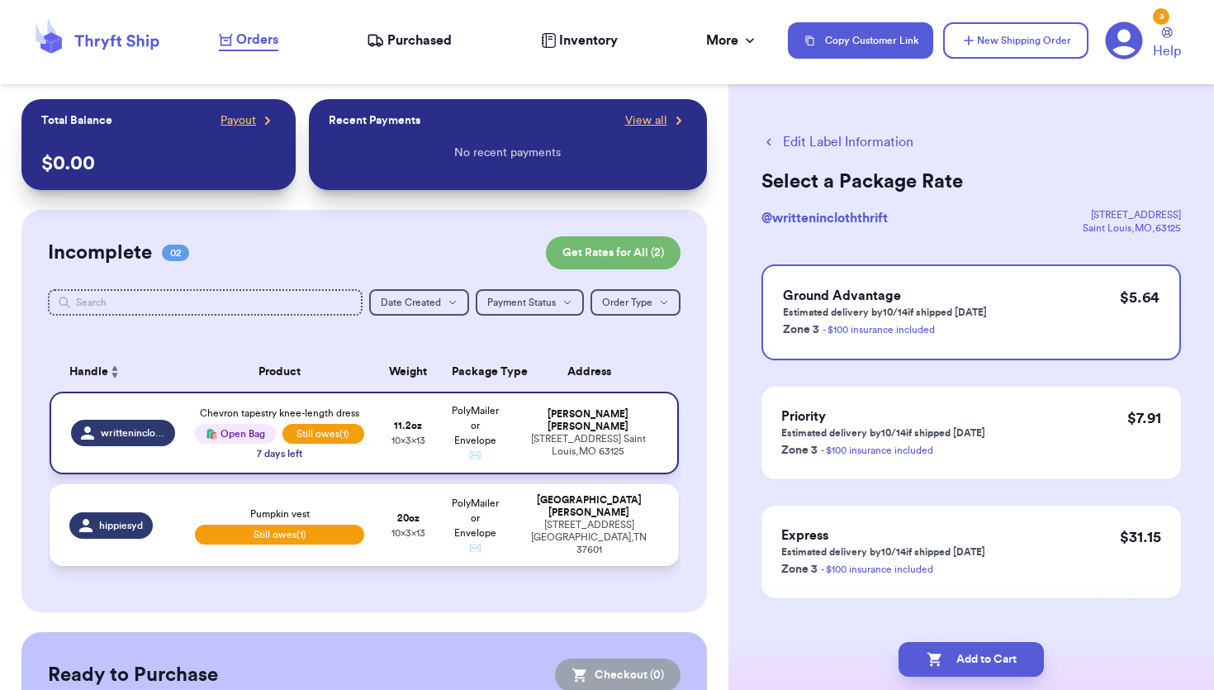
click at [247, 455] on div "Chevron tapestry knee-length dress 🛍️ Open Bag Still owes (1) 7 days left" at bounding box center [279, 432] width 169 height 55
select select "unpaid"
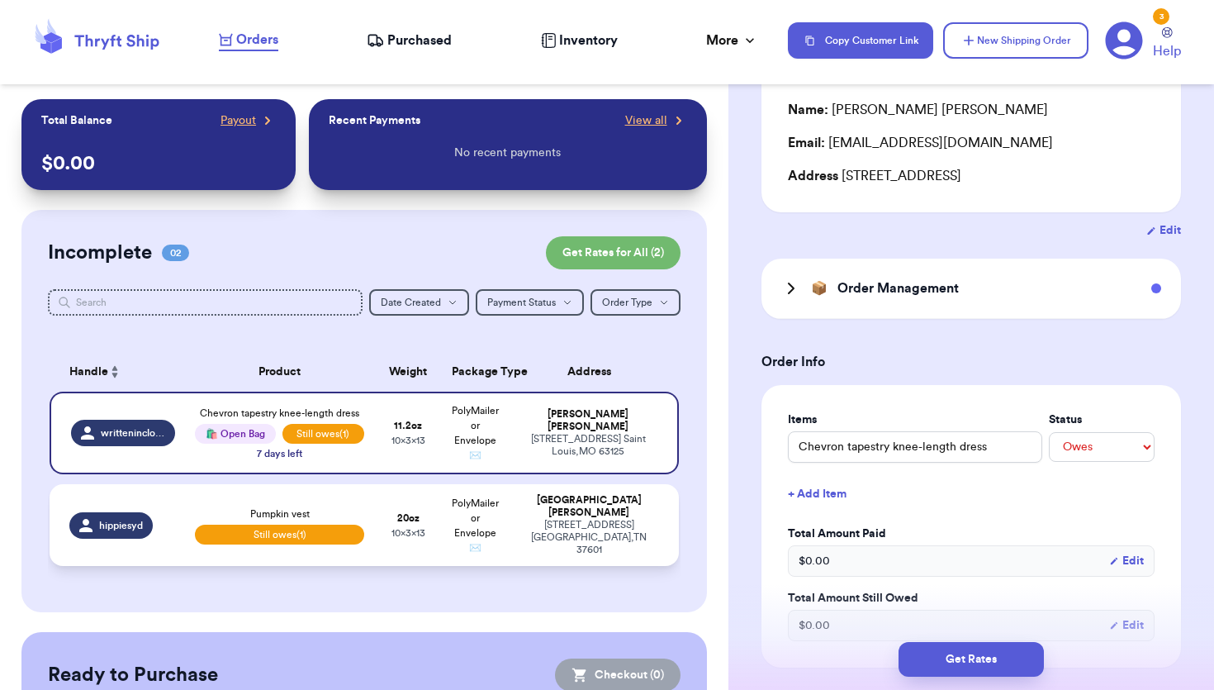
scroll to position [253, 0]
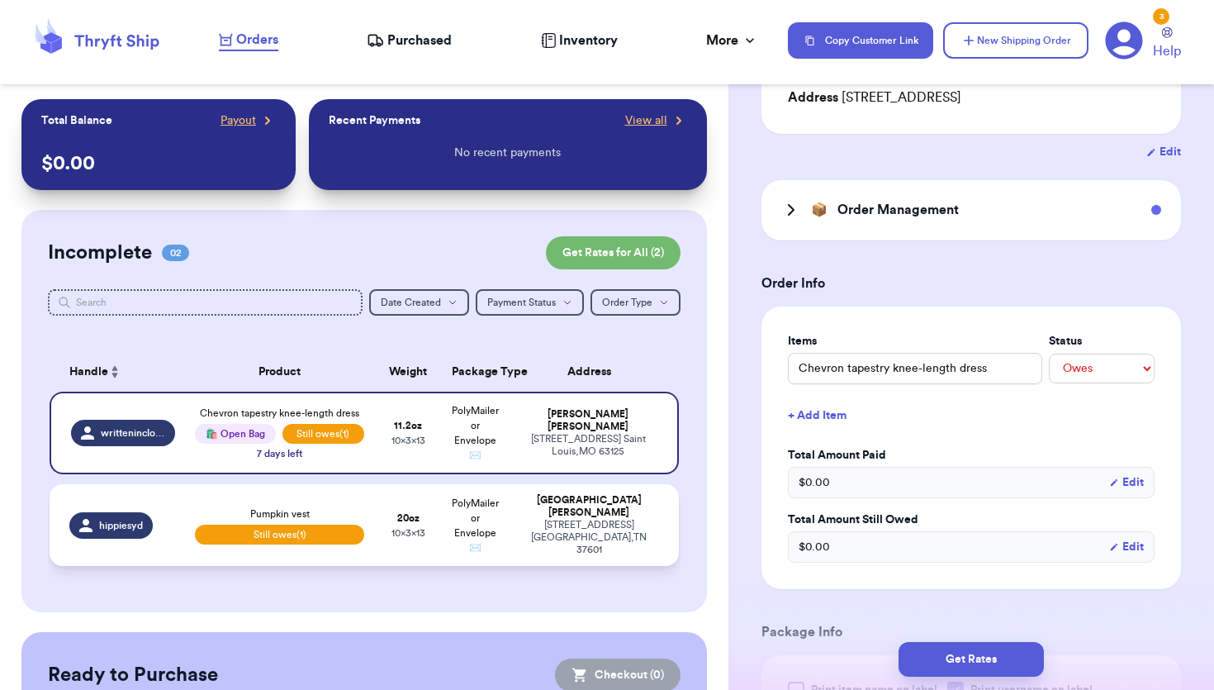
click at [1136, 545] on button "Edit" at bounding box center [1126, 546] width 35 height 17
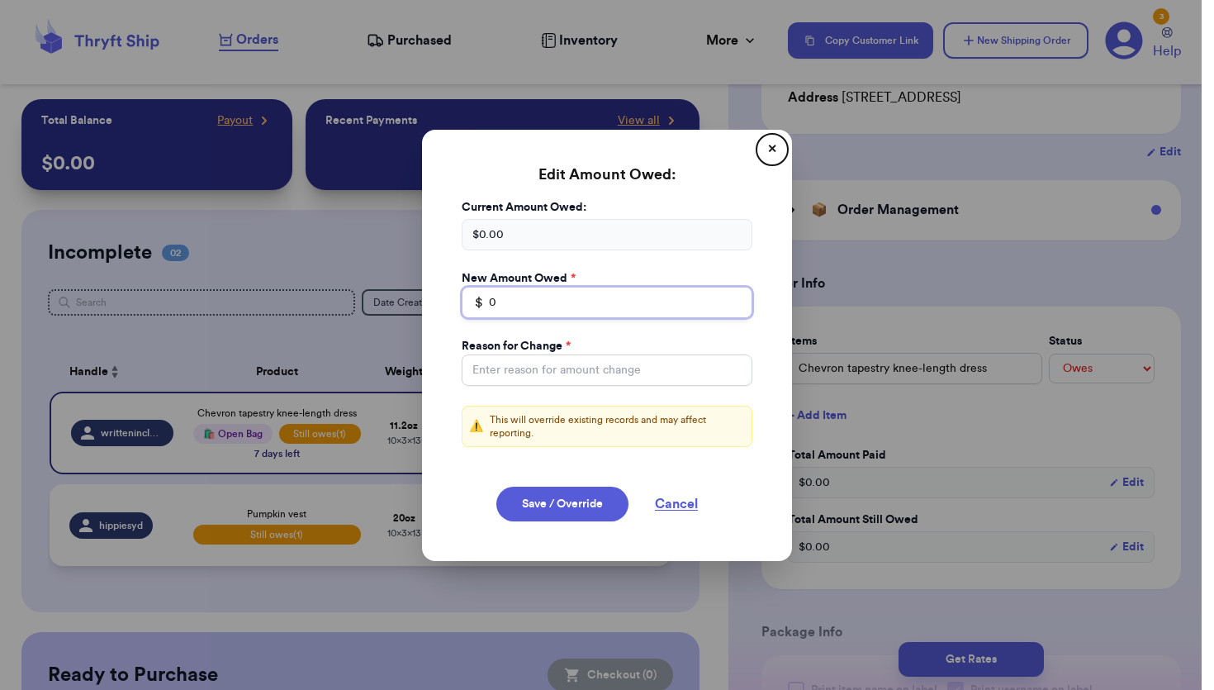
click at [560, 298] on input "0" at bounding box center [607, 302] width 291 height 31
type input "51.73"
click at [573, 504] on button "Save / Override" at bounding box center [562, 503] width 132 height 35
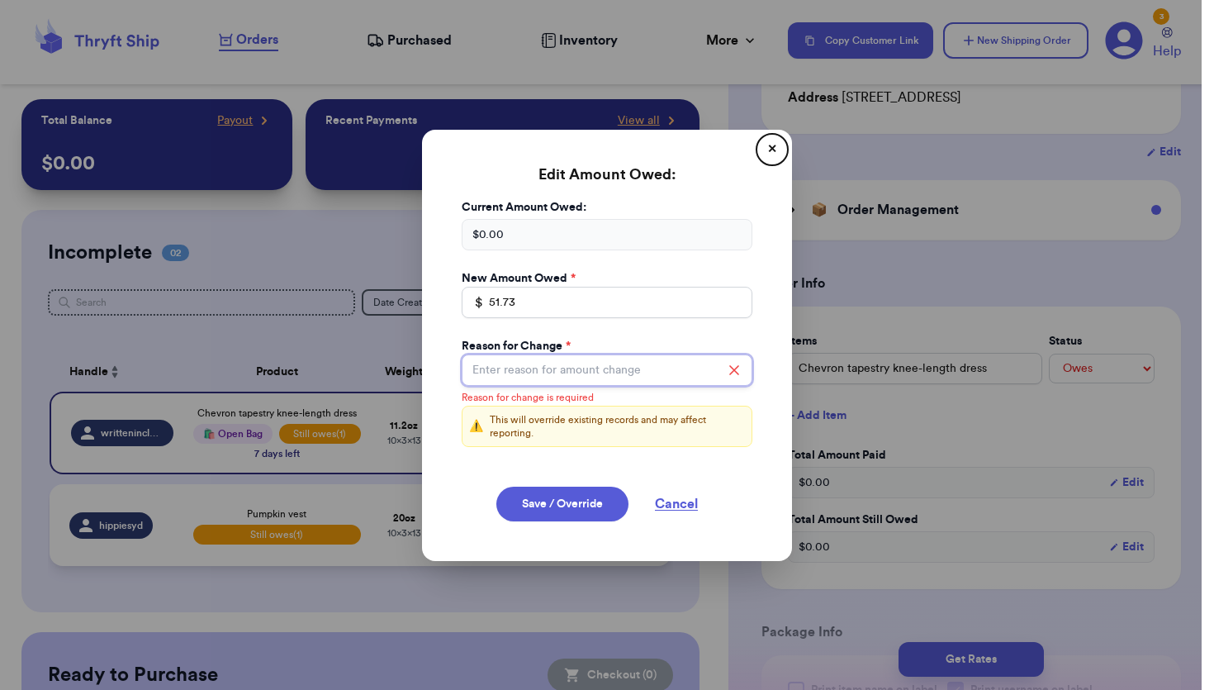
click at [584, 361] on input "Total Amount Paid" at bounding box center [607, 369] width 291 height 31
click at [538, 216] on div "Current Amount Owed: $ 0.00" at bounding box center [607, 224] width 291 height 51
click at [538, 230] on div "$ 0.00" at bounding box center [607, 234] width 291 height 31
click at [726, 291] on input "51.73" at bounding box center [607, 302] width 291 height 31
click at [694, 297] on input "51.73" at bounding box center [607, 302] width 291 height 31
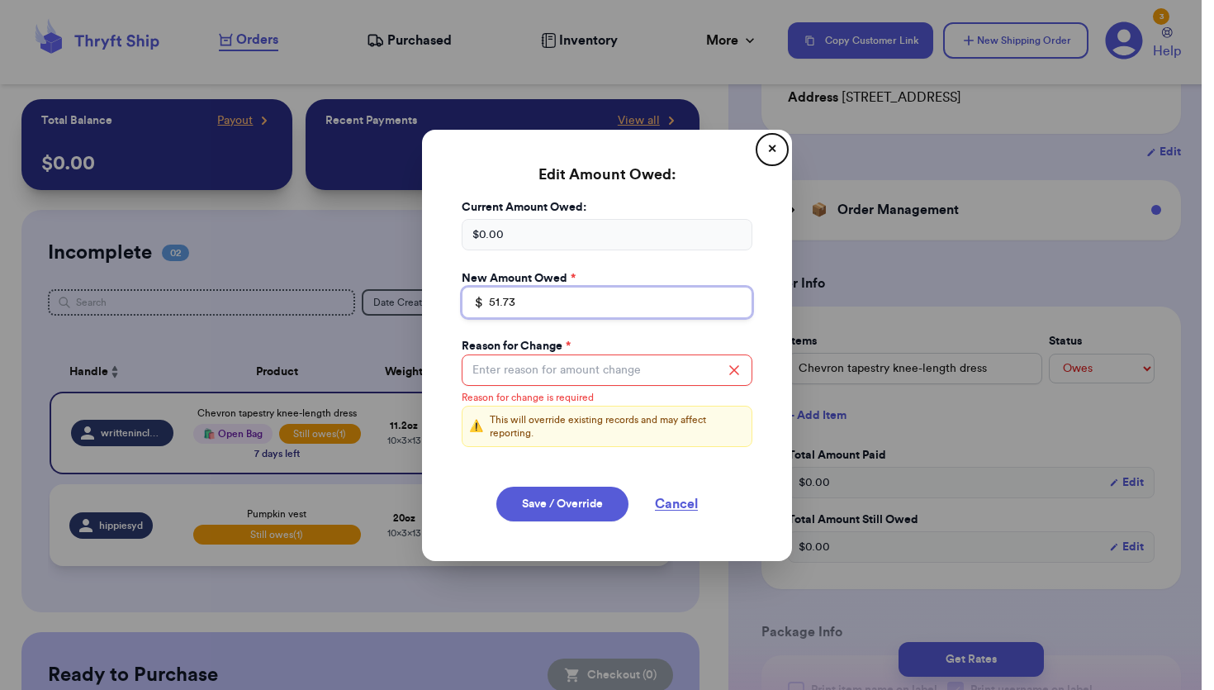
click at [694, 297] on input "51.73" at bounding box center [607, 302] width 291 height 31
click at [770, 149] on button "✕" at bounding box center [772, 149] width 26 height 26
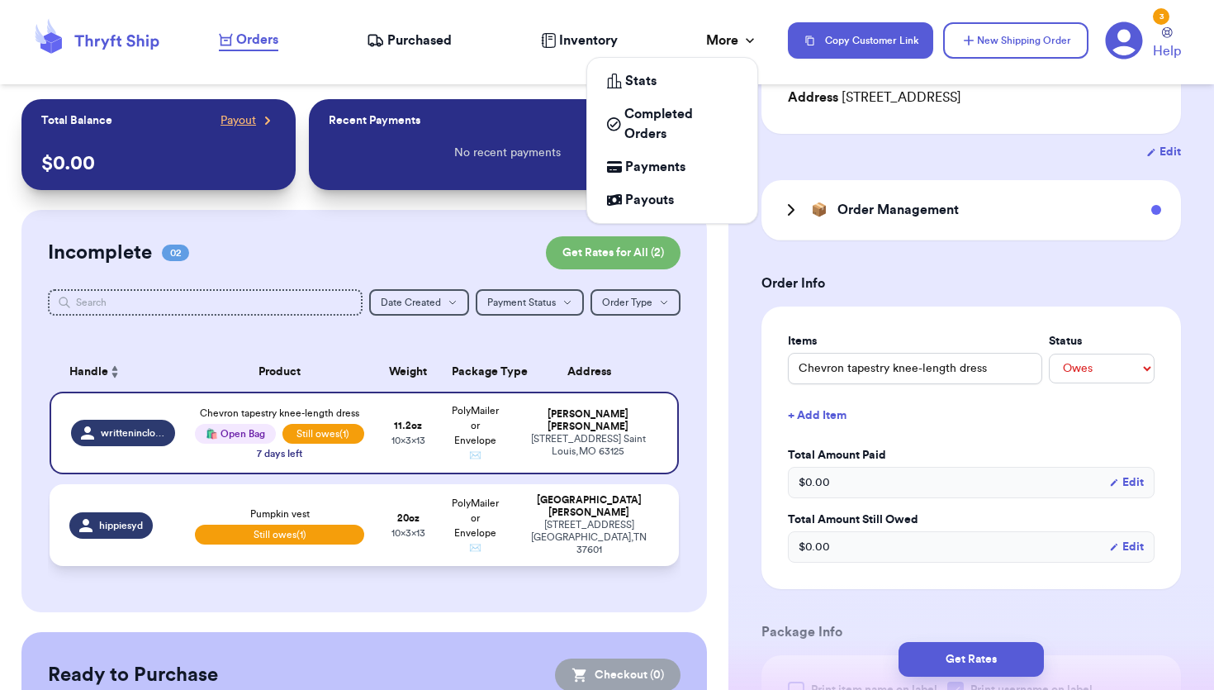
click at [715, 36] on div "More" at bounding box center [732, 41] width 52 height 20
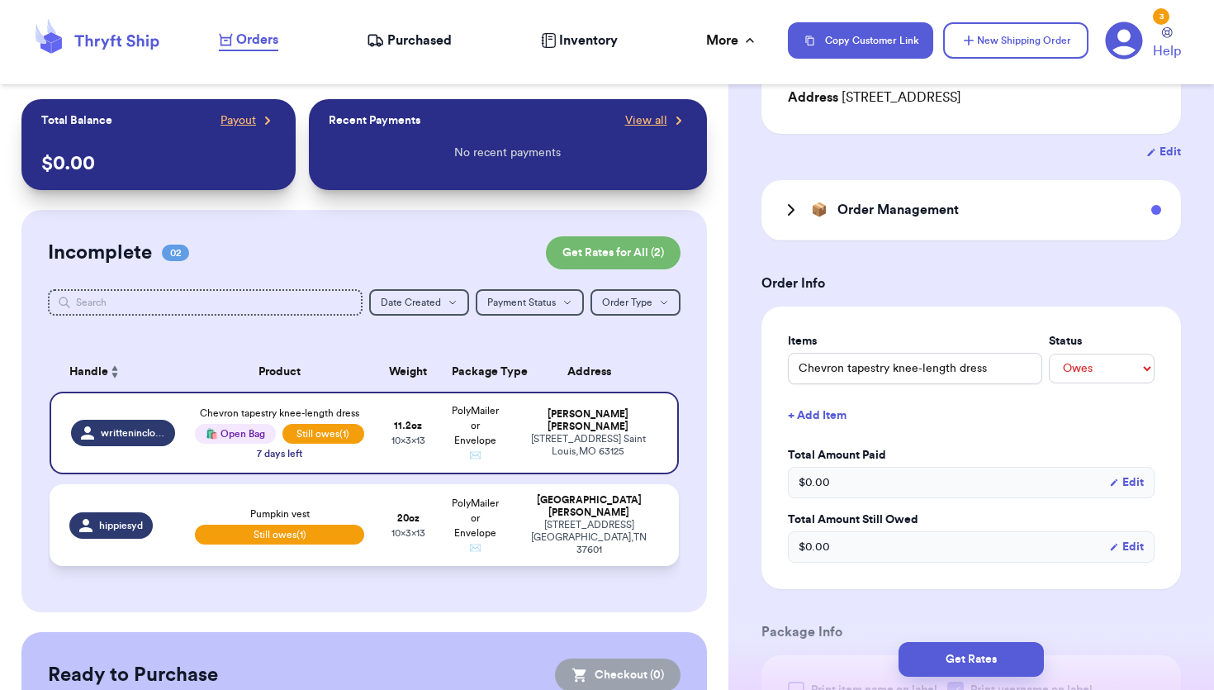
click at [401, 37] on span "Purchased" at bounding box center [419, 41] width 64 height 20
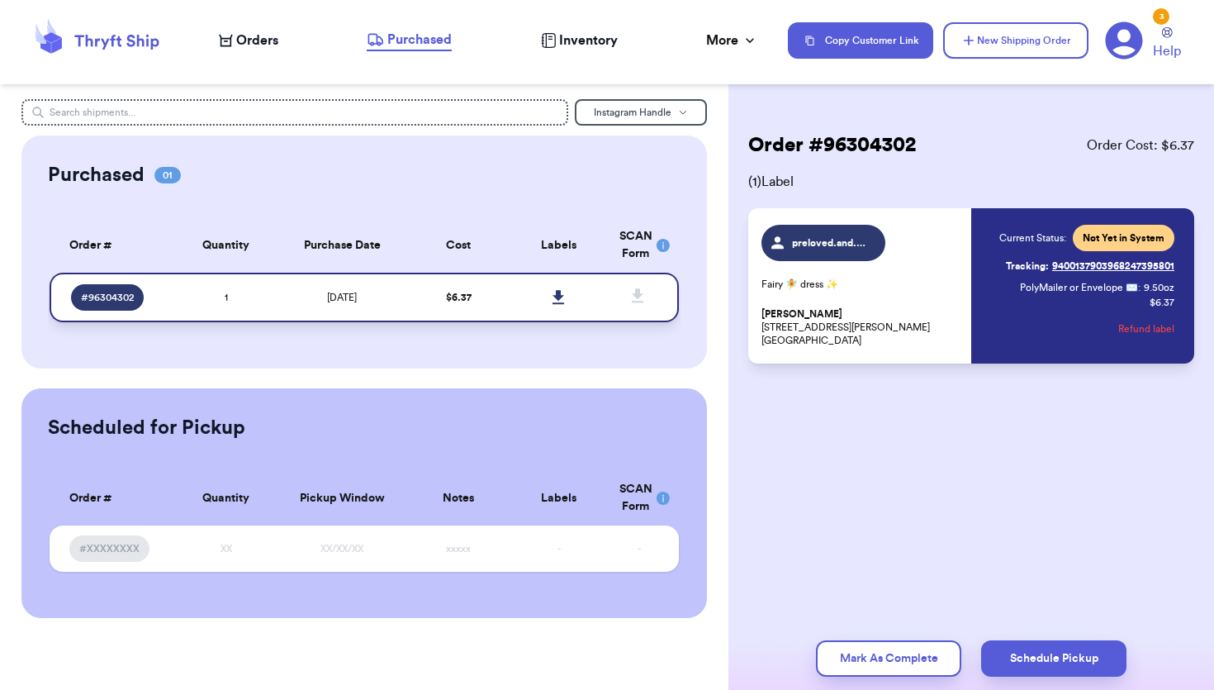
click at [253, 291] on td "1" at bounding box center [226, 298] width 101 height 50
click at [1025, 328] on div "Current Status: Not Yet in System Tracking: 9400137903968247395801 PolyMailer o…" at bounding box center [1086, 286] width 175 height 122
click at [906, 282] on p "Fairy 🧚 dress ✨" at bounding box center [861, 283] width 200 height 13
click at [819, 230] on span "preloved.and.borrowed" at bounding box center [823, 243] width 124 height 36
click at [794, 253] on span "preloved.and.borrowed" at bounding box center [823, 243] width 124 height 36
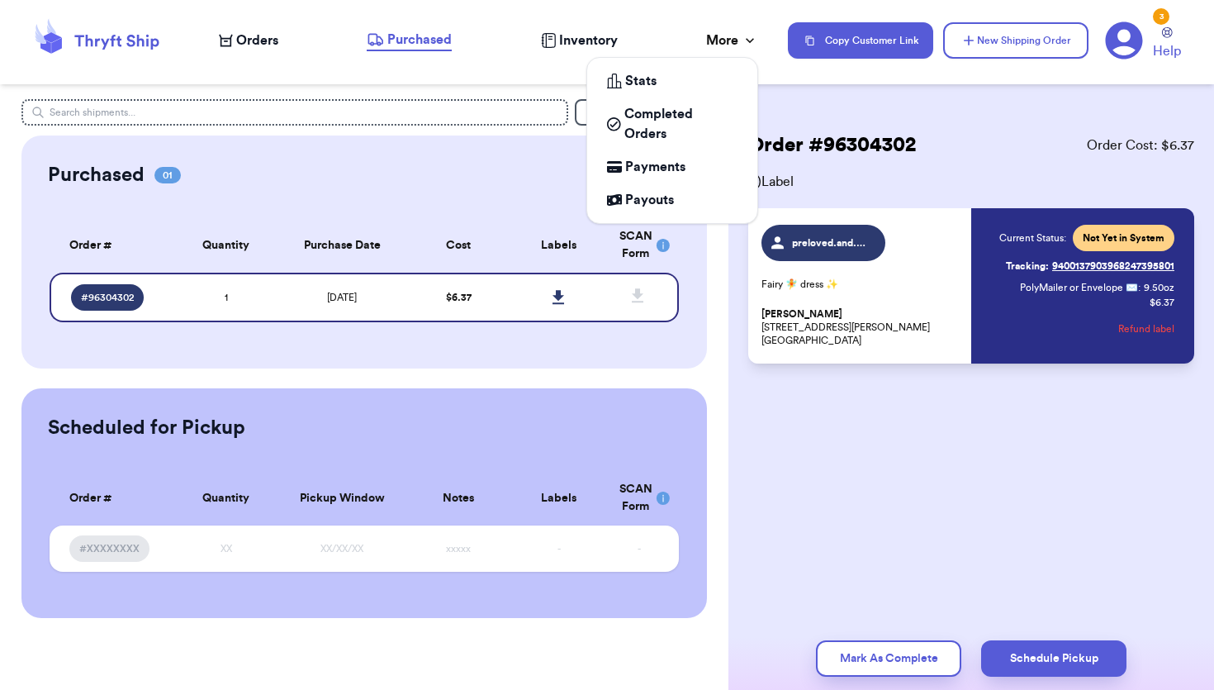
click at [737, 48] on div "More" at bounding box center [732, 41] width 52 height 20
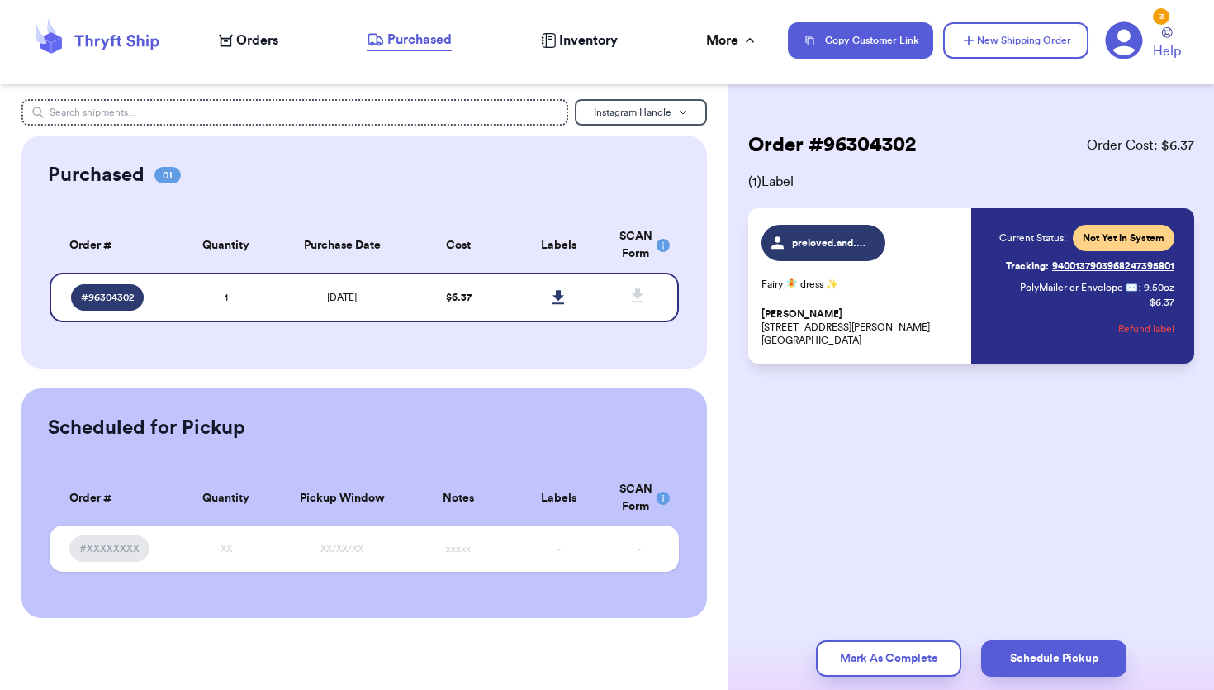
click at [235, 40] on div "Orders" at bounding box center [248, 41] width 59 height 20
select select "unpaid"
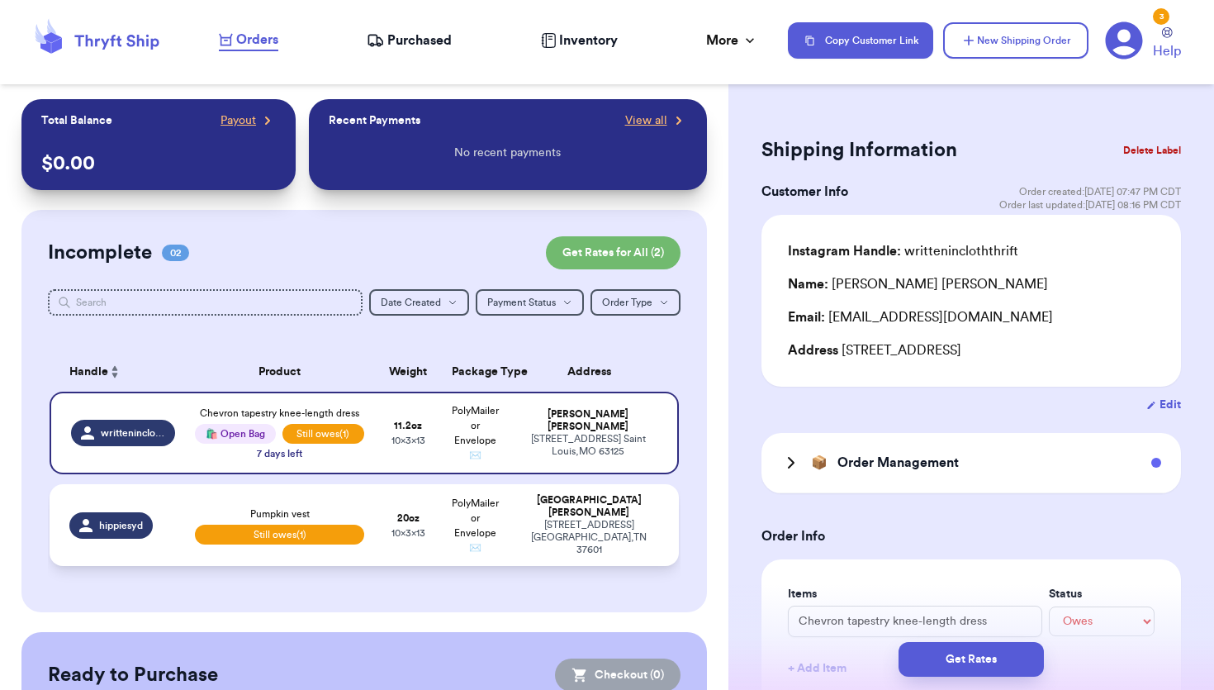
click at [338, 509] on div "Pumpkin vest Still owes (1)" at bounding box center [279, 525] width 169 height 38
type input "Pumpkin vest"
type input "1"
type input "4"
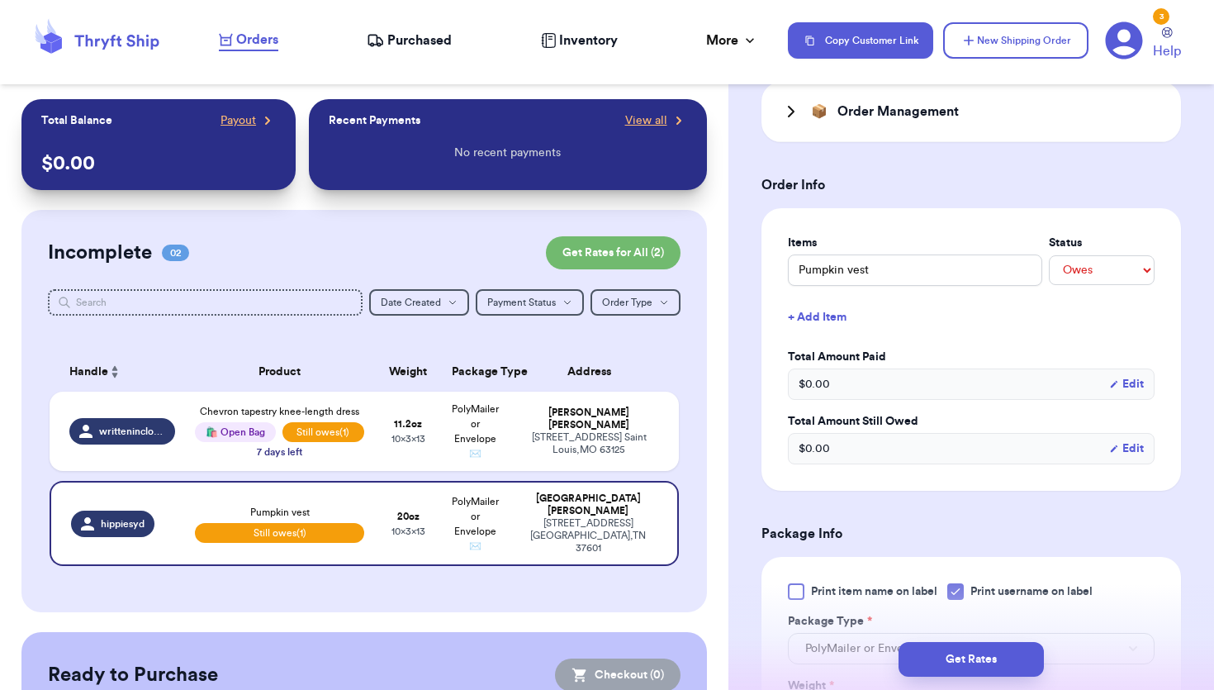
scroll to position [419, 0]
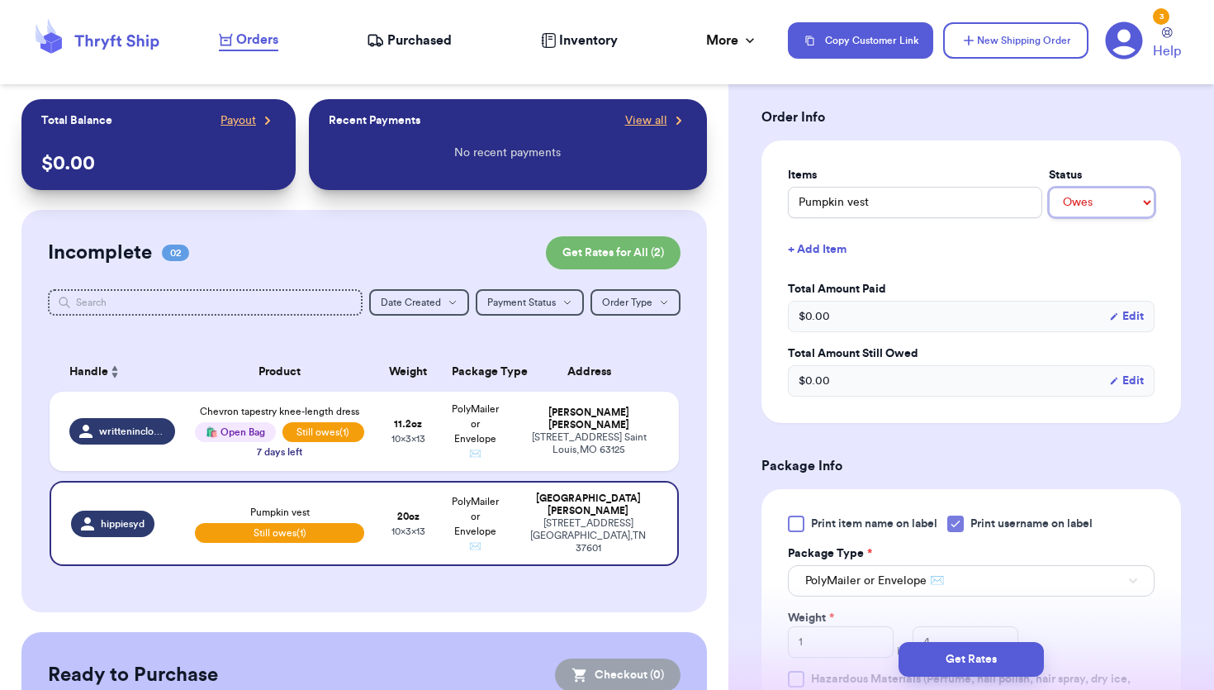
click at [1136, 194] on select "-- Paid Owes" at bounding box center [1102, 202] width 106 height 30
select select "unknown"
click at [1049, 187] on select "-- Paid Owes" at bounding box center [1102, 202] width 106 height 30
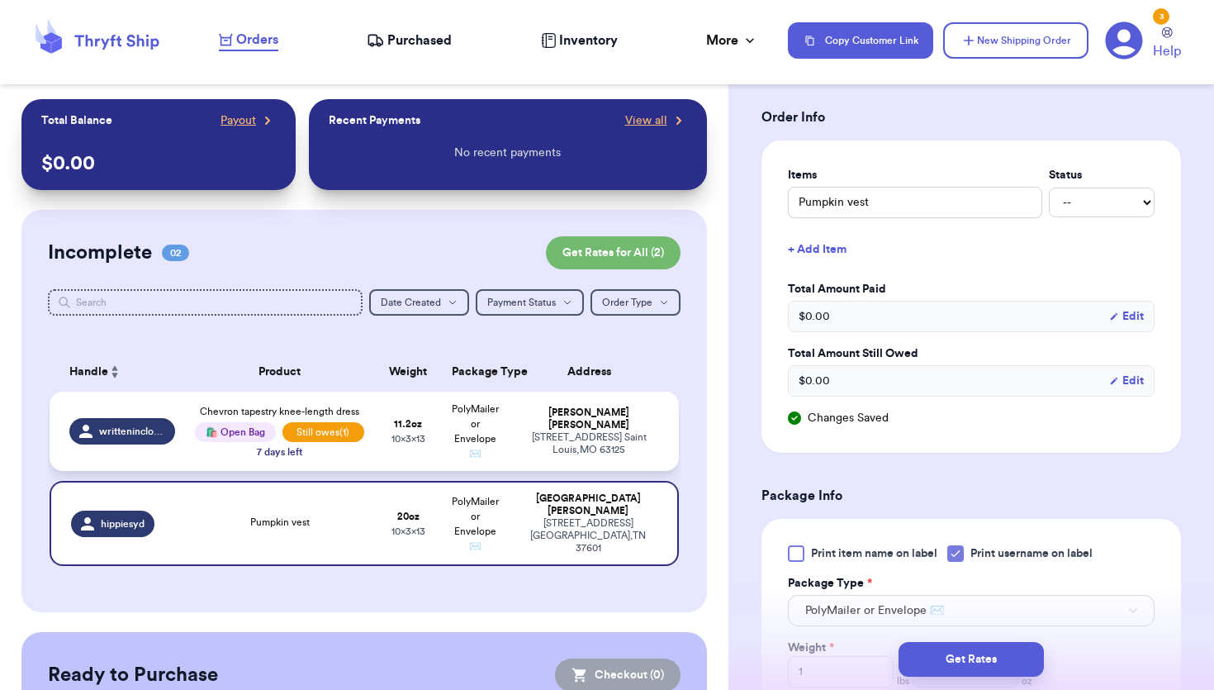
click at [391, 453] on td "11.2 oz 10 x 3 x 13" at bounding box center [408, 430] width 68 height 79
type input "Chevron tapestry knee-length dress"
select select "unpaid"
type input "0"
type input "11.2"
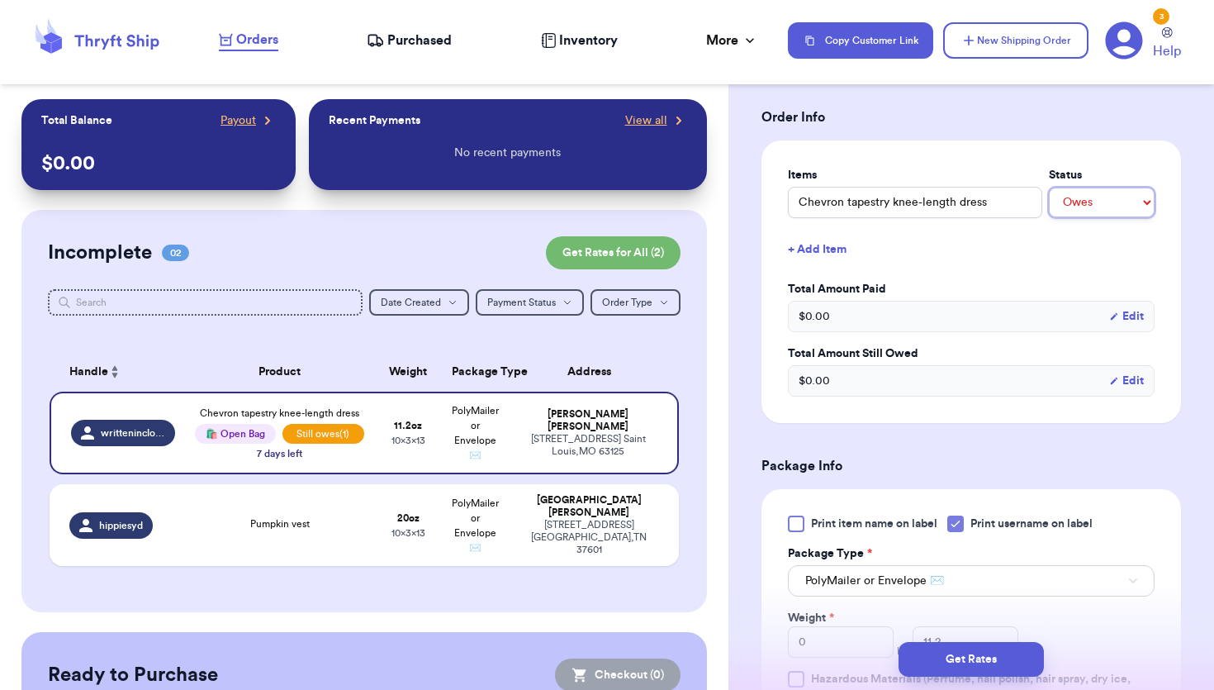
click at [1128, 199] on select "-- Paid Owes" at bounding box center [1102, 202] width 106 height 30
select select "unknown"
click at [1049, 187] on select "-- Paid Owes" at bounding box center [1102, 202] width 106 height 30
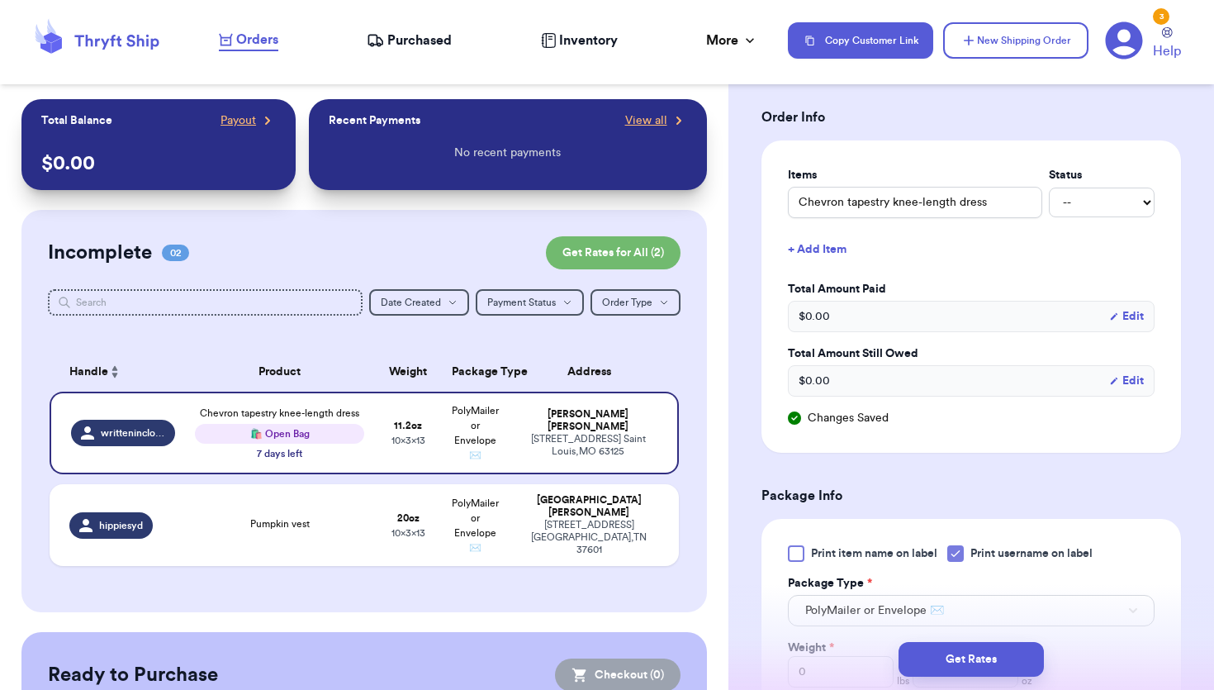
click at [351, 614] on div "Customer Link New Order Total Balance Payout $ 0.00 Recent Payments View all No…" at bounding box center [364, 487] width 728 height 776
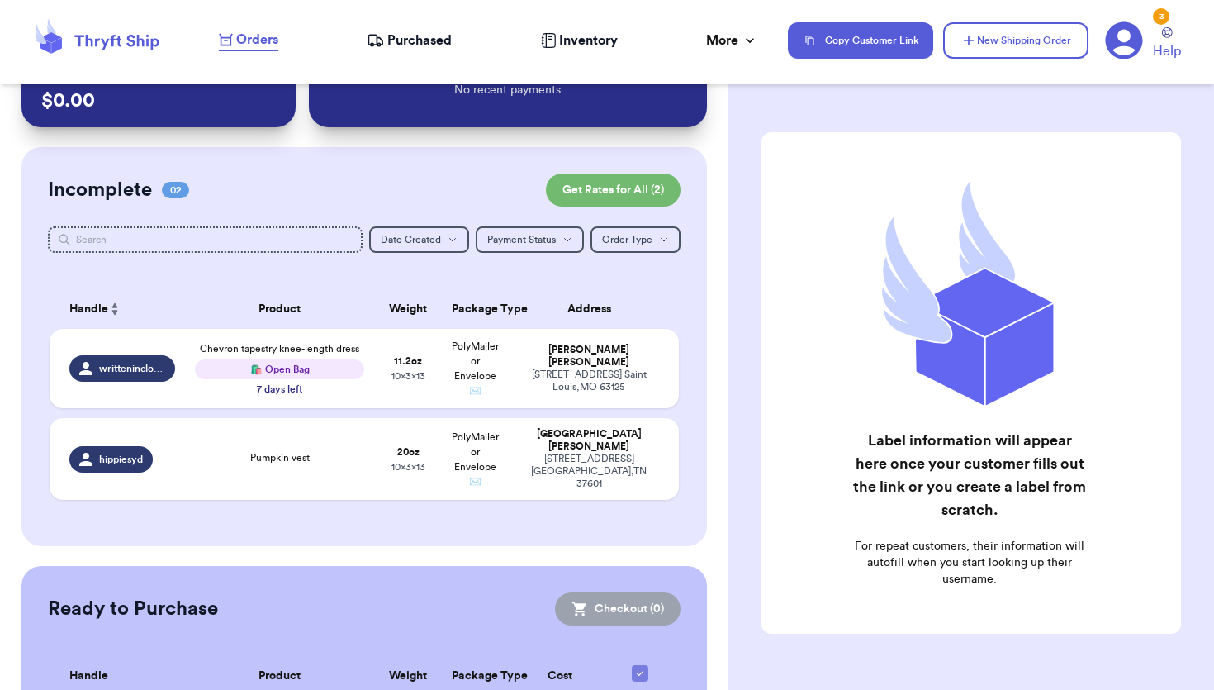
scroll to position [32, 0]
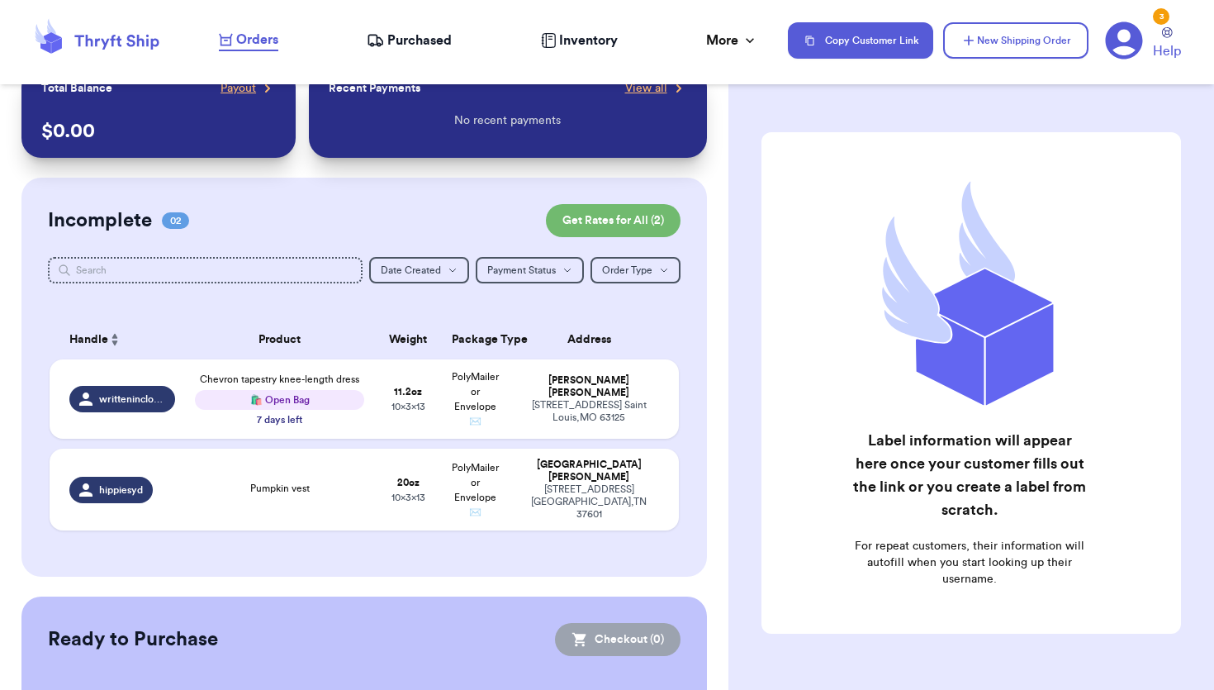
click at [410, 40] on span "Purchased" at bounding box center [419, 41] width 64 height 20
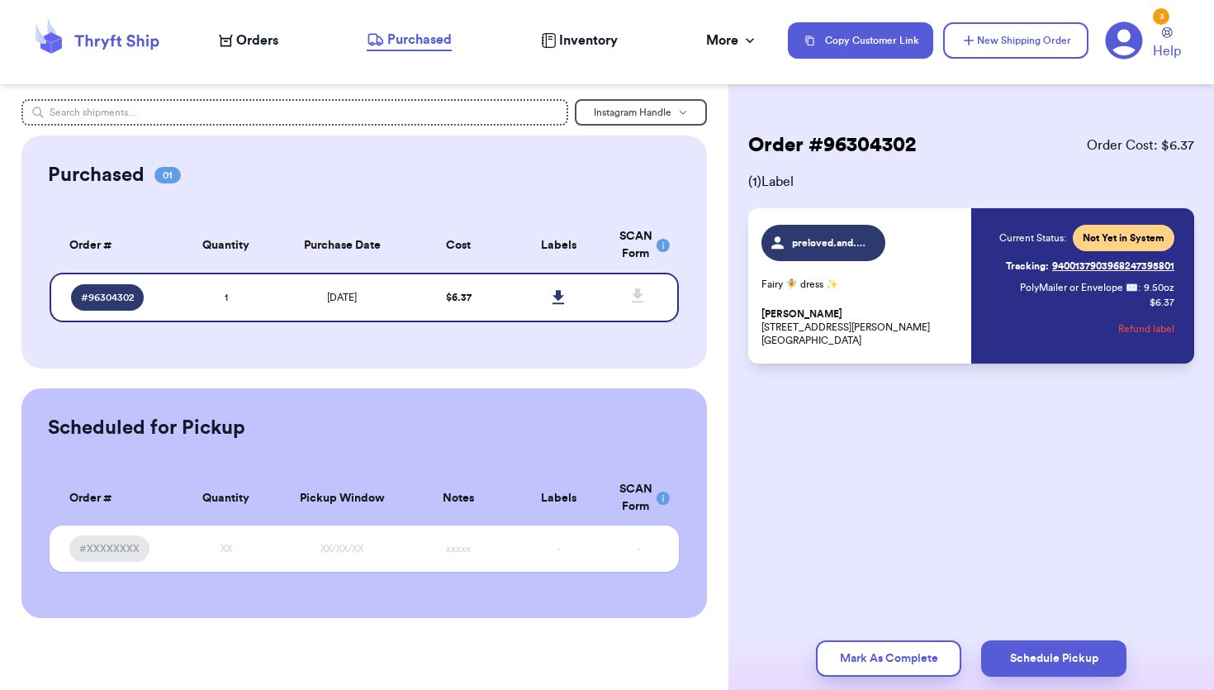
click at [247, 36] on span "Orders" at bounding box center [257, 41] width 42 height 20
